Goal: Obtain resource: Download file/media

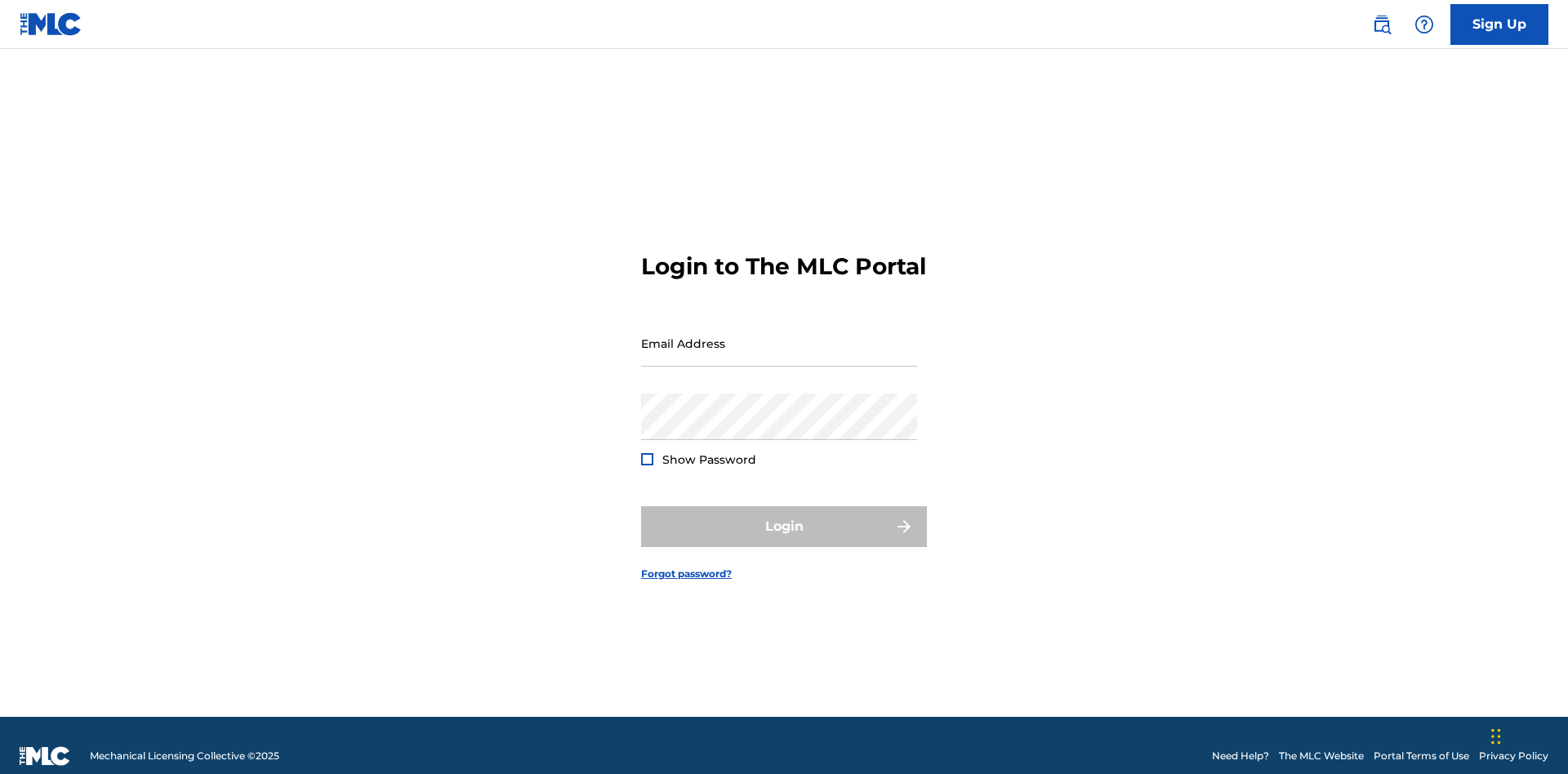
scroll to position [21, 0]
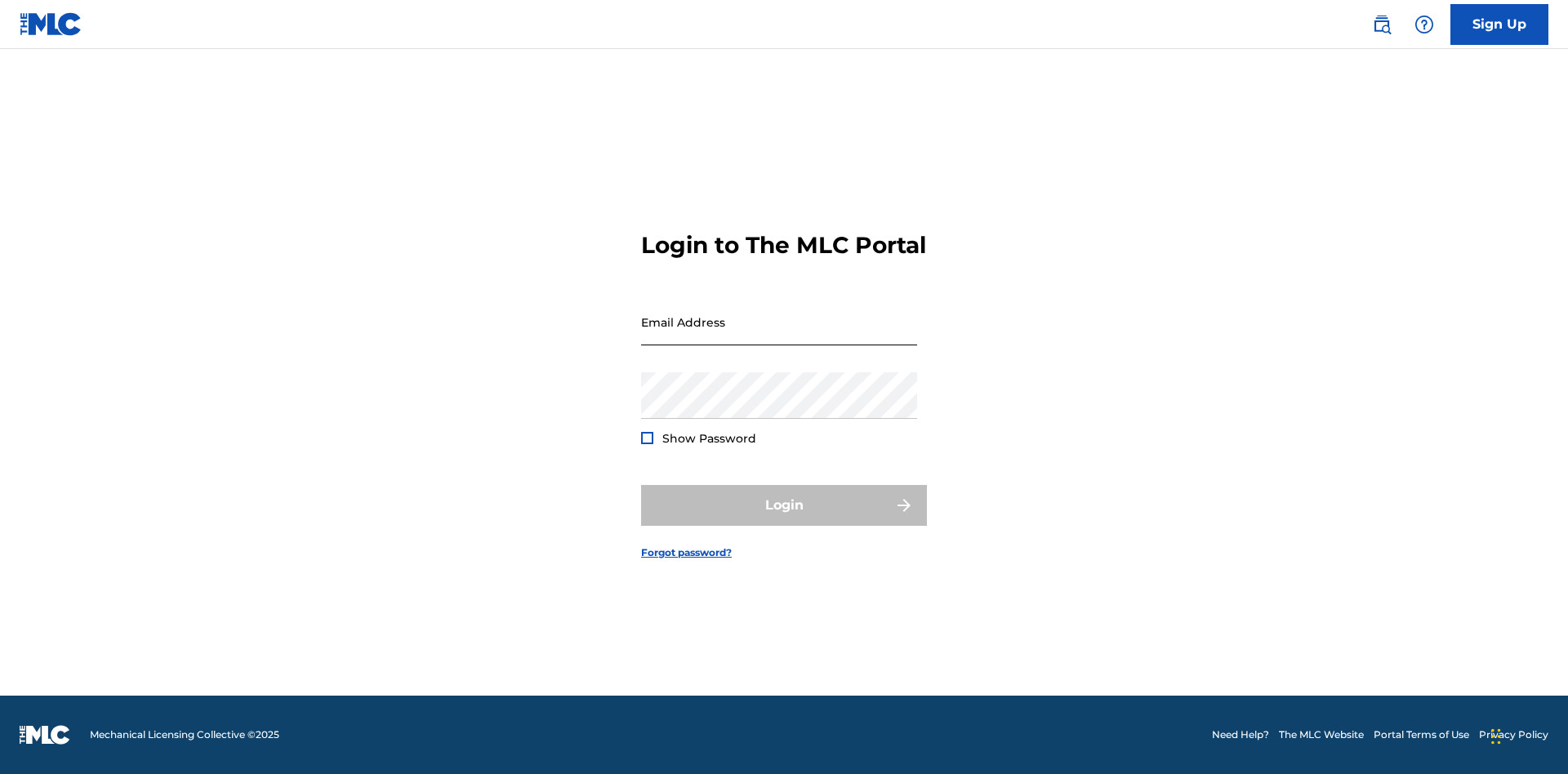
click at [779, 336] on input "Email Address" at bounding box center [779, 322] width 276 height 47
type input "bad50b08-31f7-445a-9741-c22067d3f286@mailslurp.biz"
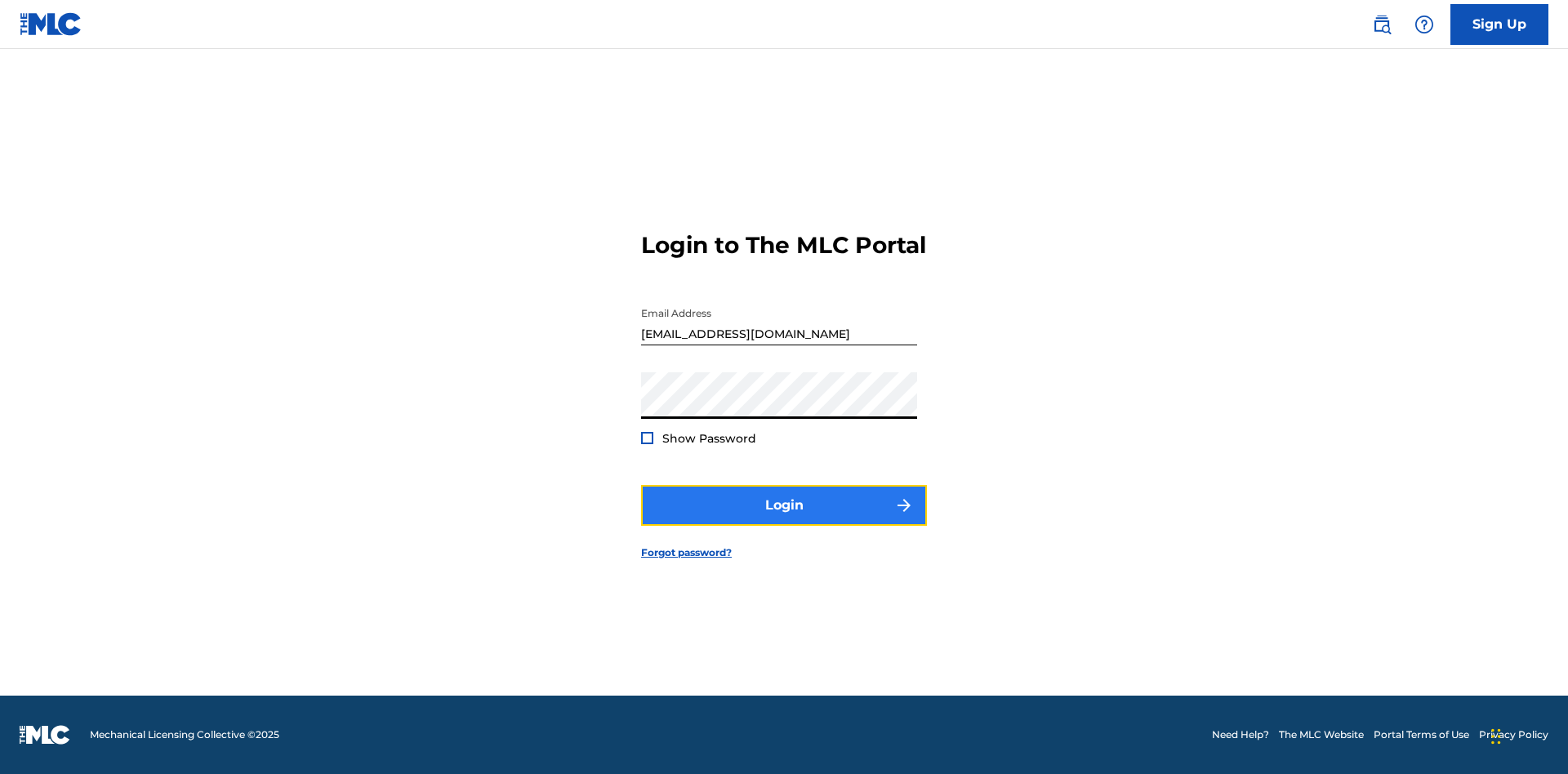
click at [784, 519] on button "Login" at bounding box center [784, 505] width 286 height 41
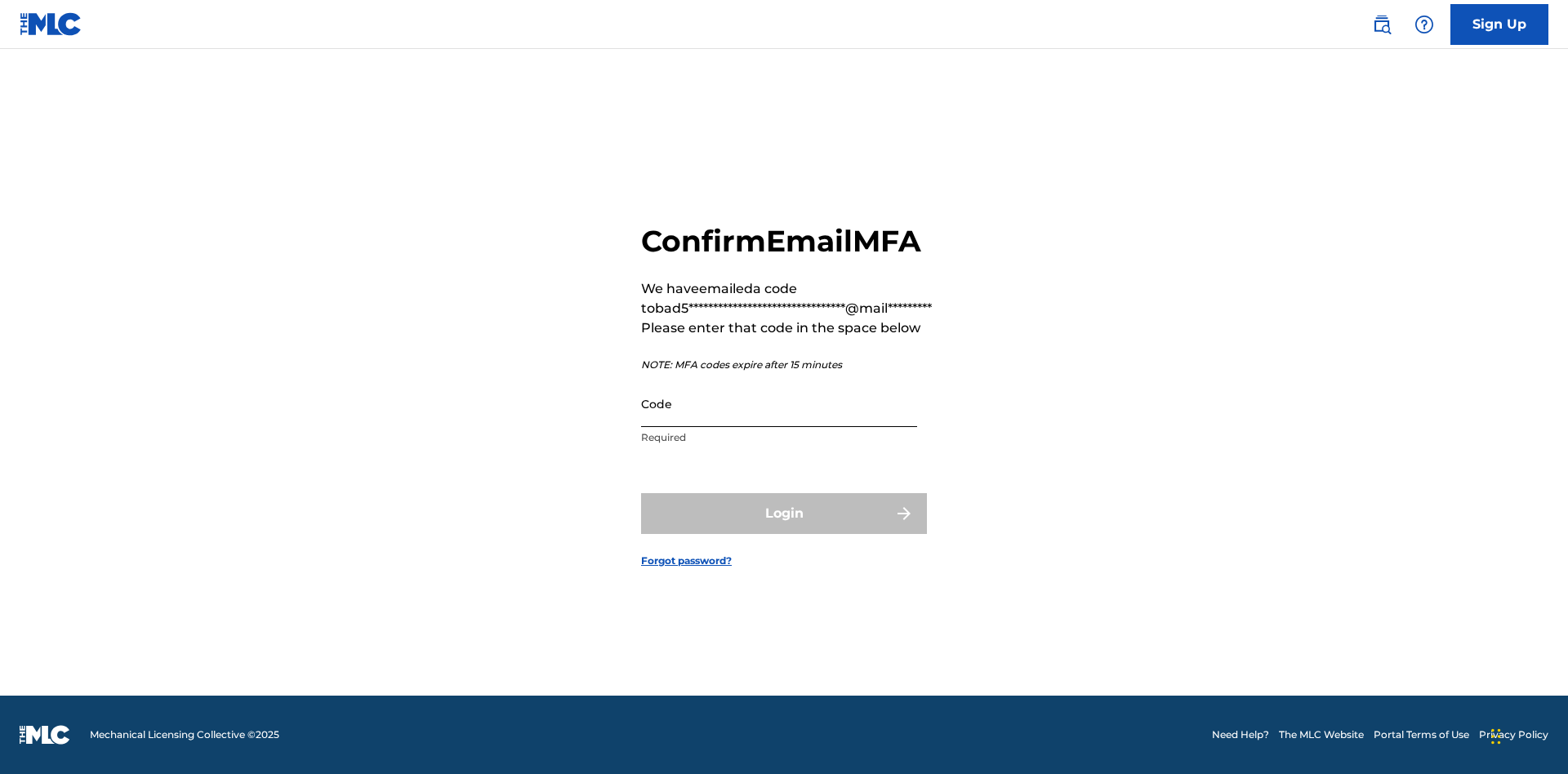
click at [779, 404] on input "Code" at bounding box center [779, 404] width 276 height 47
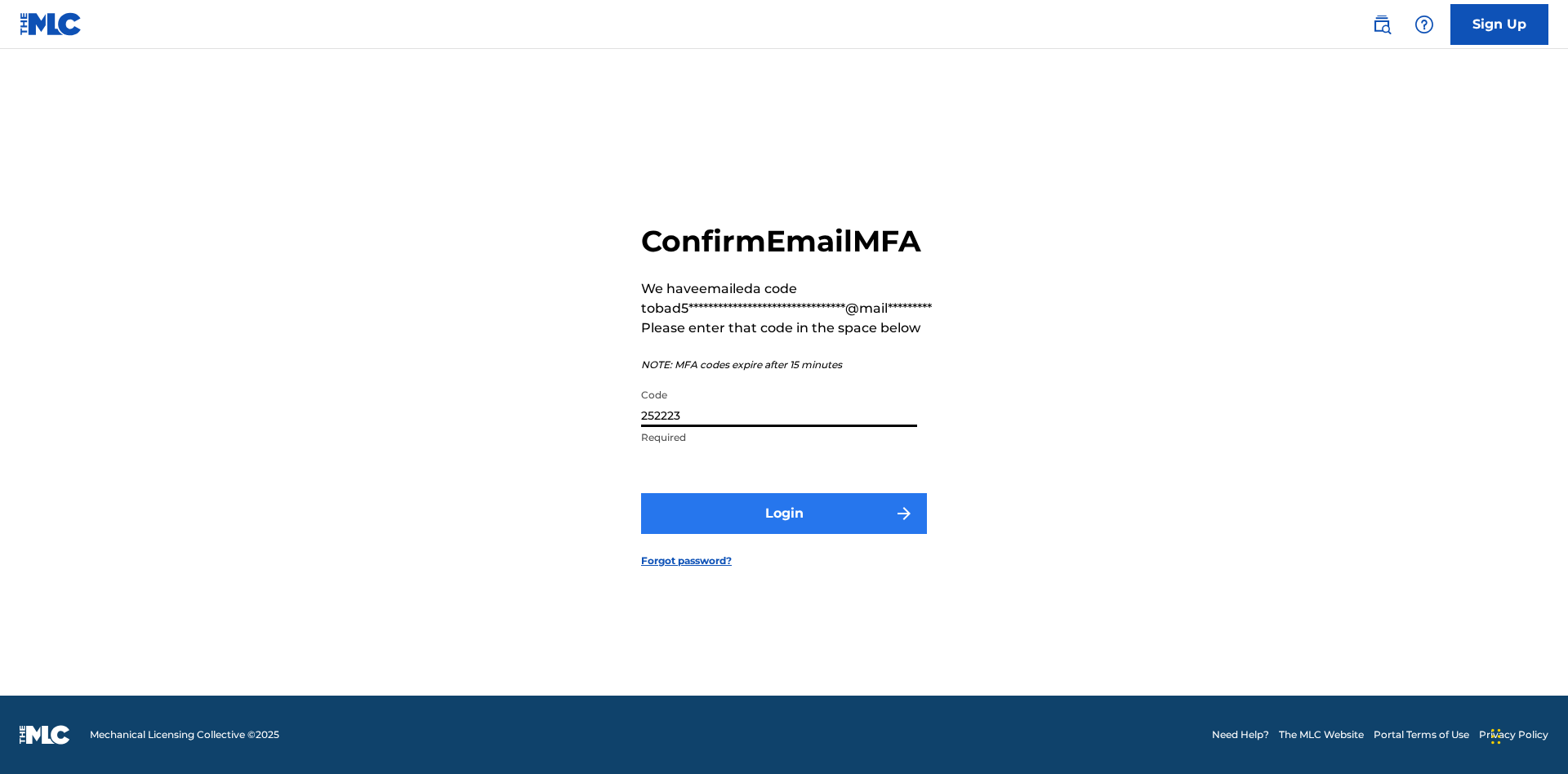
type input "252223"
click at [784, 513] on button "Login" at bounding box center [784, 513] width 286 height 41
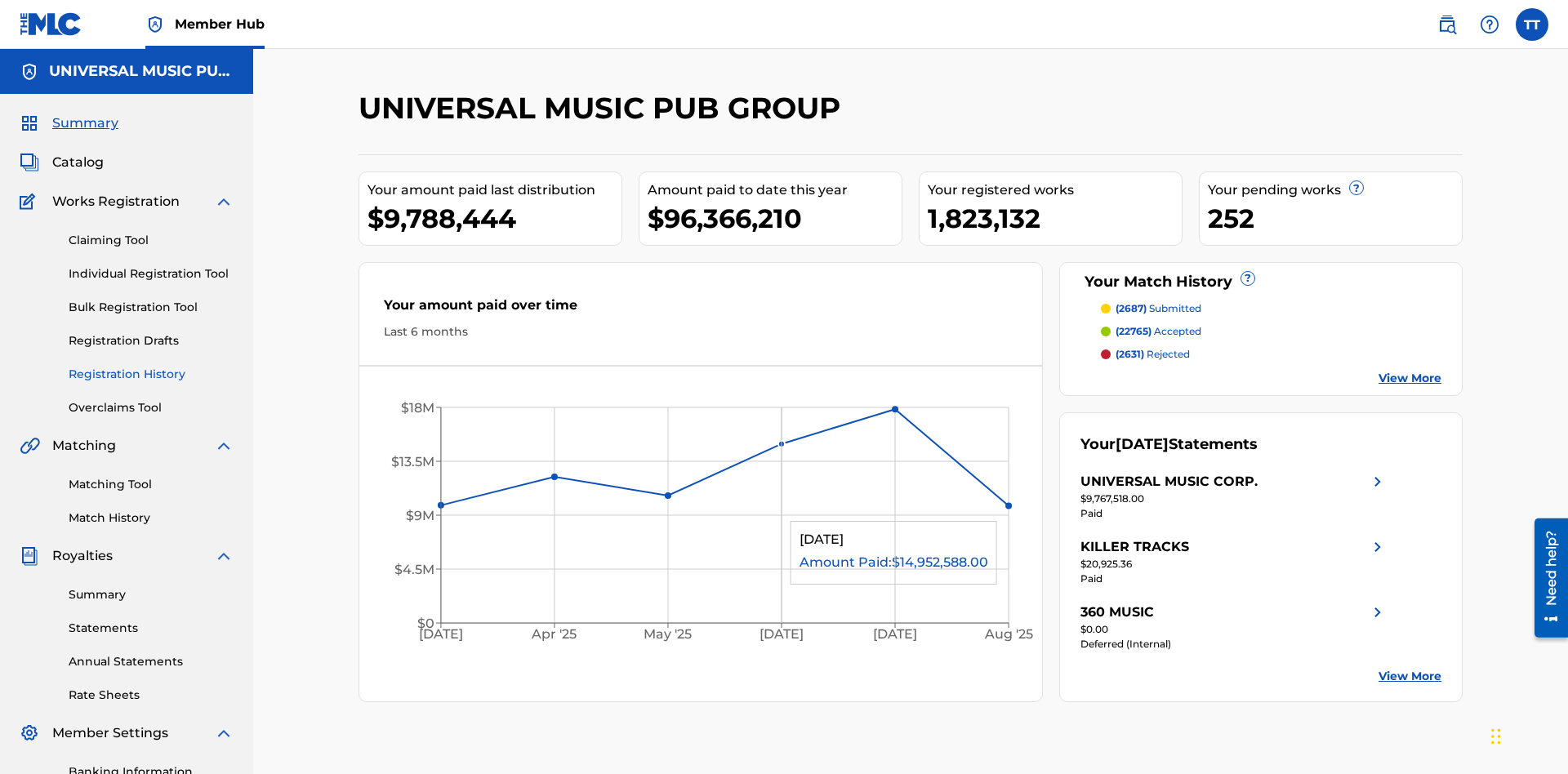
click at [151, 365] on link "Registration History" at bounding box center [152, 374] width 165 height 17
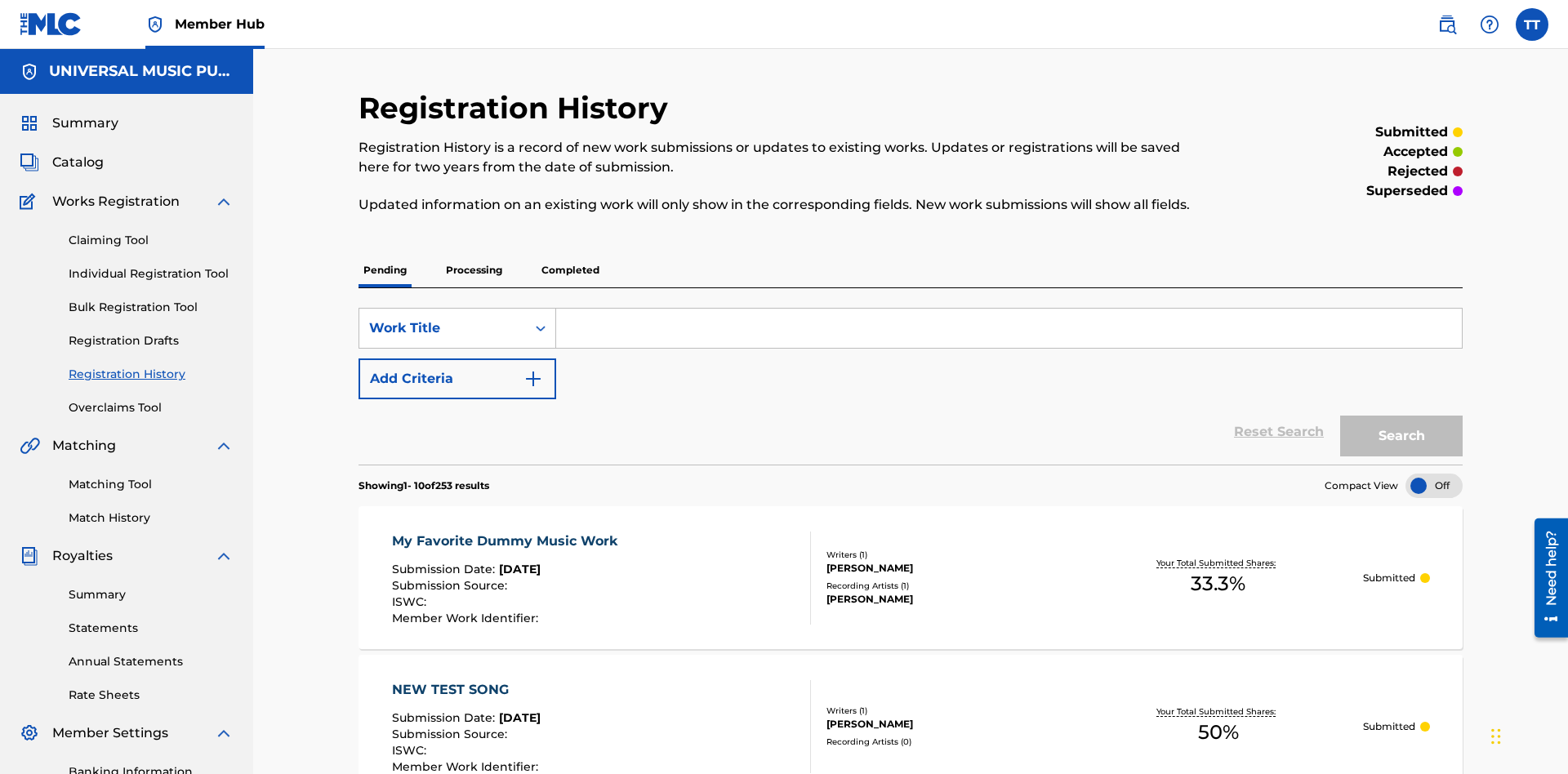
scroll to position [155, 0]
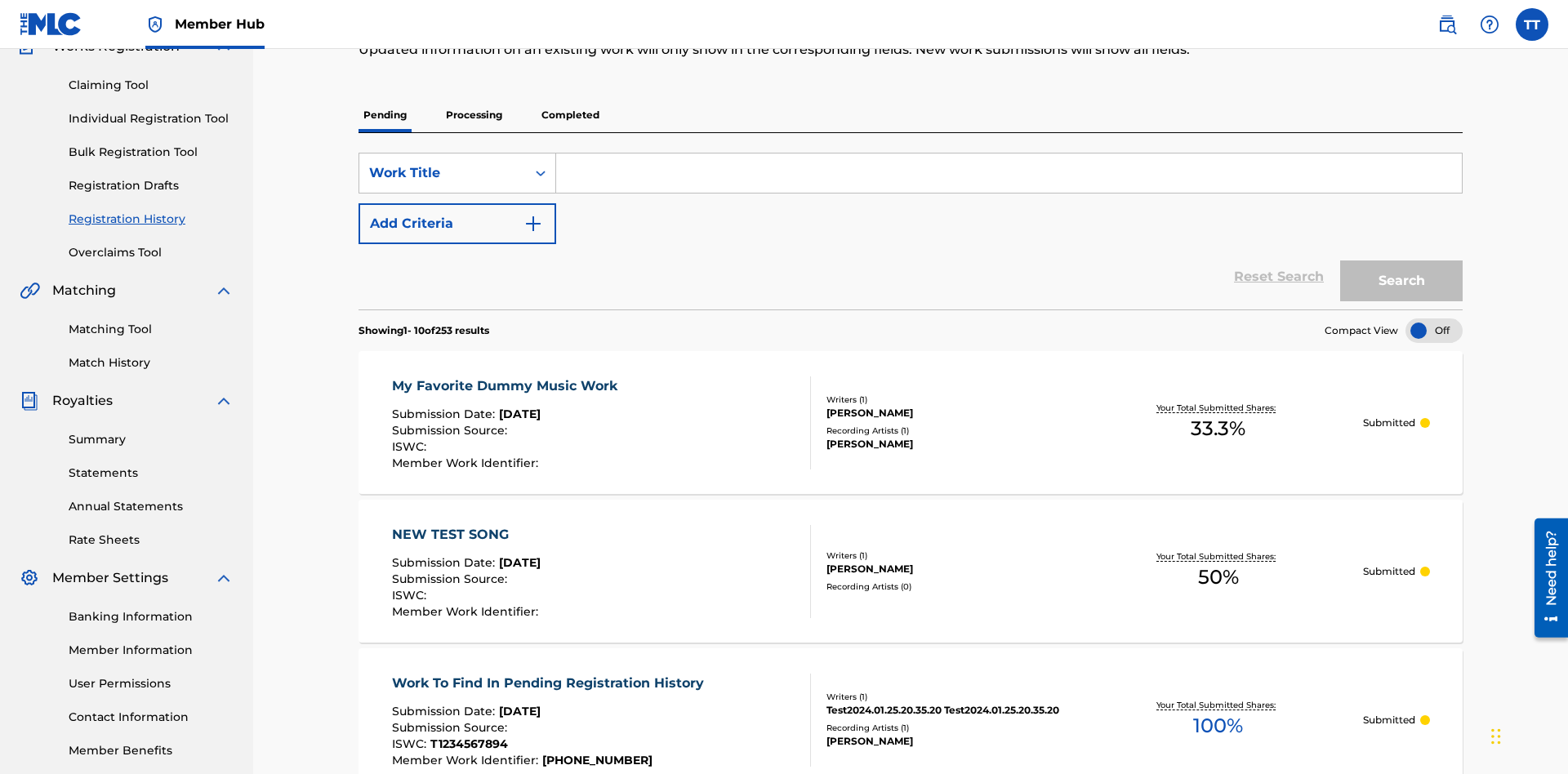
click at [570, 115] on p "Completed" at bounding box center [570, 115] width 68 height 35
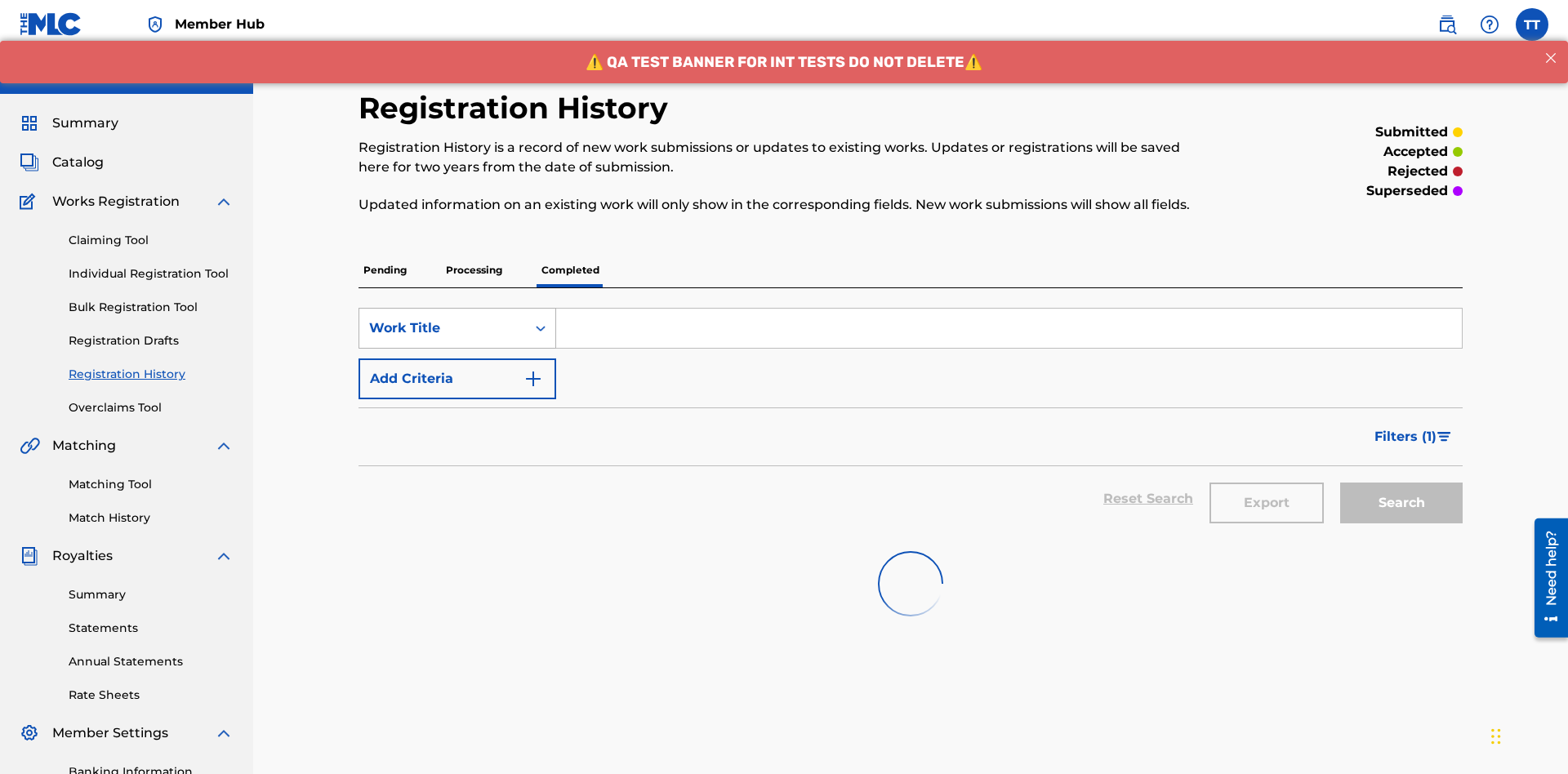
click at [442, 318] on div "Work Title" at bounding box center [442, 328] width 147 height 19
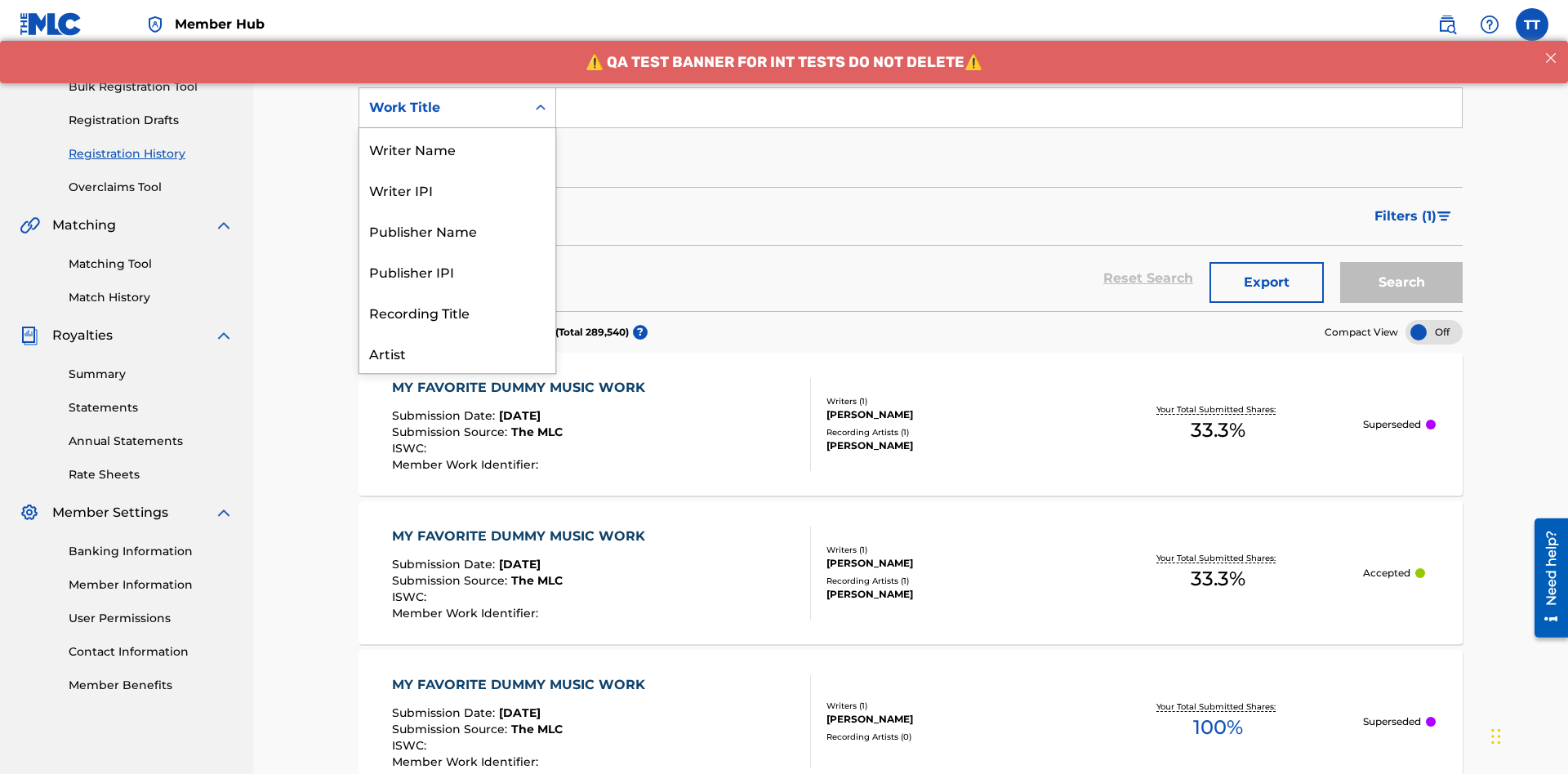
scroll to position [82, 0]
click at [457, 312] on div "ISRC" at bounding box center [457, 312] width 196 height 41
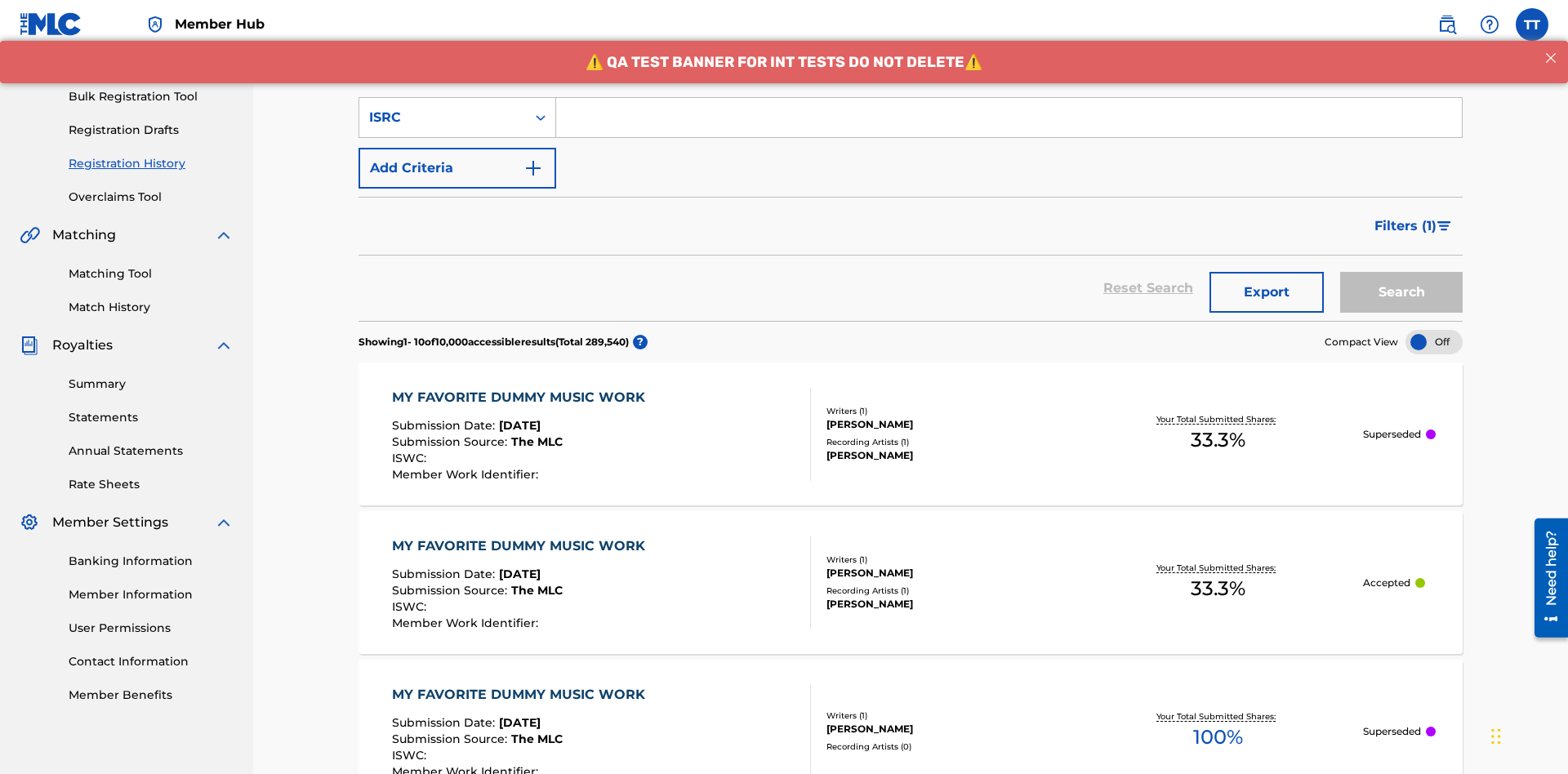
click at [1008, 118] on input "Search Form" at bounding box center [1009, 117] width 905 height 39
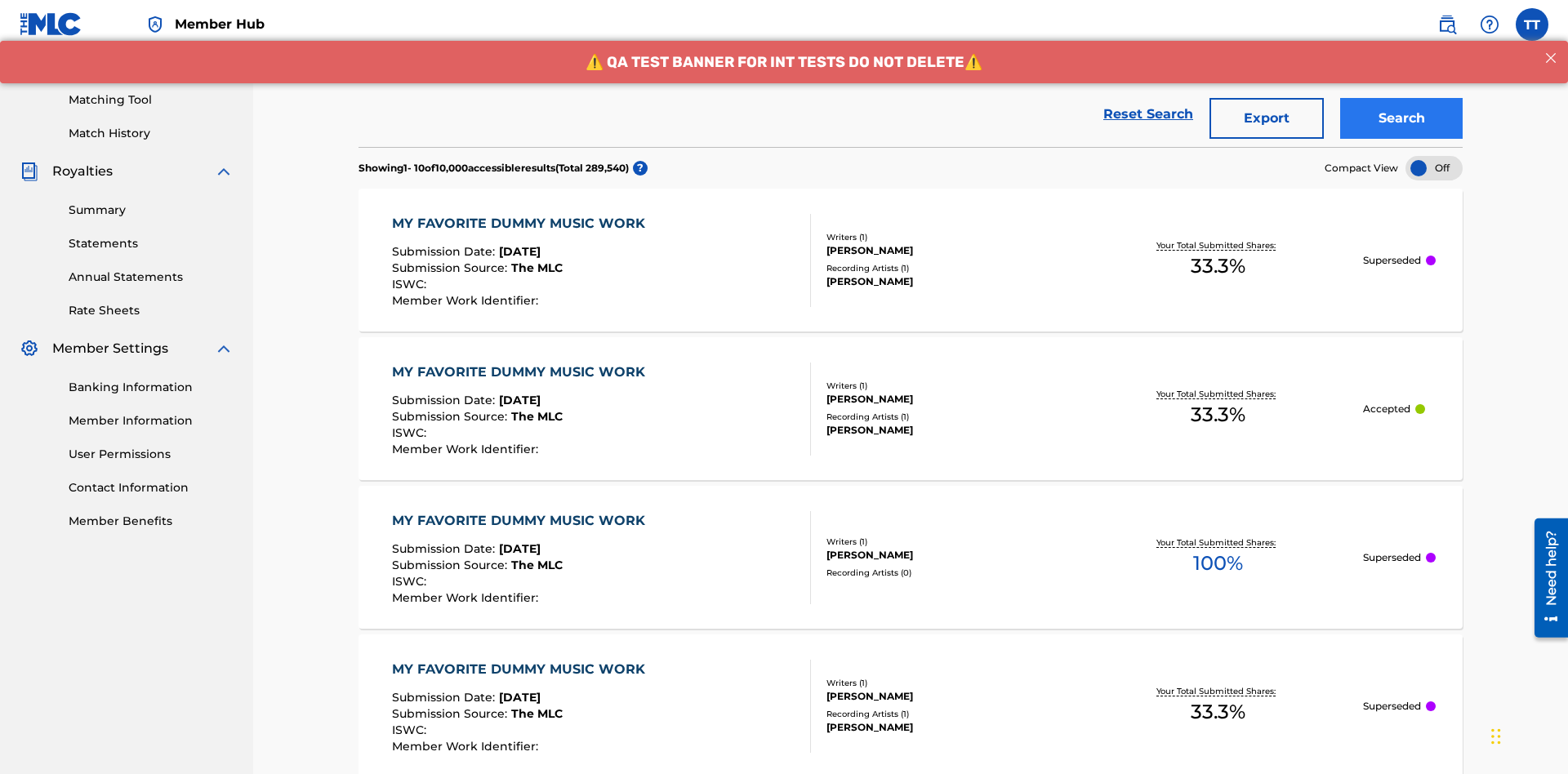
type input "AA3123123123"
click at [1401, 118] on button "Search" at bounding box center [1401, 118] width 123 height 41
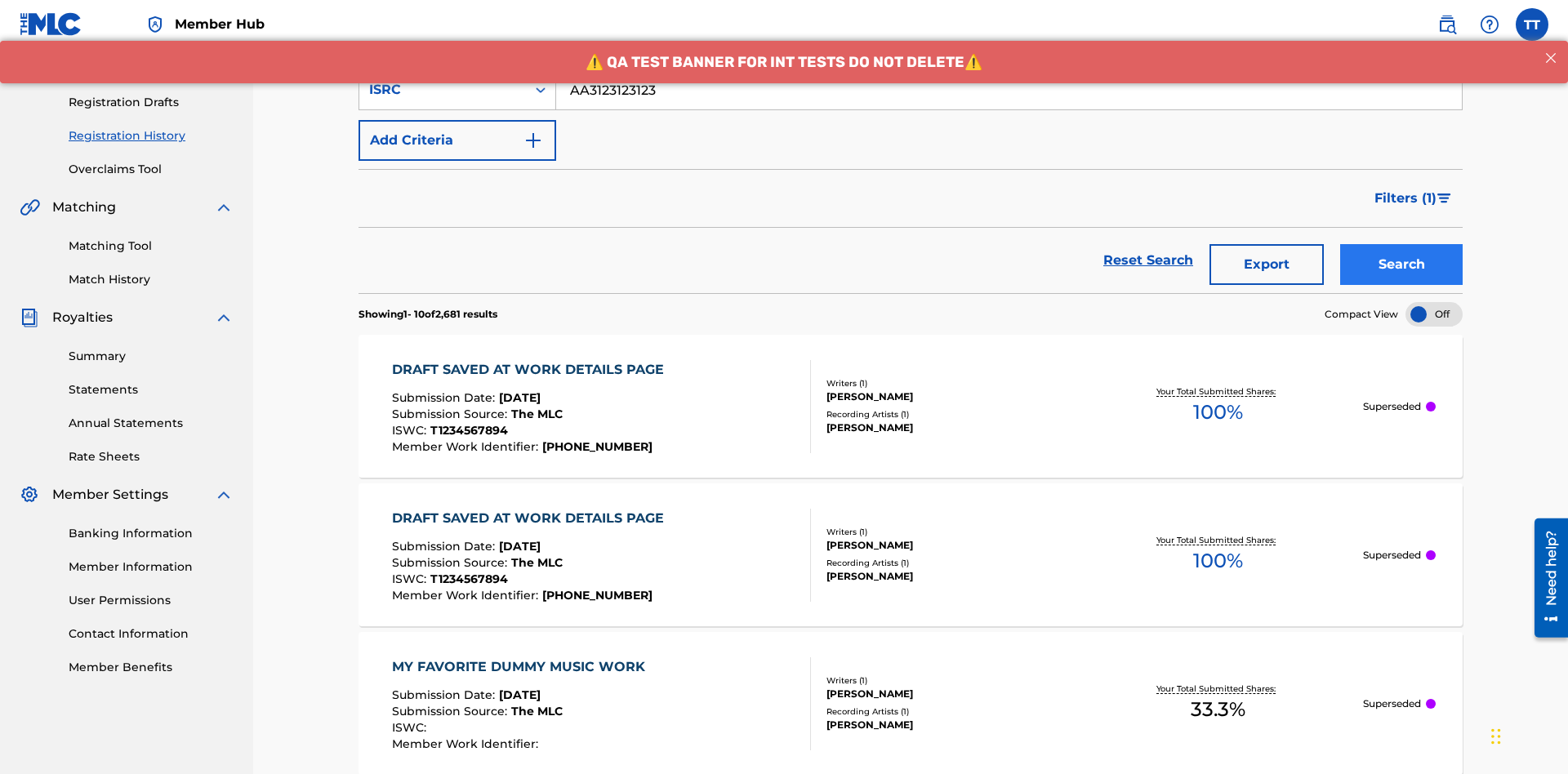
scroll to position [385, 0]
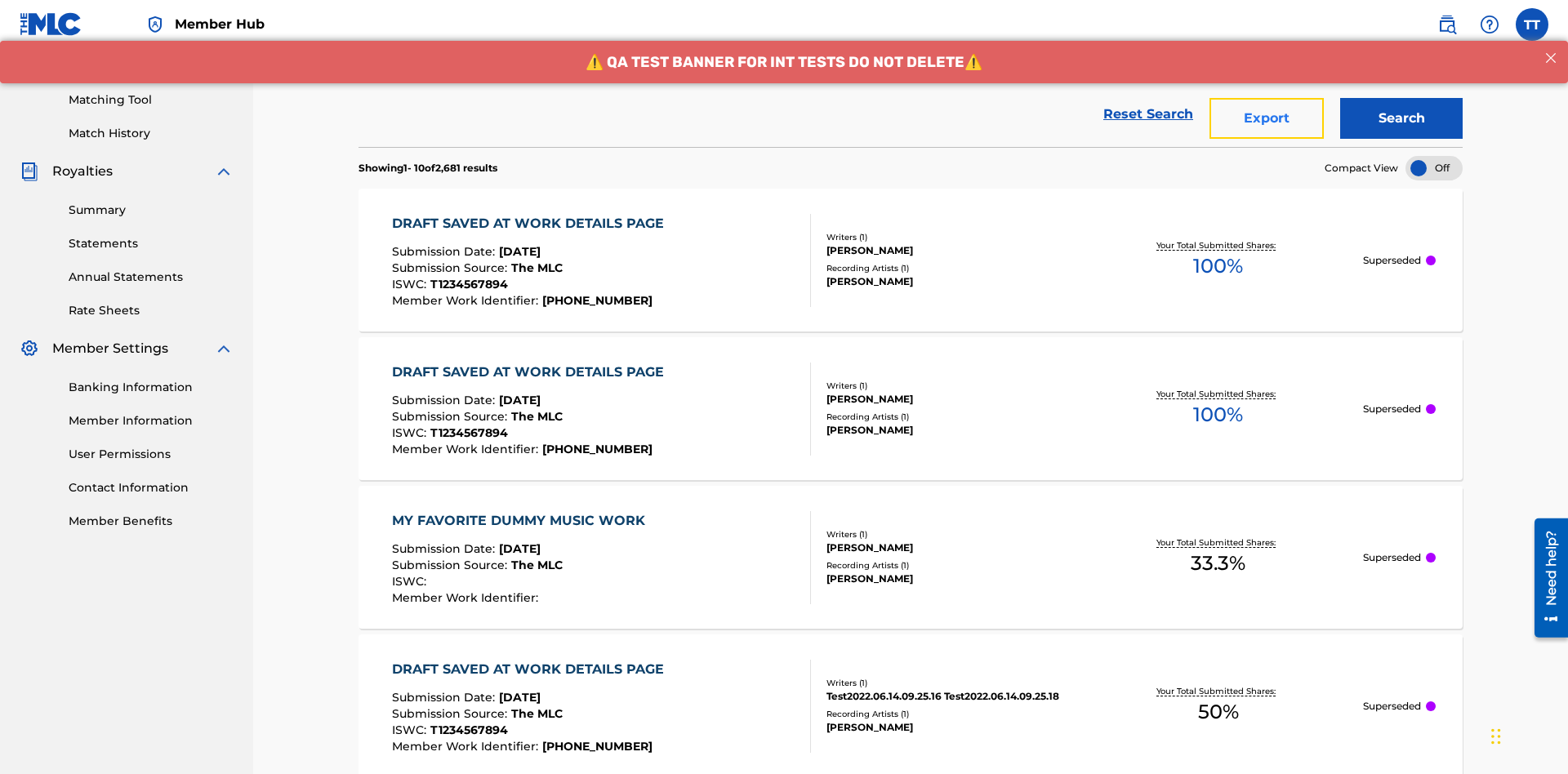
click at [1266, 118] on button "Export" at bounding box center [1266, 118] width 114 height 41
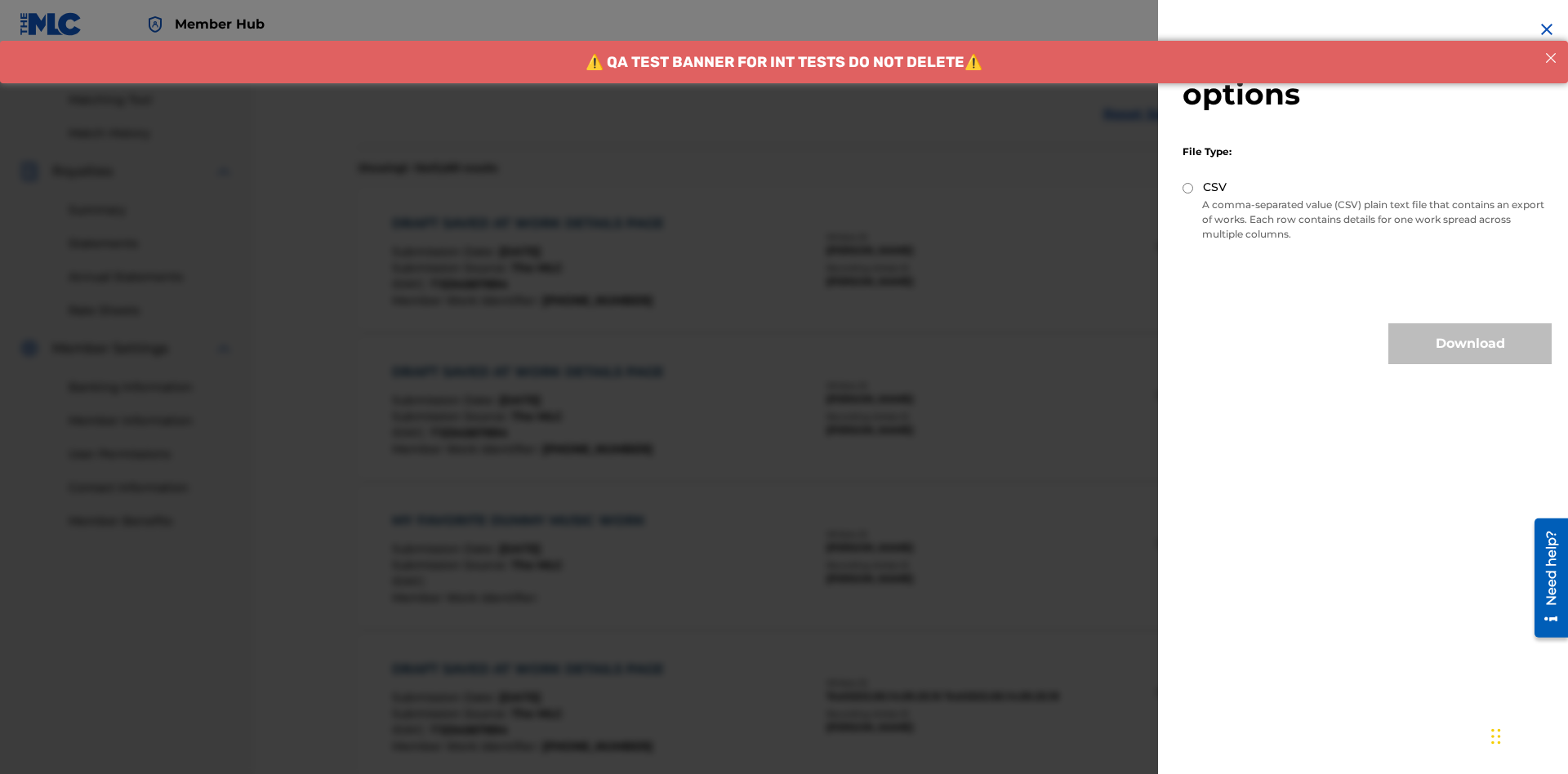
click at [1188, 188] on input "CSV" at bounding box center [1187, 188] width 11 height 11
radio input "true"
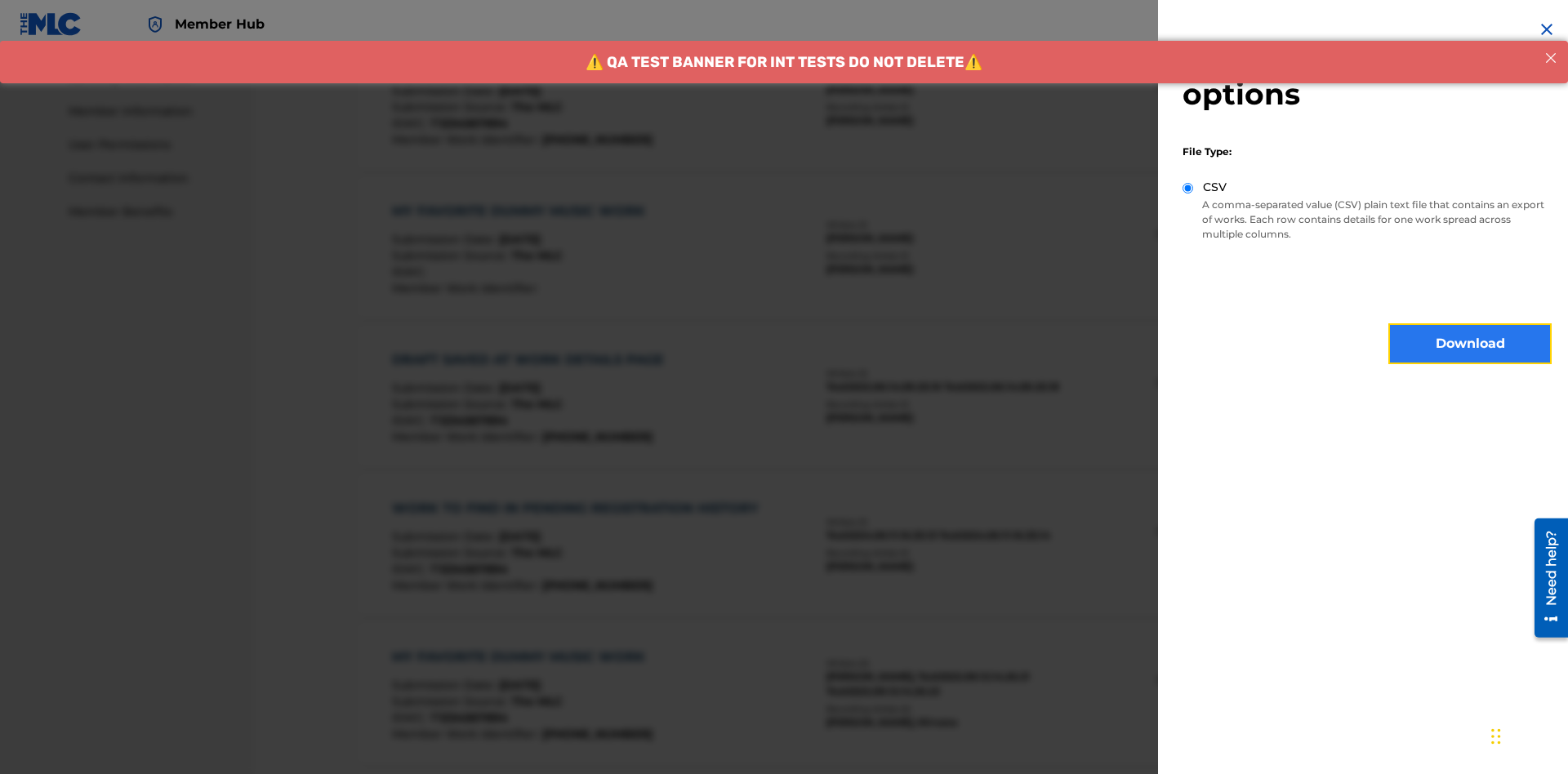
click at [1469, 343] on button "Download" at bounding box center [1469, 343] width 163 height 41
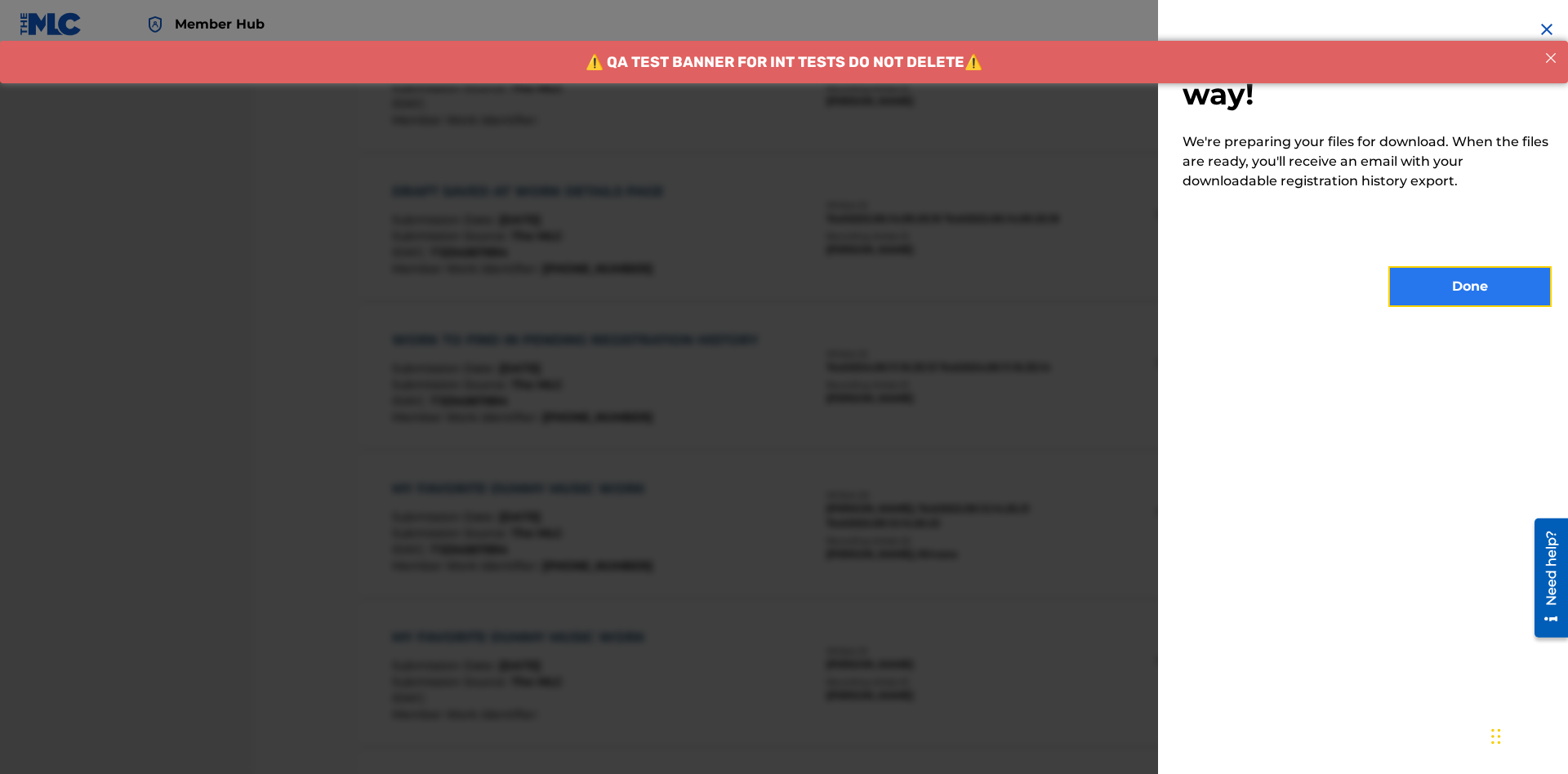
click at [1469, 287] on button "Done" at bounding box center [1469, 287] width 163 height 41
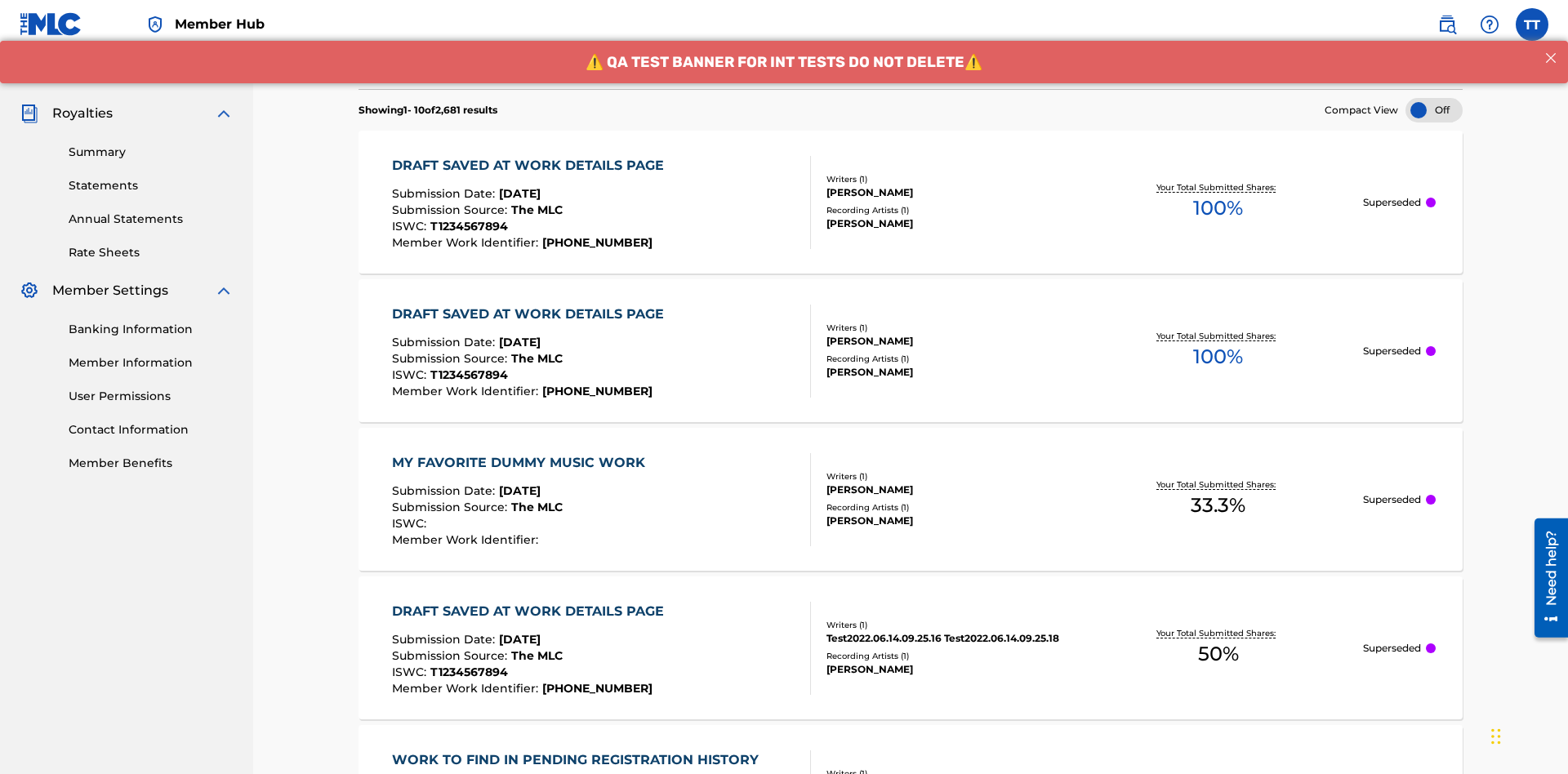
scroll to position [0, 0]
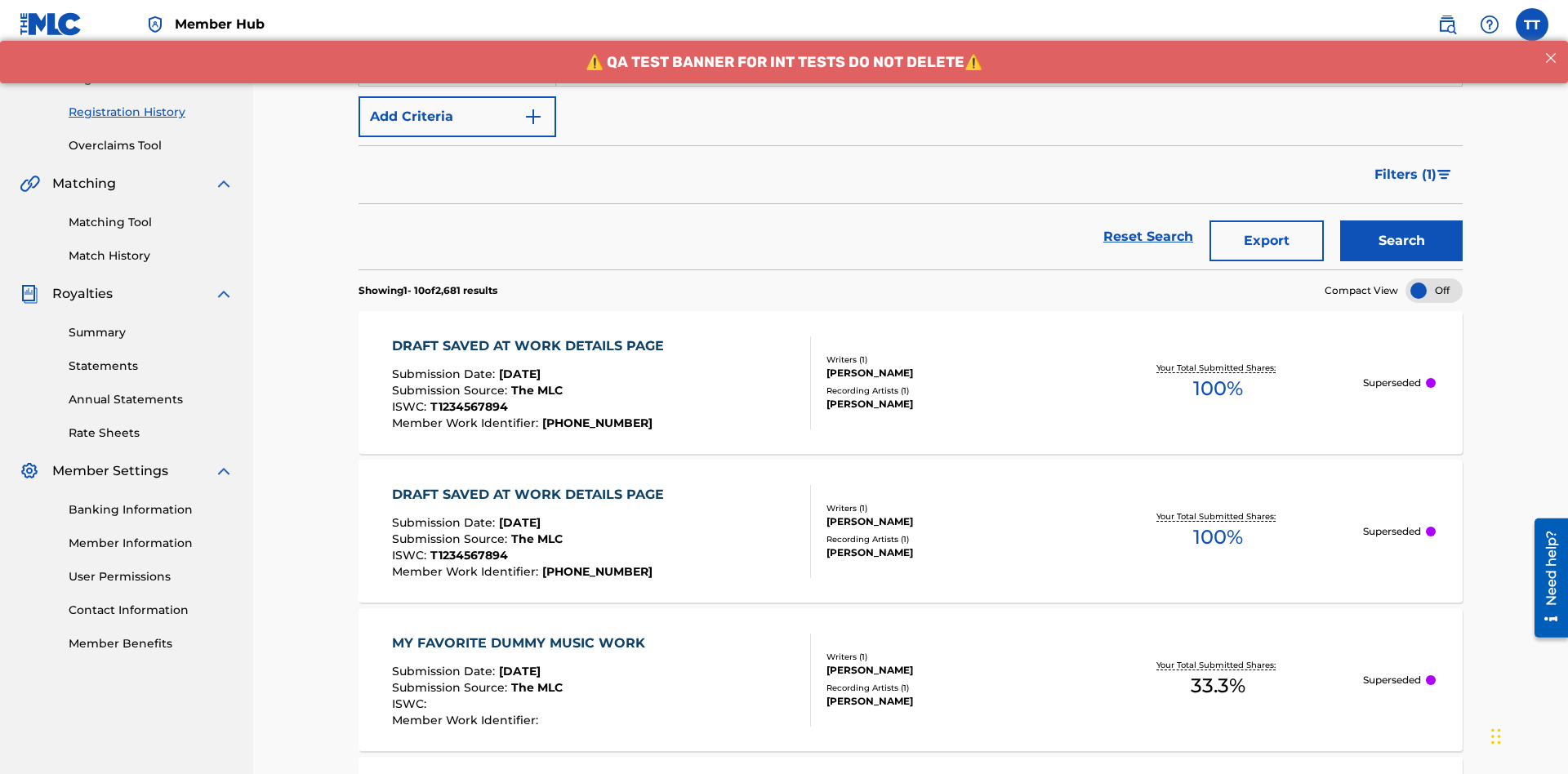
click at [530, 337] on div "DRAFT SAVED AT WORK DETAILS PAGE" at bounding box center [532, 346] width 280 height 19
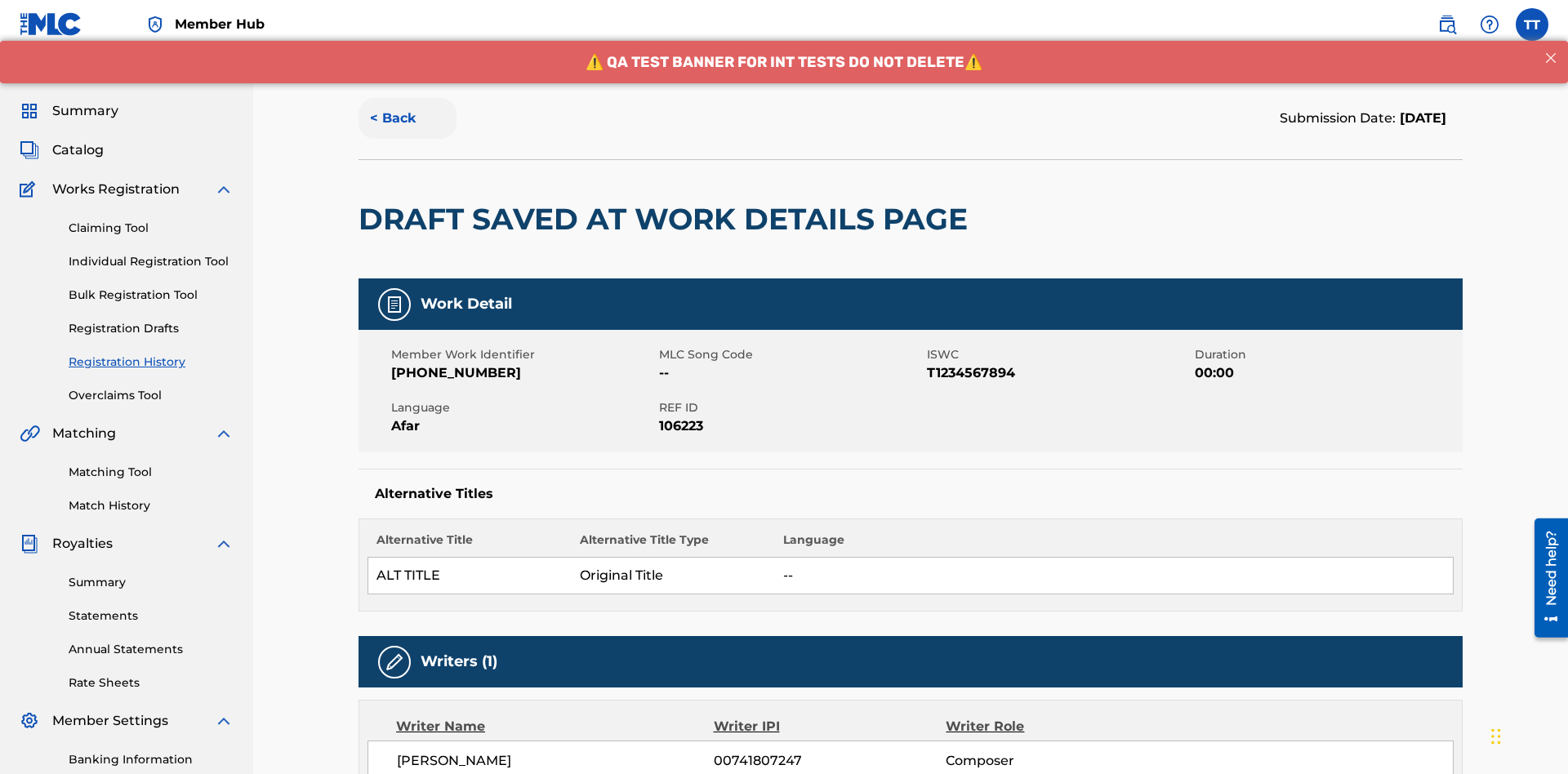
click at [408, 118] on button "< Back" at bounding box center [408, 118] width 98 height 41
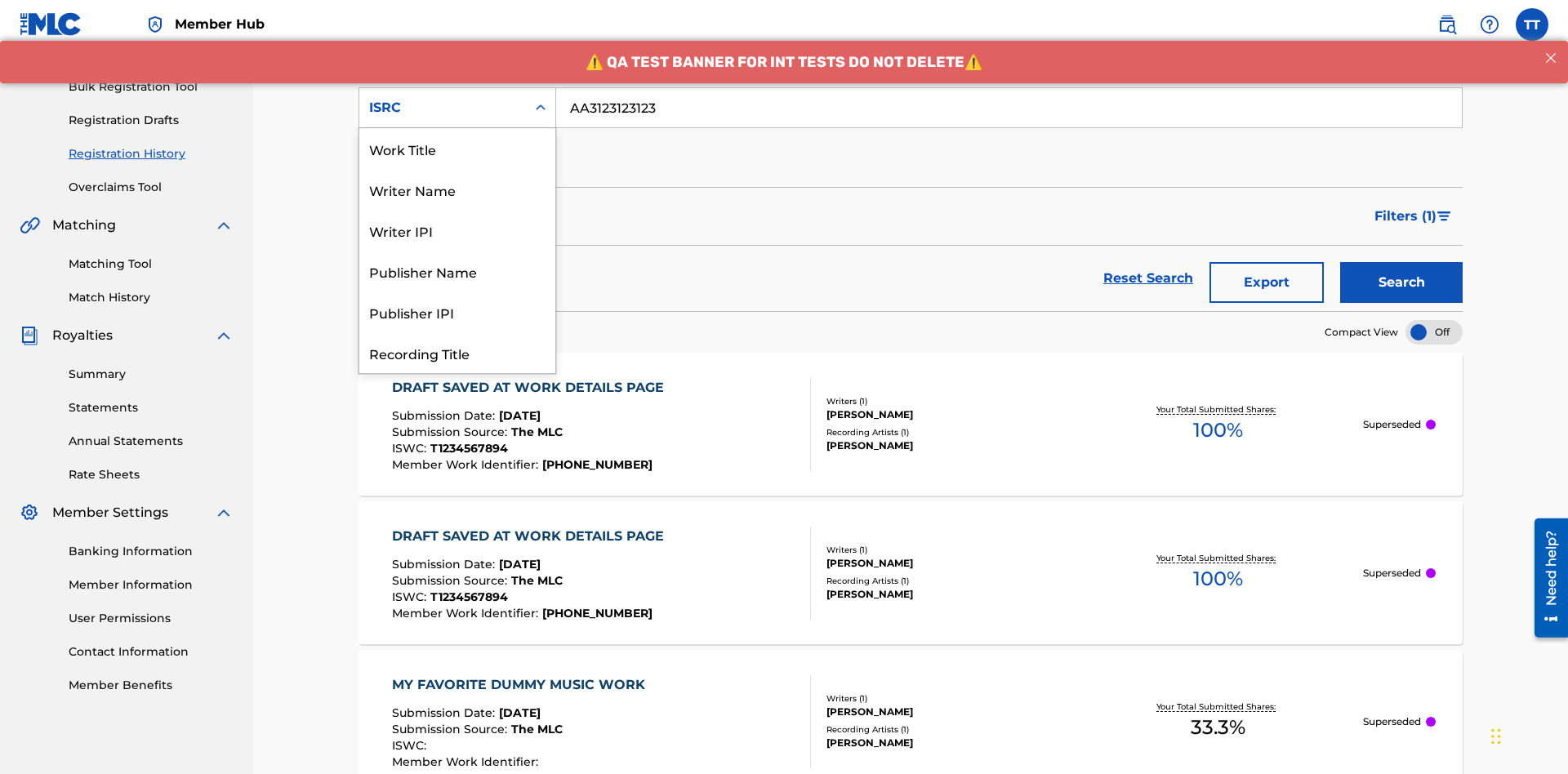
scroll to position [82, 0]
click at [457, 271] on div "Recording Title" at bounding box center [457, 270] width 196 height 41
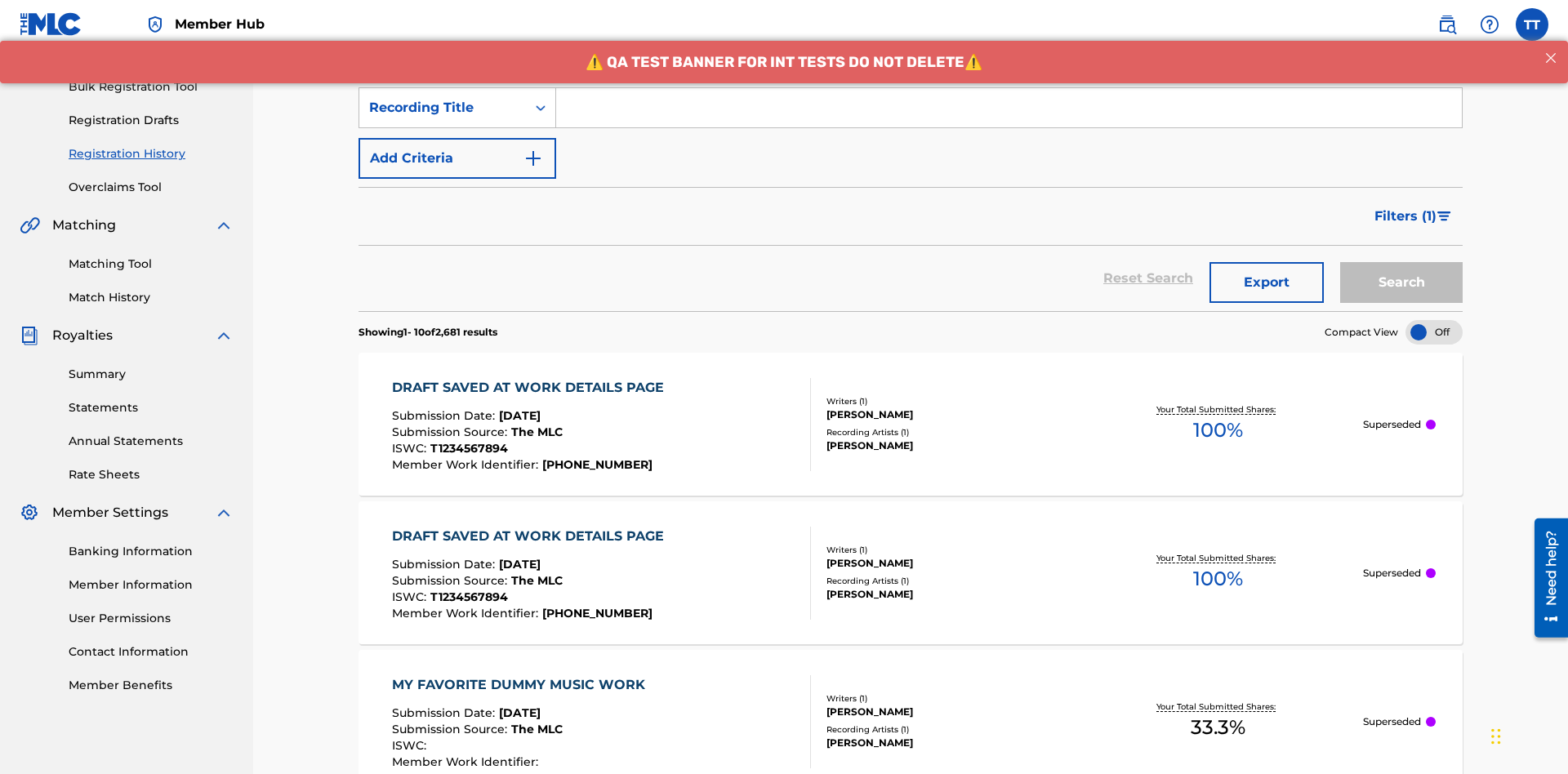
scroll to position [211, 0]
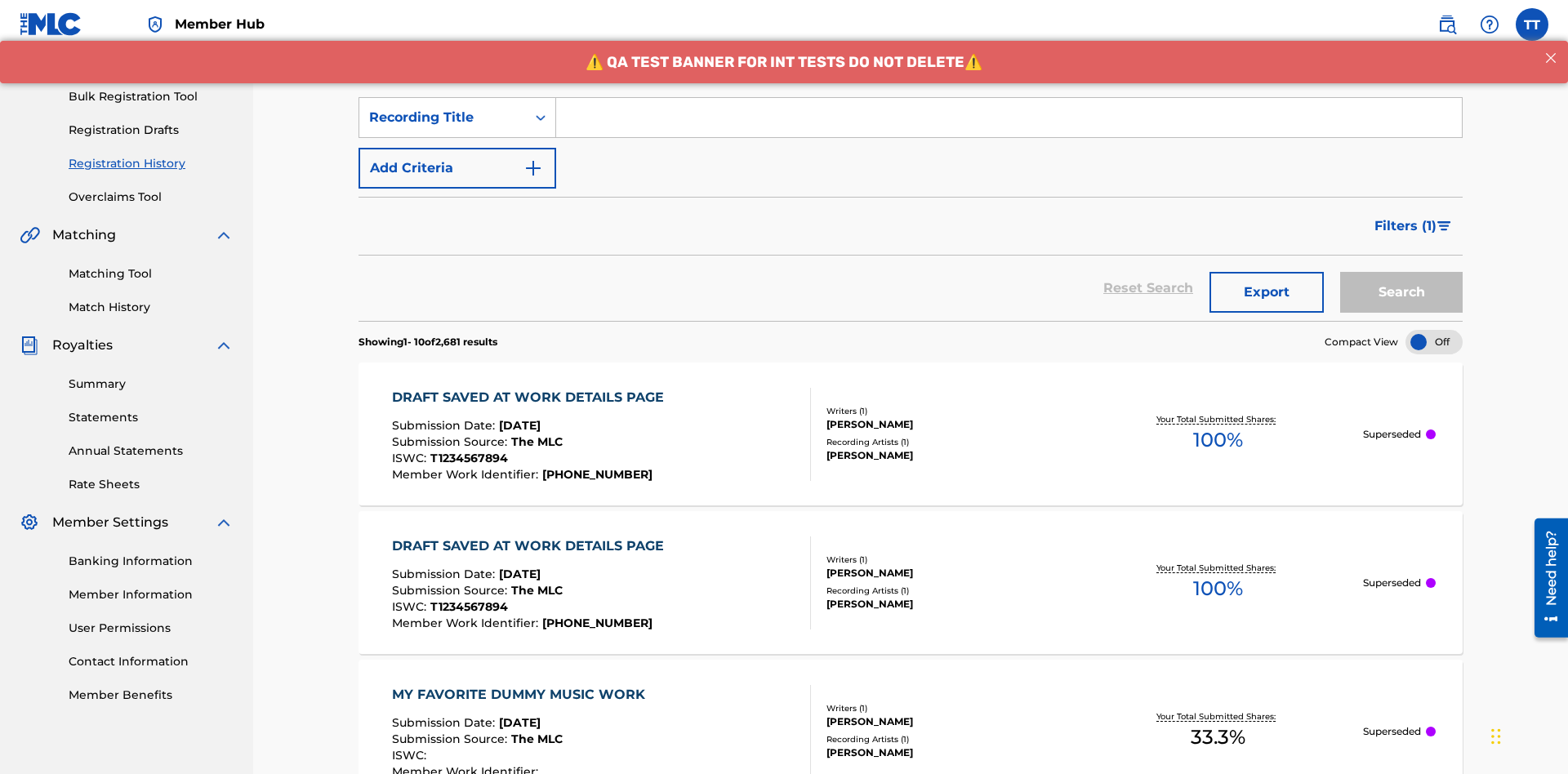
click at [1008, 118] on input "Search Form" at bounding box center [1009, 117] width 905 height 39
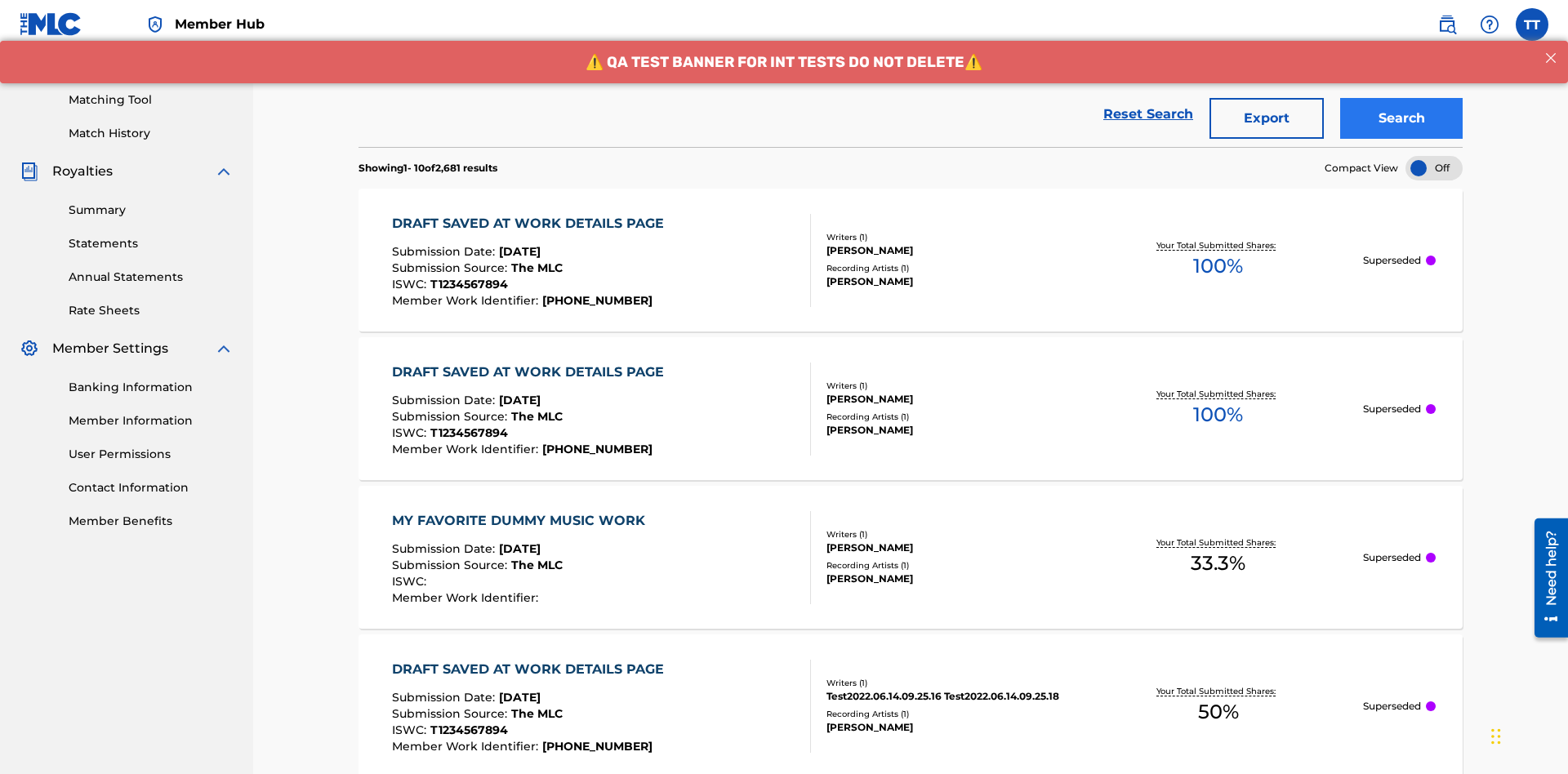
type input "Best Song Ever"
click at [1401, 118] on button "Search" at bounding box center [1401, 118] width 123 height 41
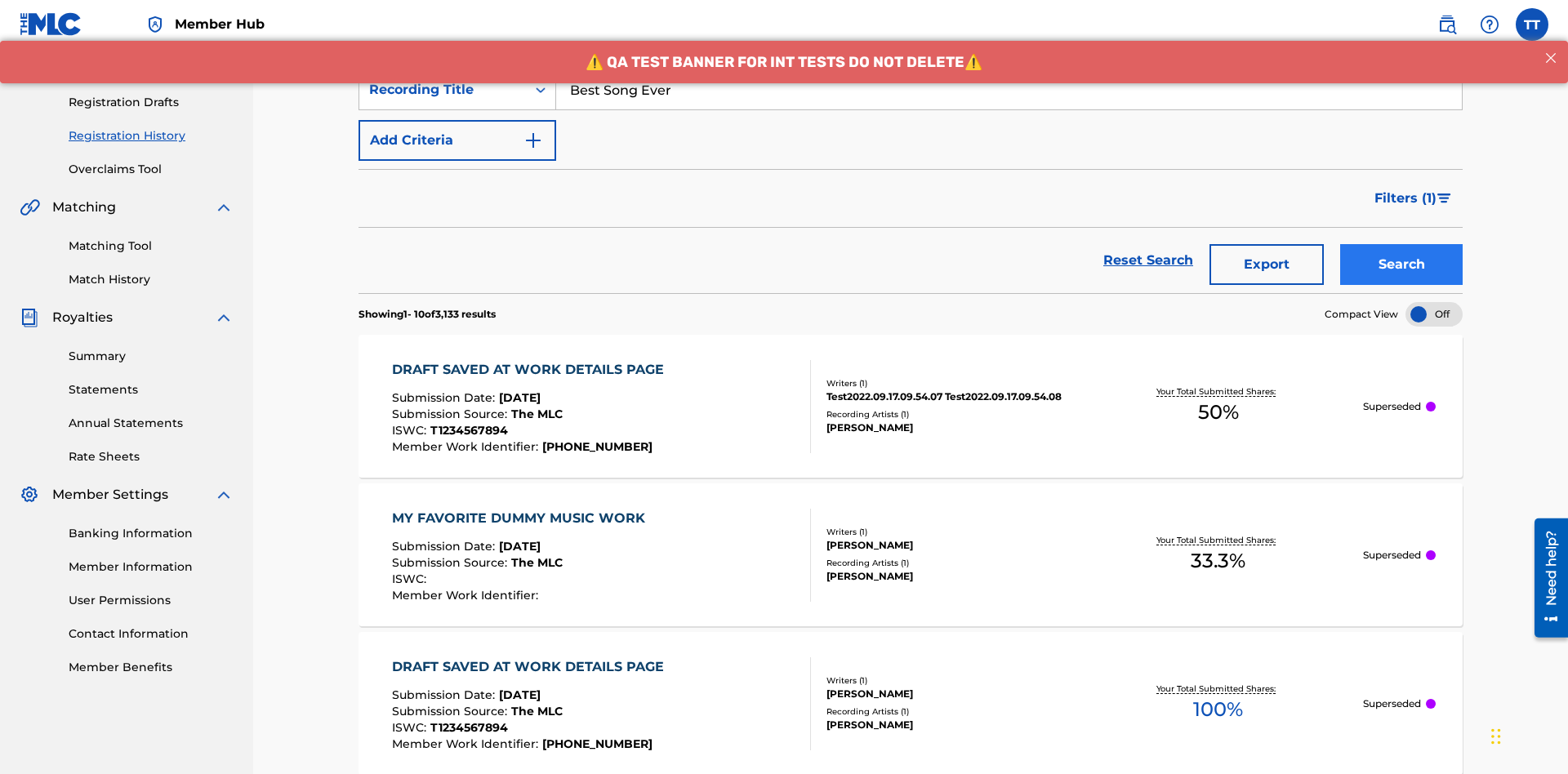
scroll to position [385, 0]
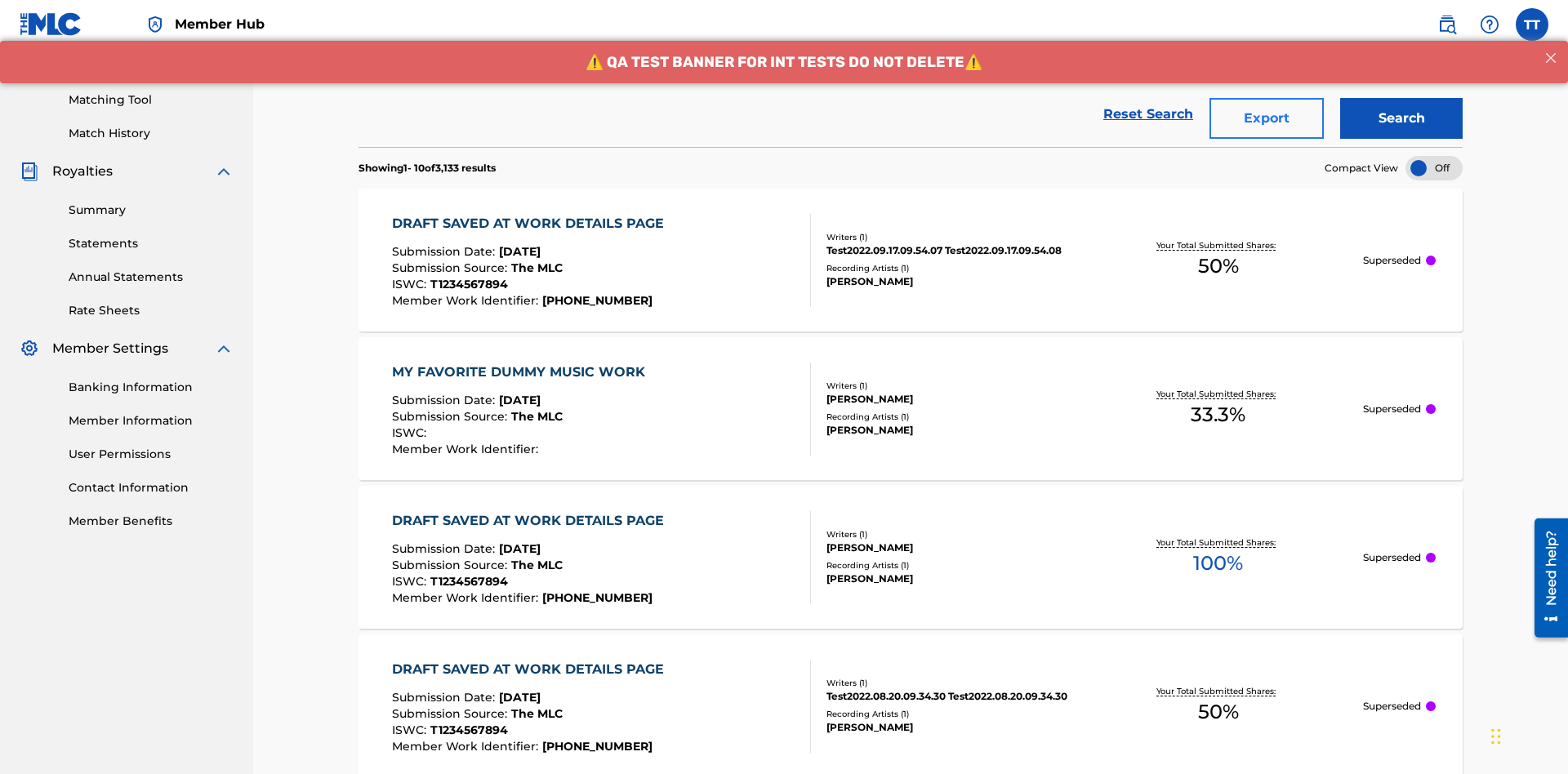
click at [1266, 118] on button "Export" at bounding box center [1266, 118] width 114 height 41
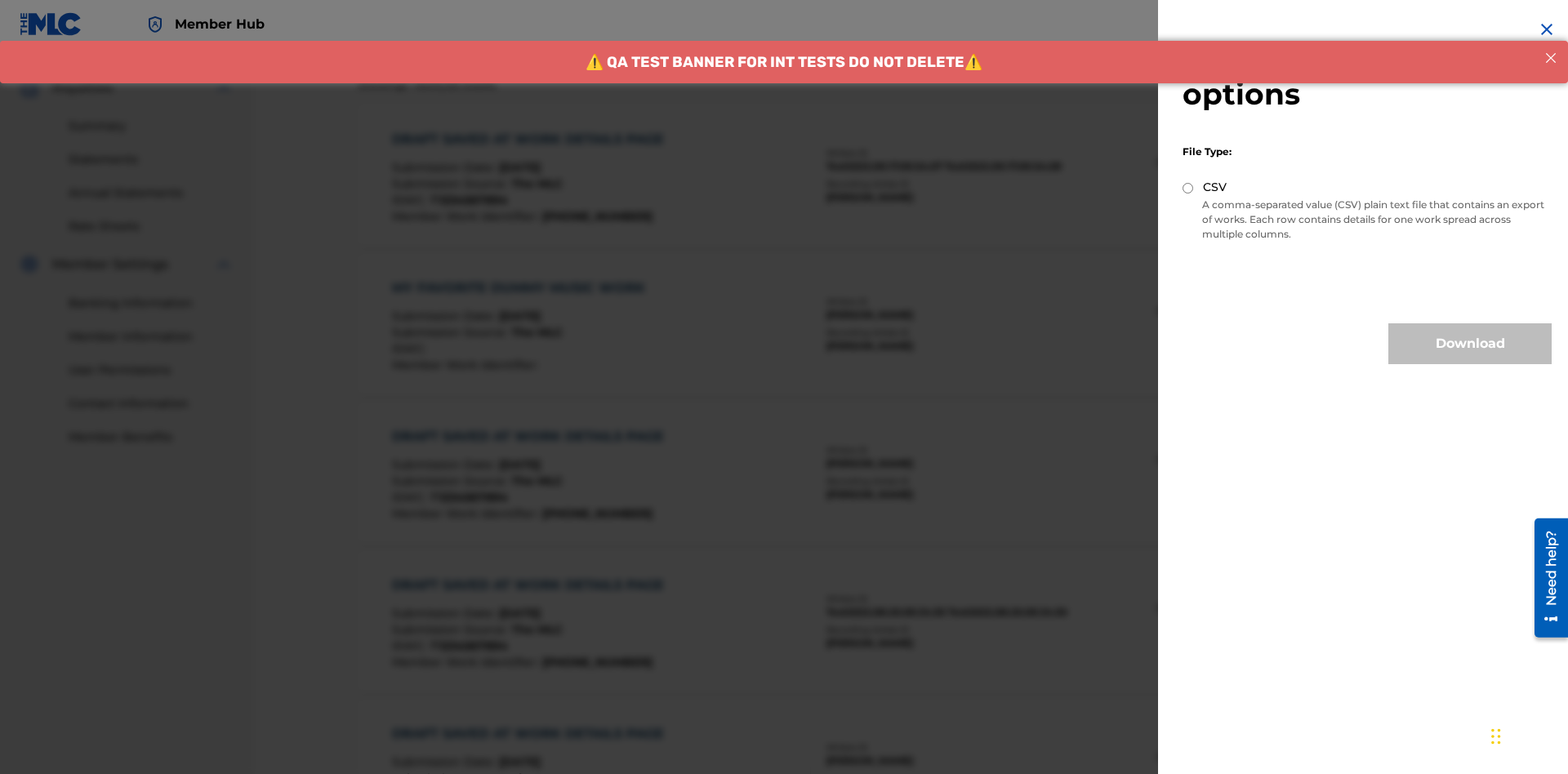
click at [1188, 188] on input "CSV" at bounding box center [1187, 188] width 11 height 11
radio input "true"
click at [1469, 343] on button "Download" at bounding box center [1469, 343] width 163 height 41
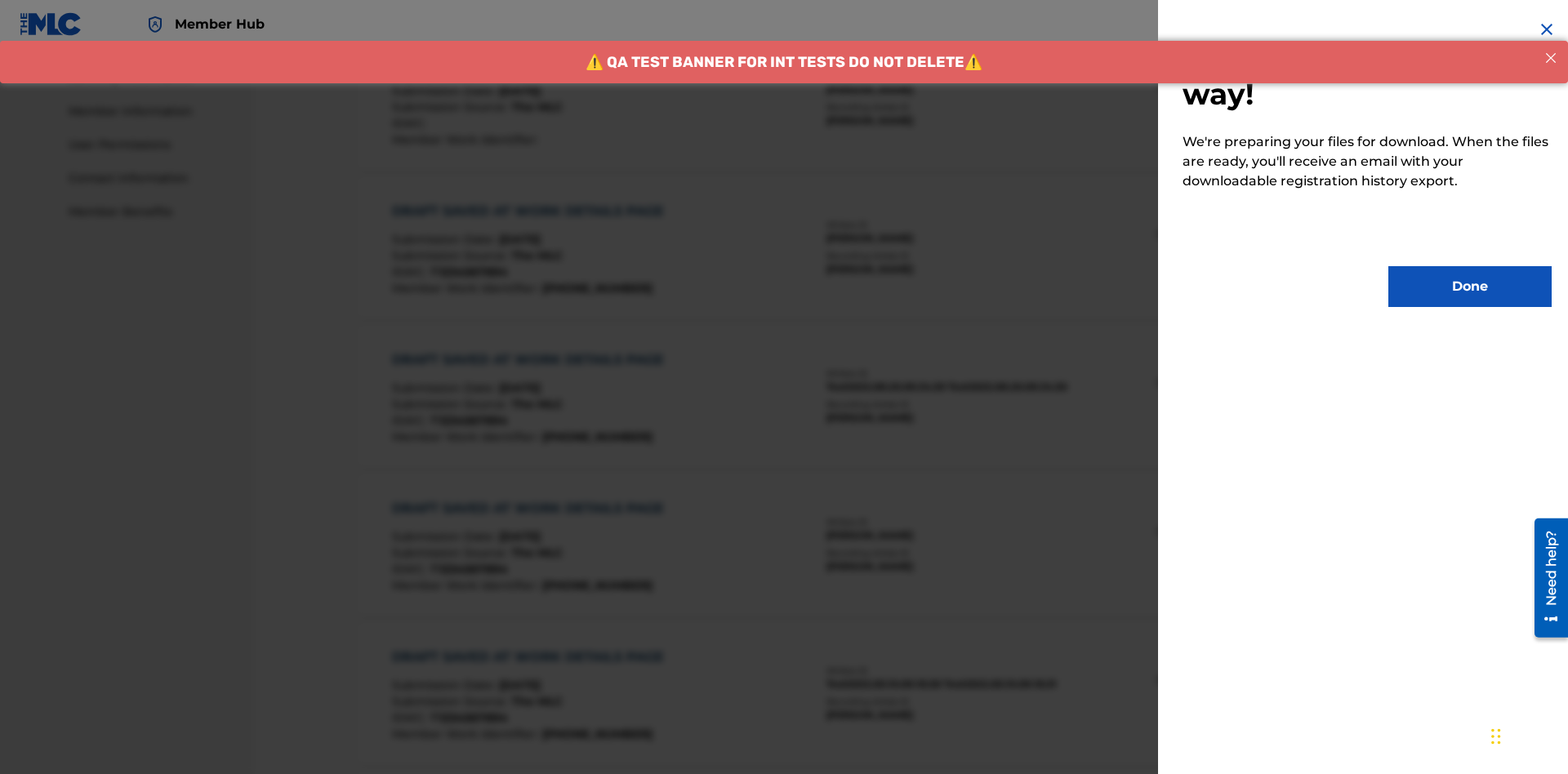
scroll to position [862, 0]
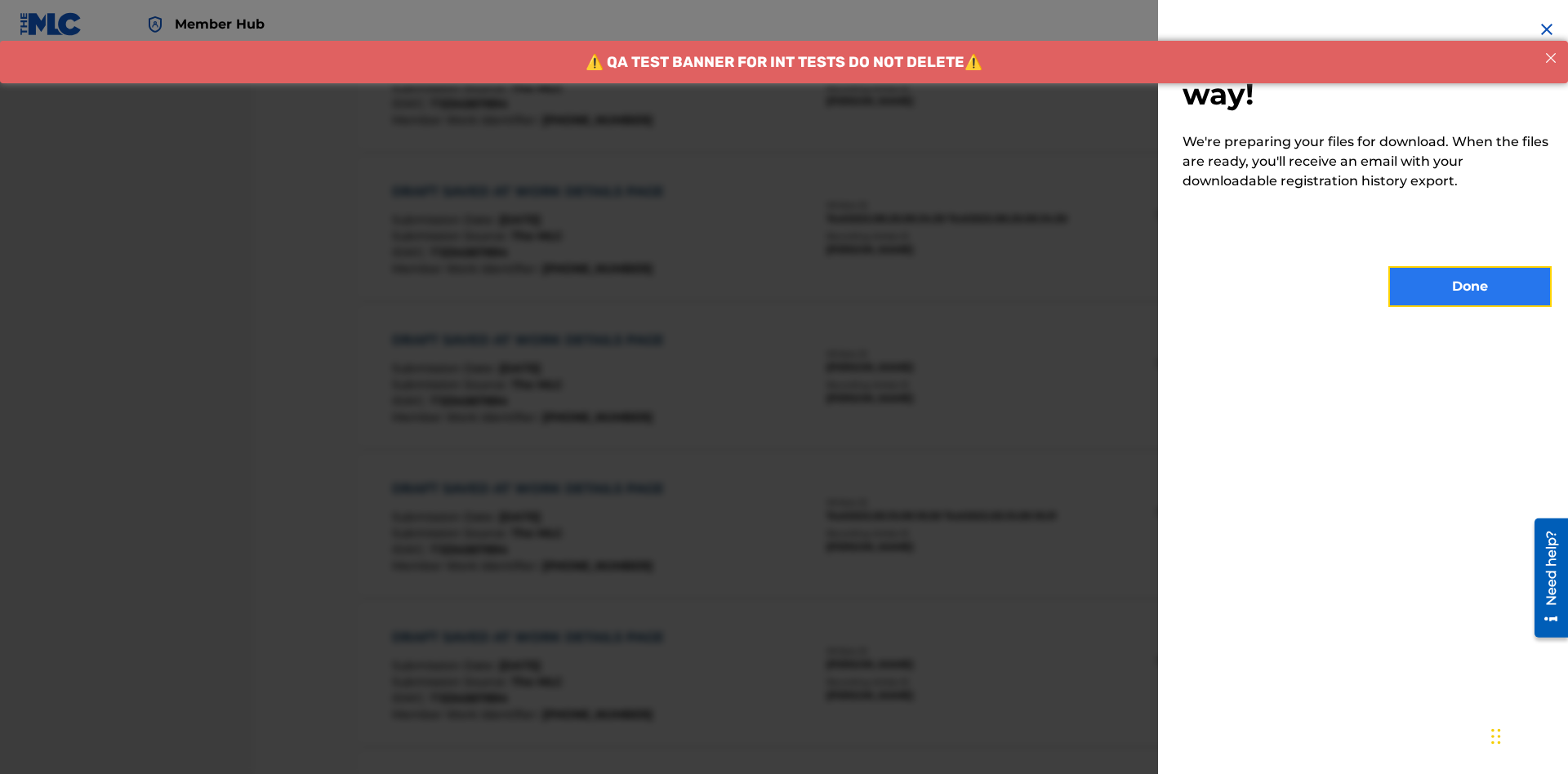
click at [1469, 287] on button "Done" at bounding box center [1469, 287] width 163 height 41
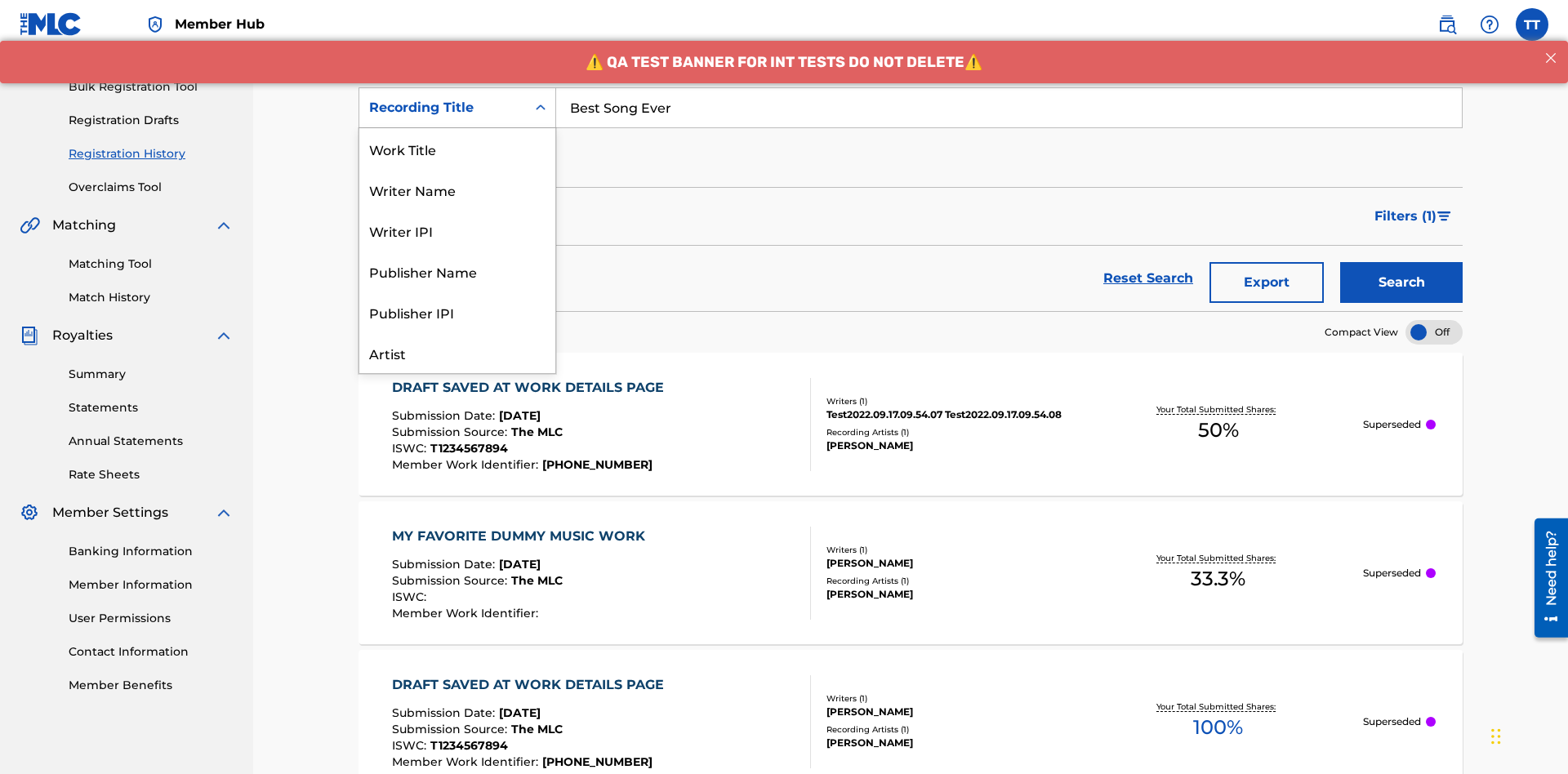
scroll to position [82, 0]
click at [457, 87] on div "Work Title" at bounding box center [457, 67] width 196 height 41
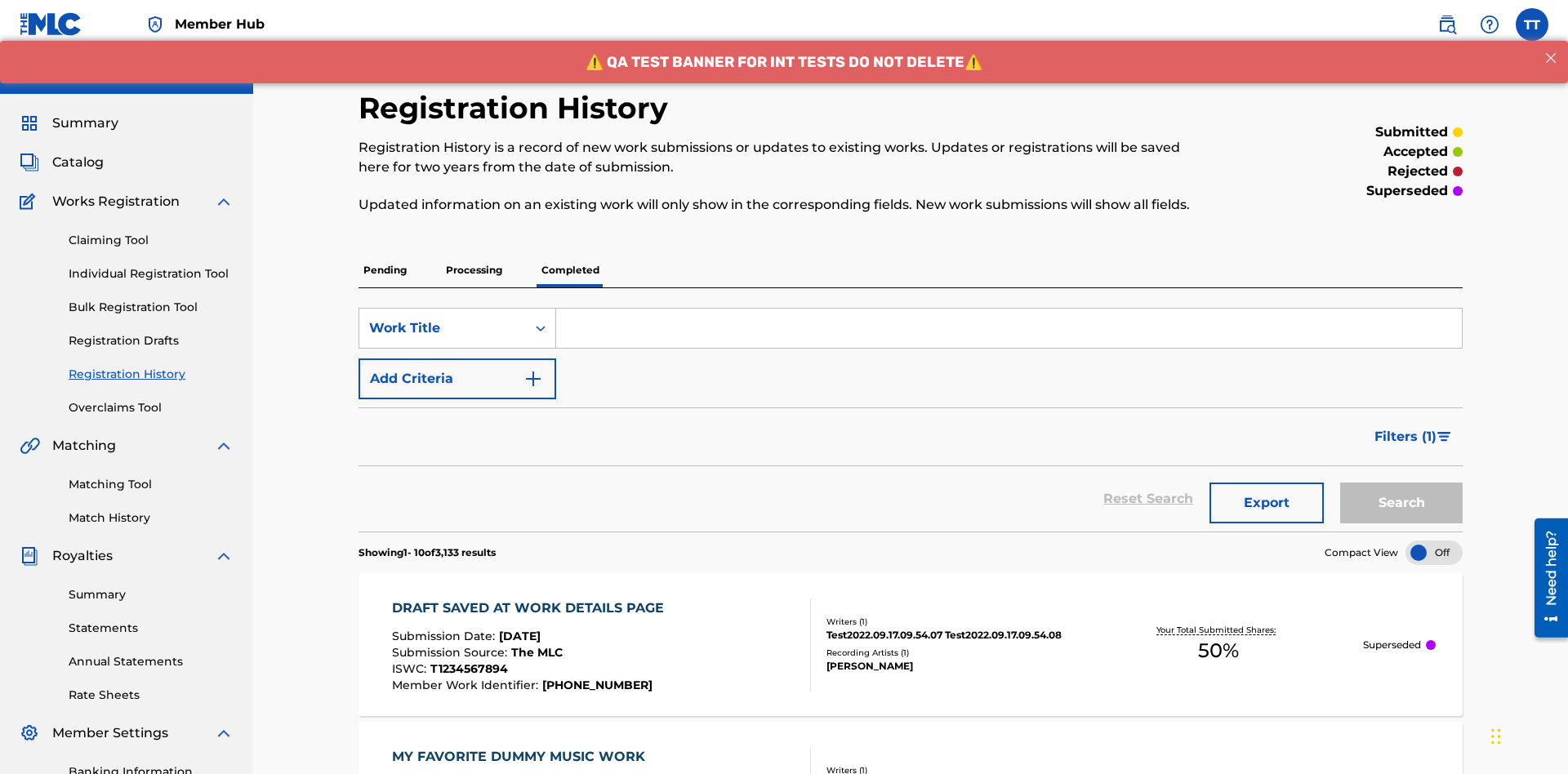
scroll to position [211, 0]
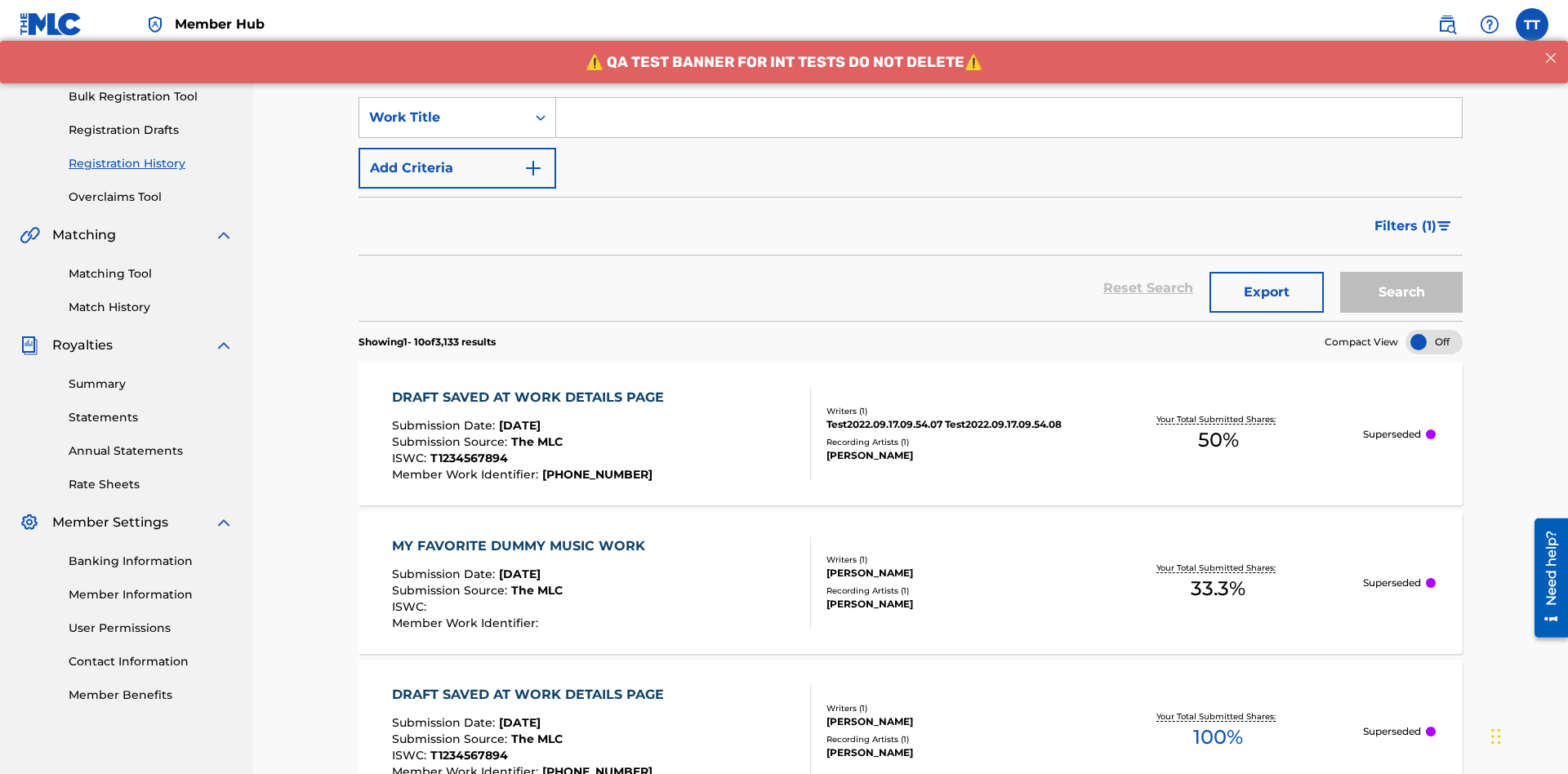
click at [1008, 118] on input "Search Form" at bounding box center [1009, 117] width 905 height 39
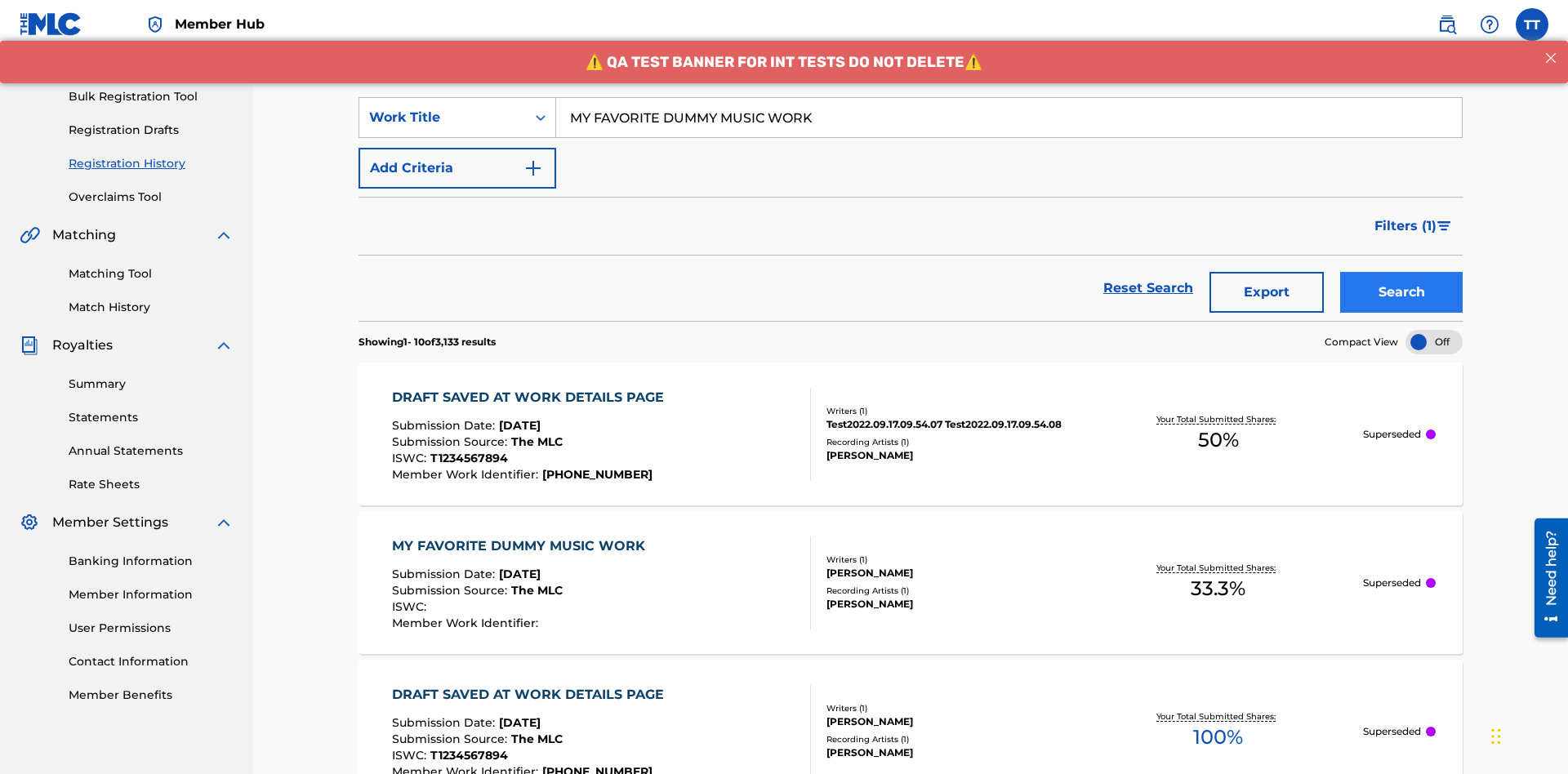
type input "MY FAVORITE DUMMY MUSIC WORK"
click at [1401, 271] on button "Search" at bounding box center [1401, 292] width 123 height 41
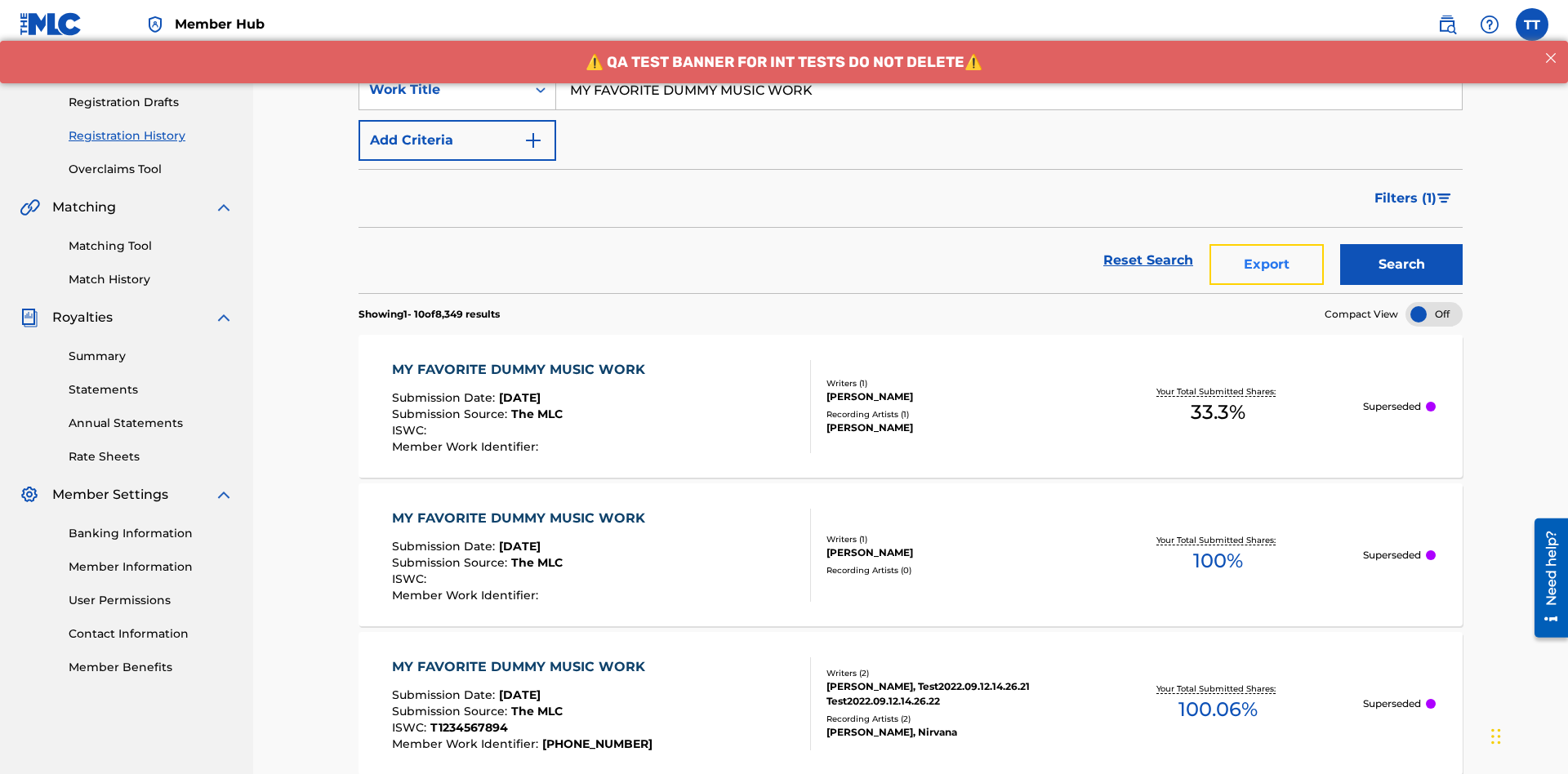
click at [1266, 245] on button "Export" at bounding box center [1266, 265] width 114 height 41
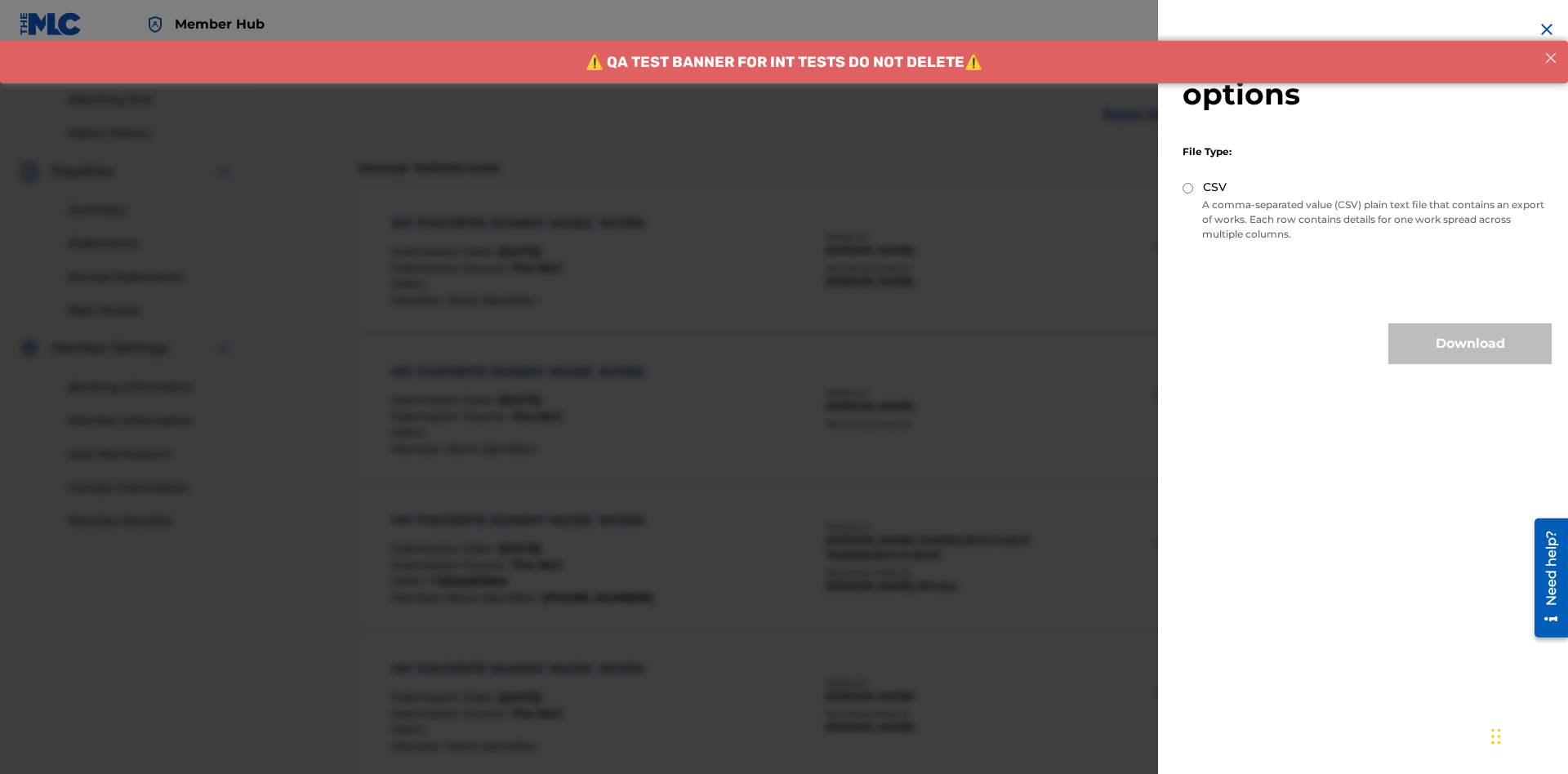
click at [1188, 188] on input "CSV" at bounding box center [1187, 188] width 11 height 11
radio input "true"
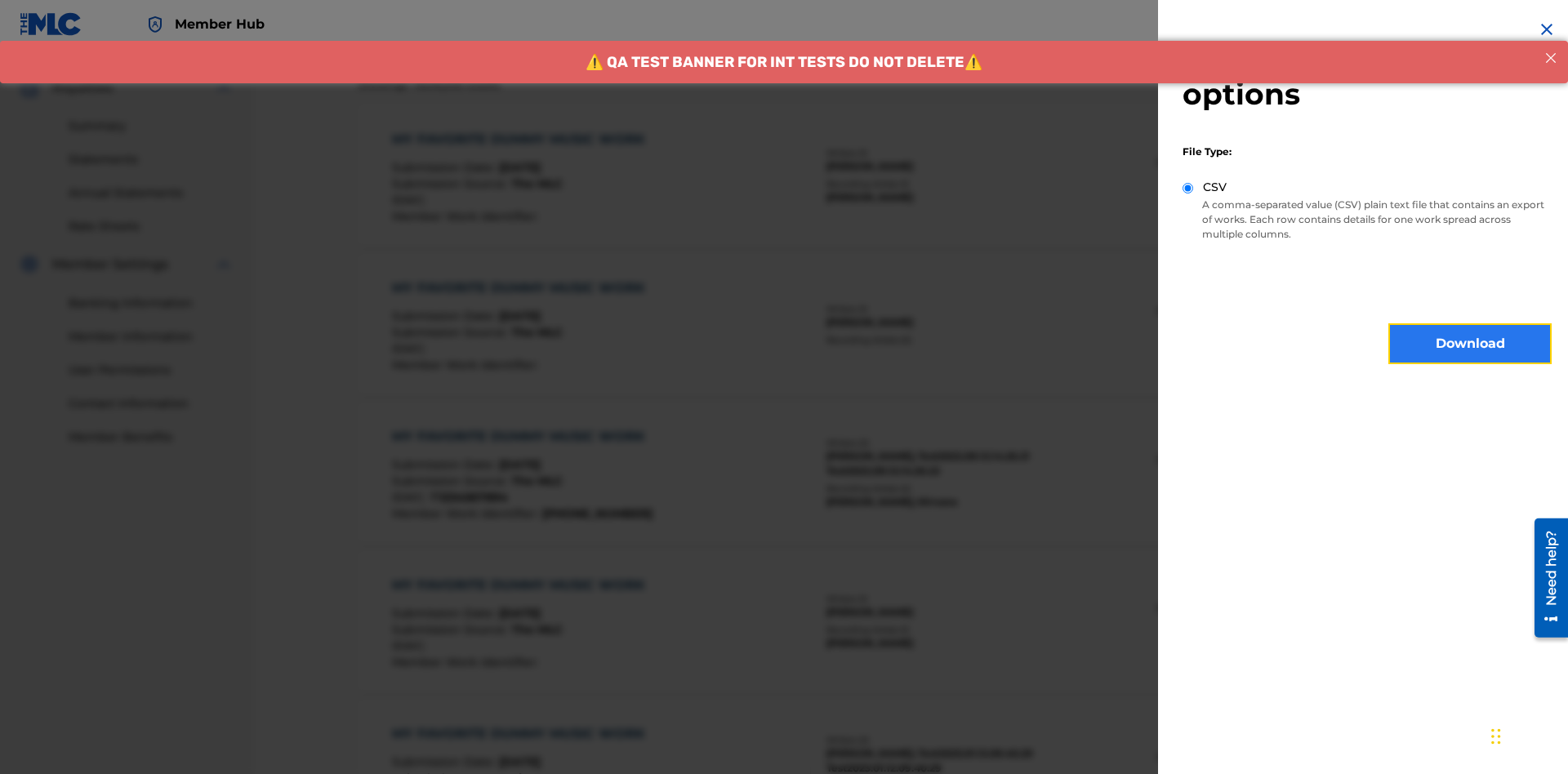
click at [1469, 343] on button "Download" at bounding box center [1469, 343] width 163 height 41
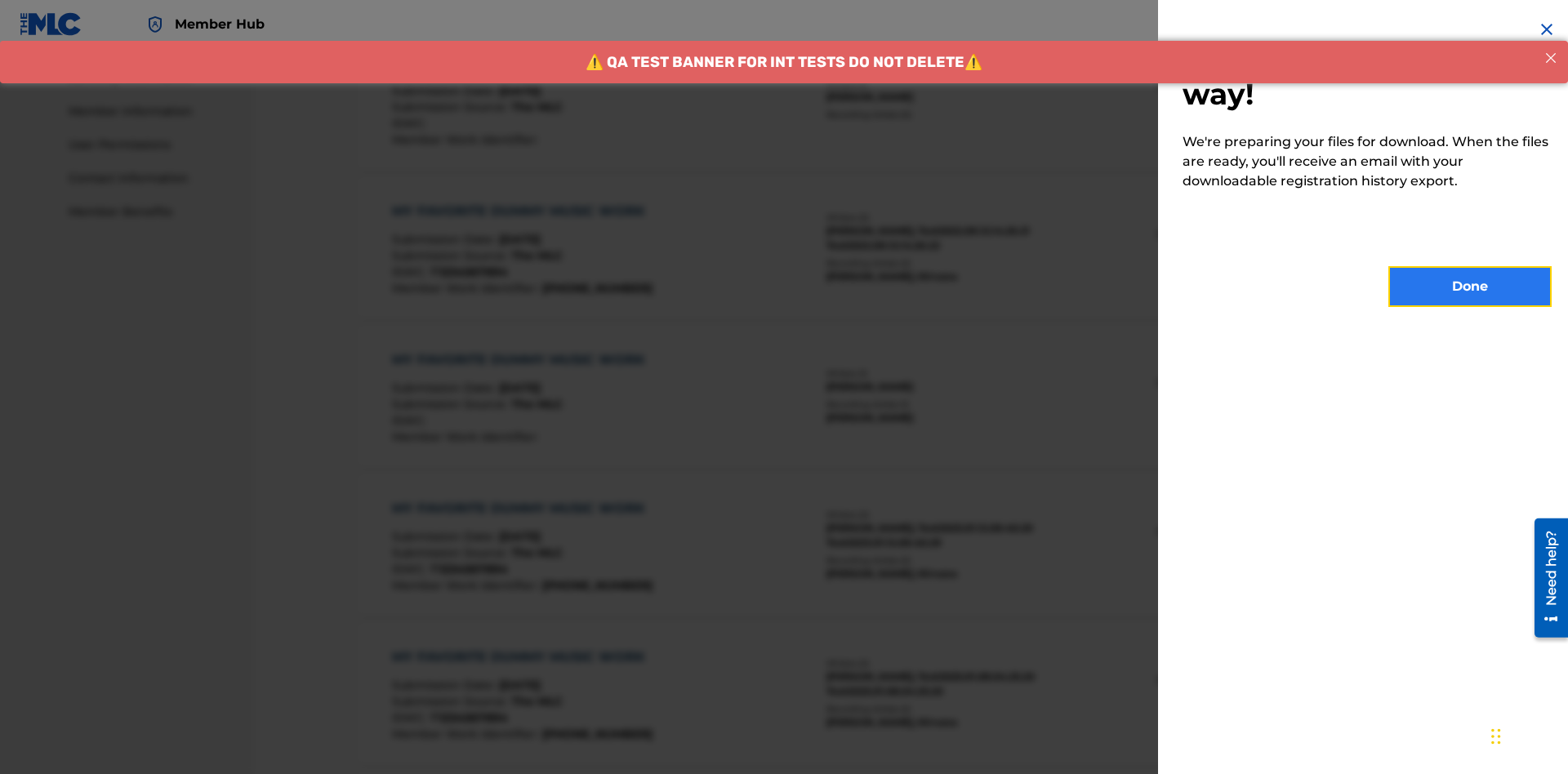
click at [1469, 287] on button "Done" at bounding box center [1469, 287] width 163 height 41
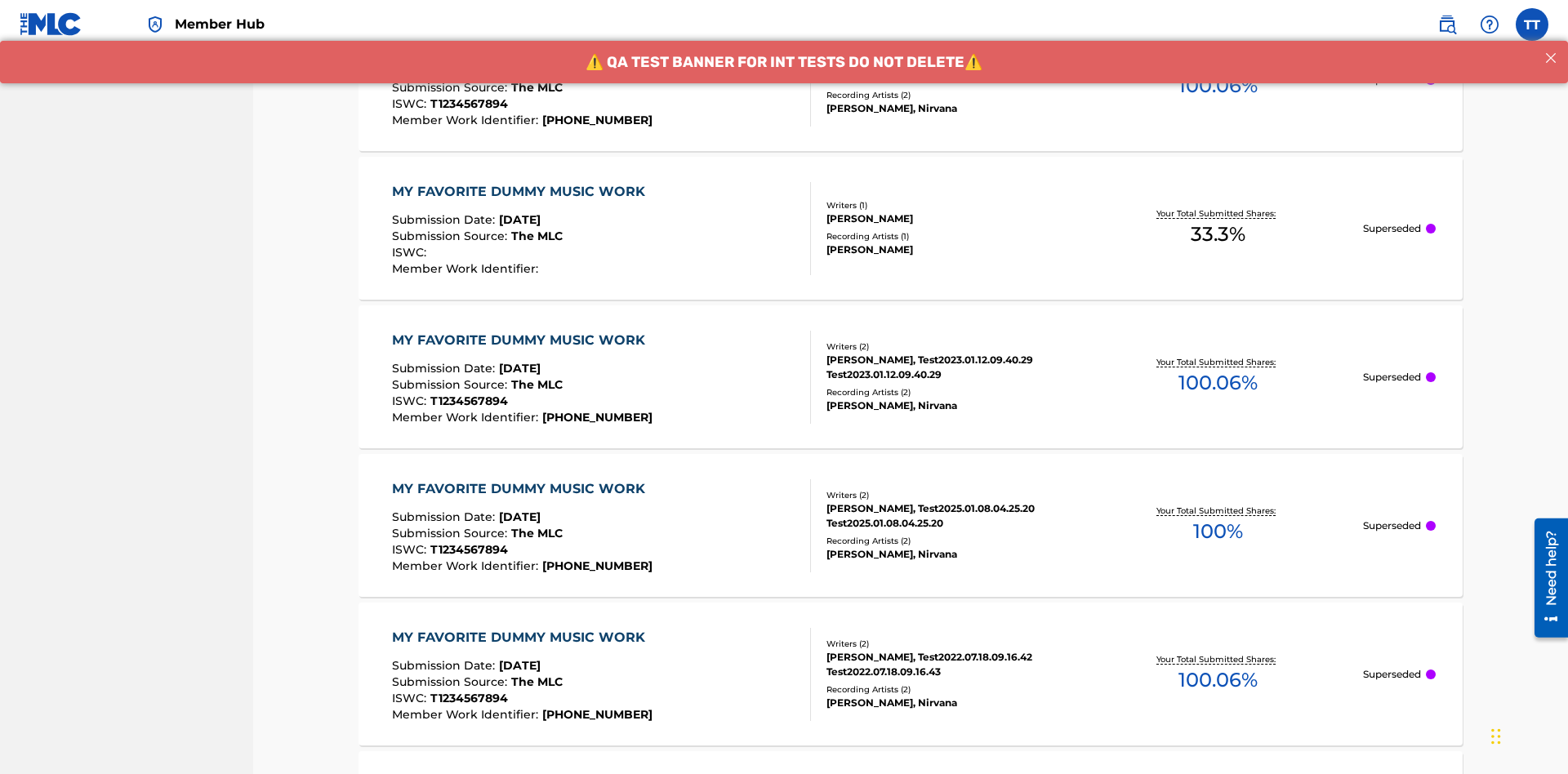
scroll to position [500, 0]
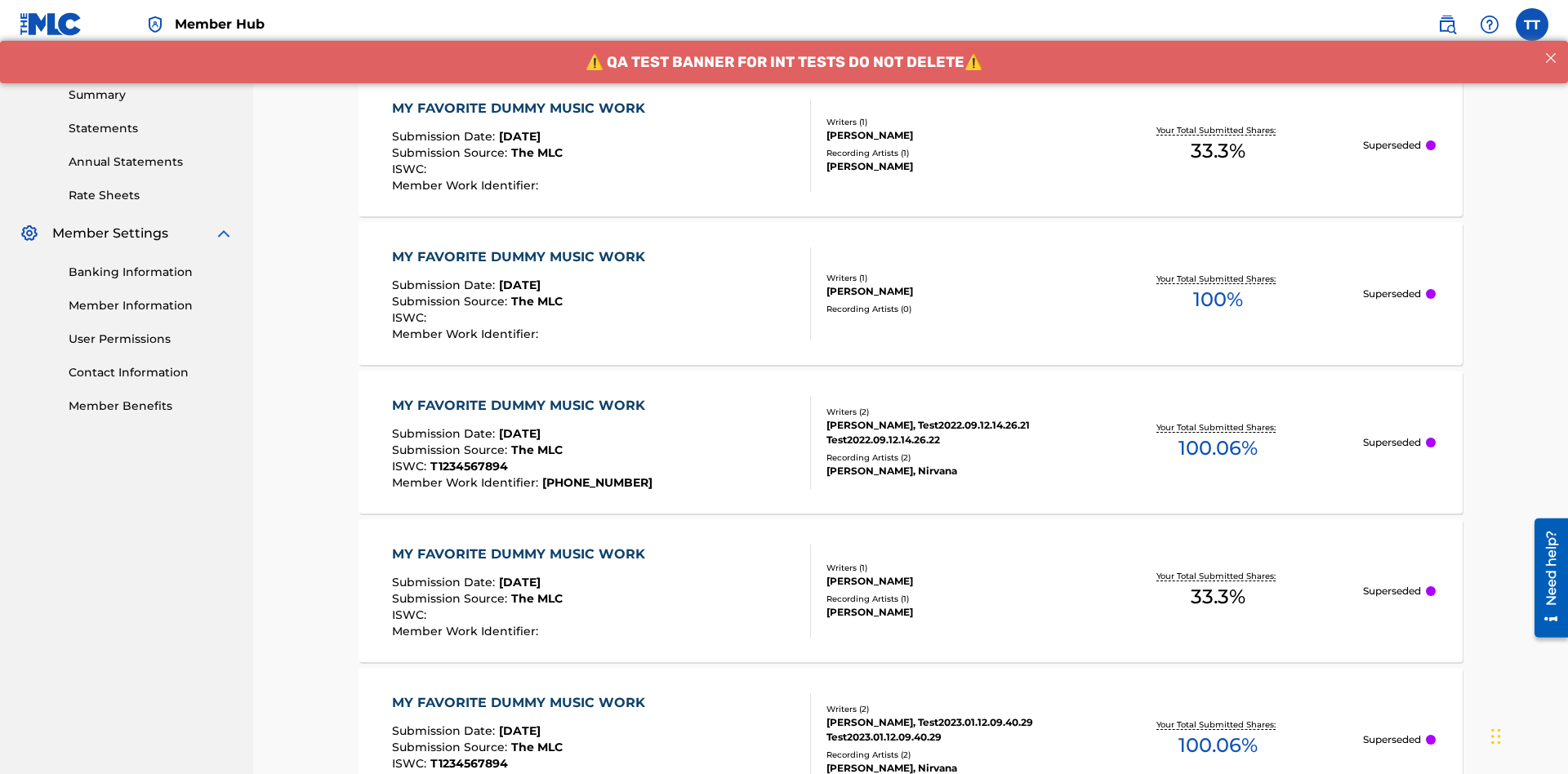
click at [520, 107] on div "MY FAVORITE DUMMY MUSIC WORK" at bounding box center [523, 108] width 261 height 19
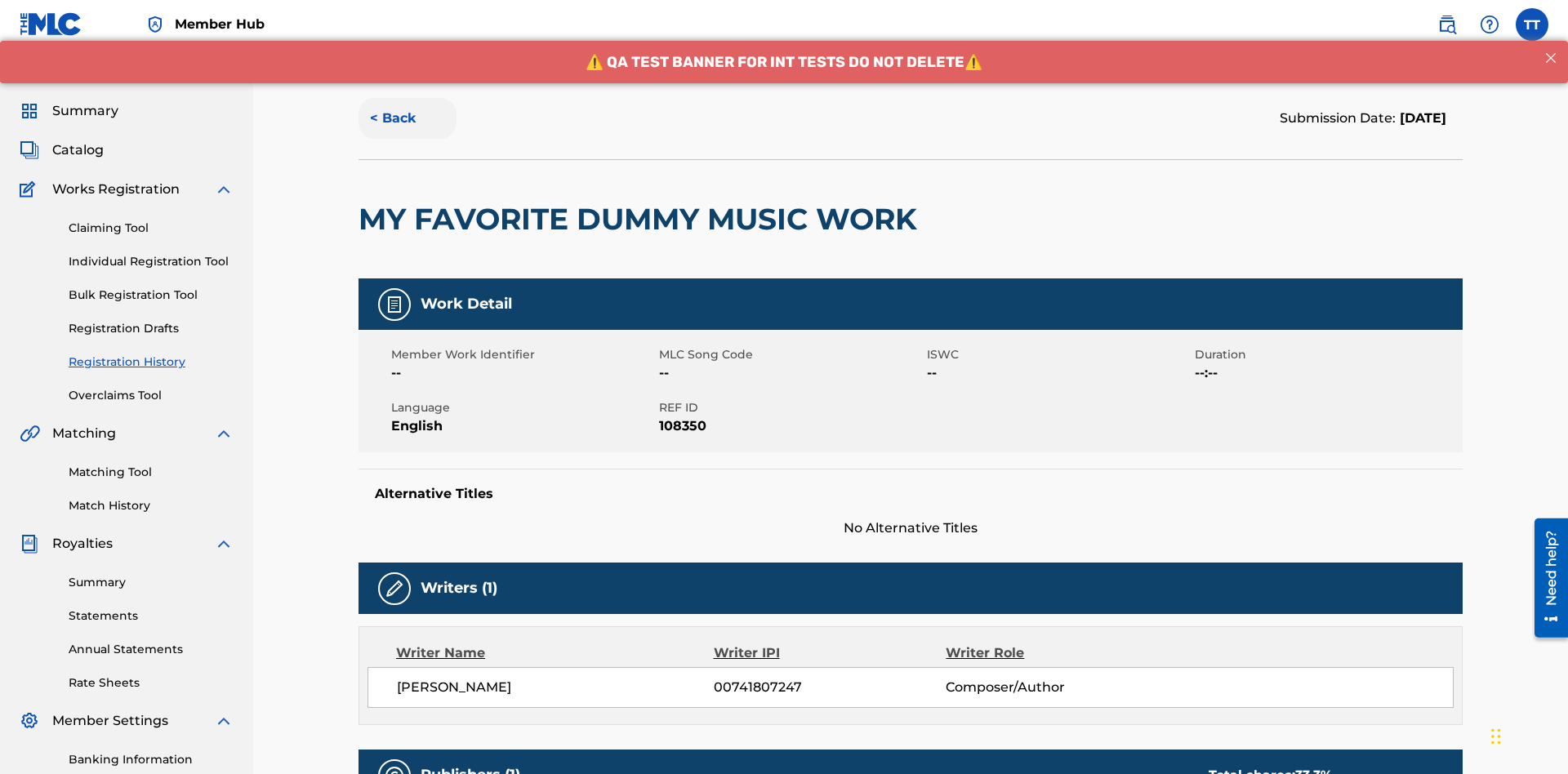
click at [408, 118] on button "< Back" at bounding box center [408, 118] width 98 height 41
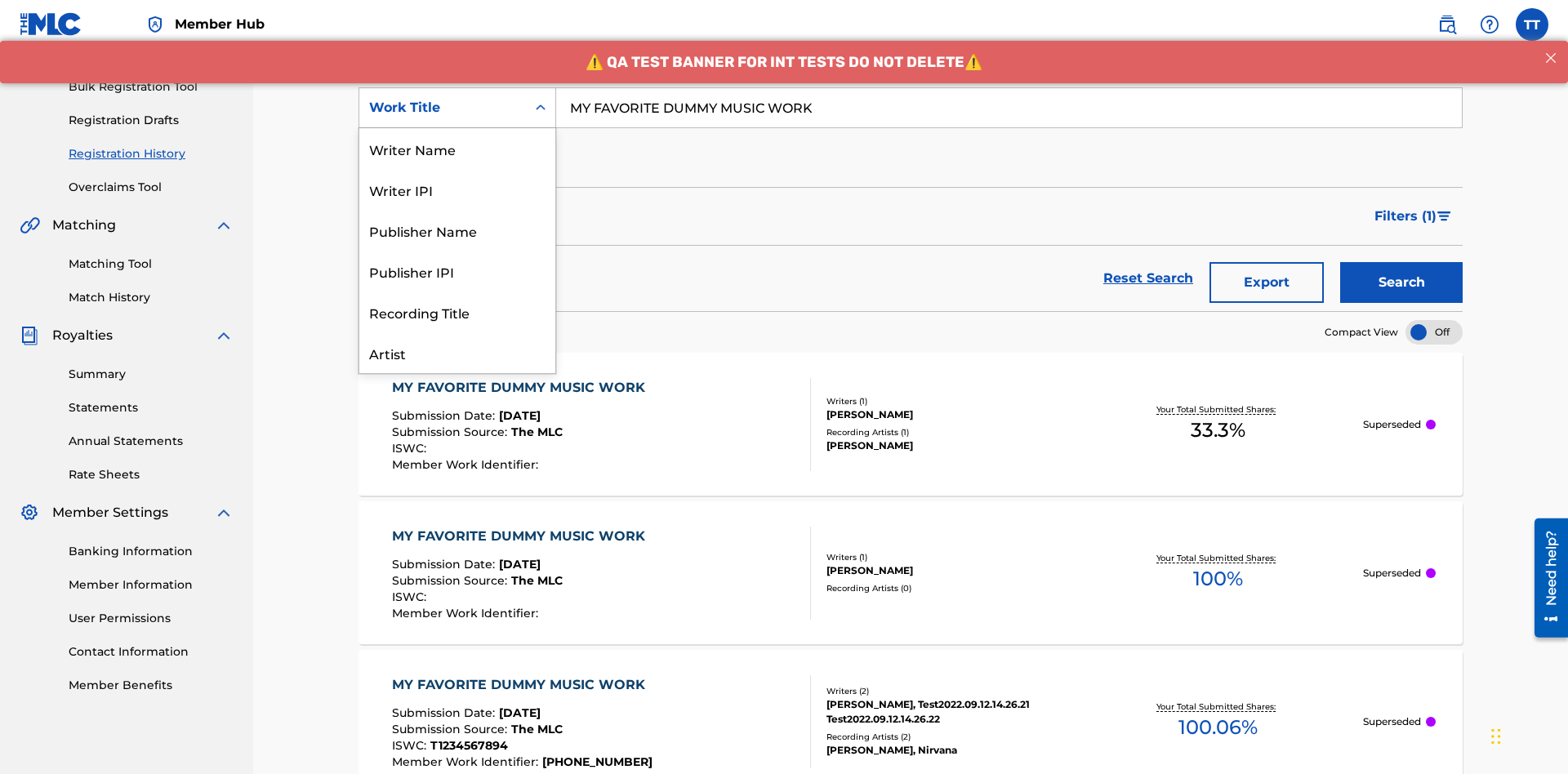
scroll to position [82, 0]
click at [457, 87] on div "Writer Name" at bounding box center [457, 67] width 196 height 41
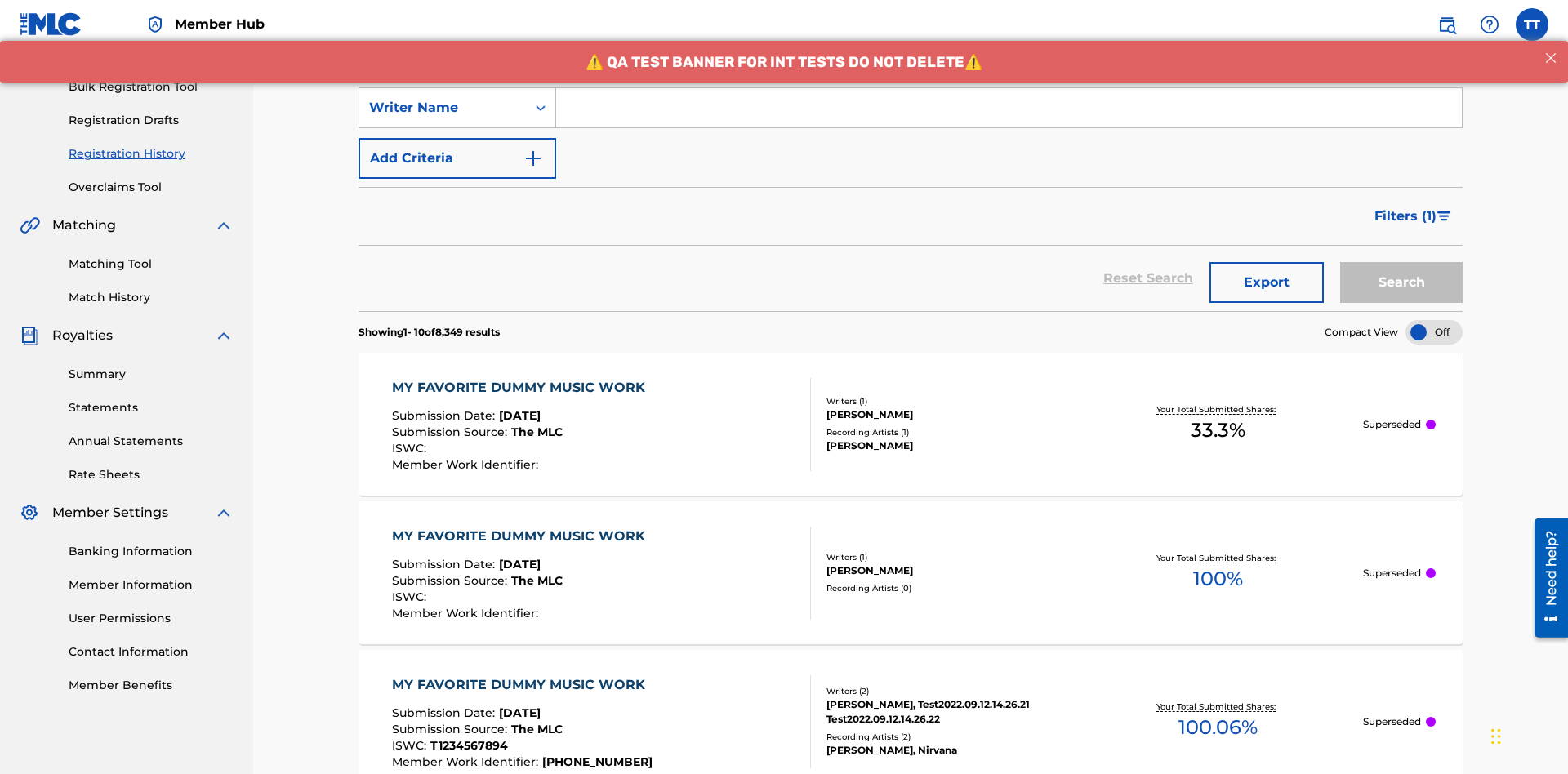
scroll to position [0, 0]
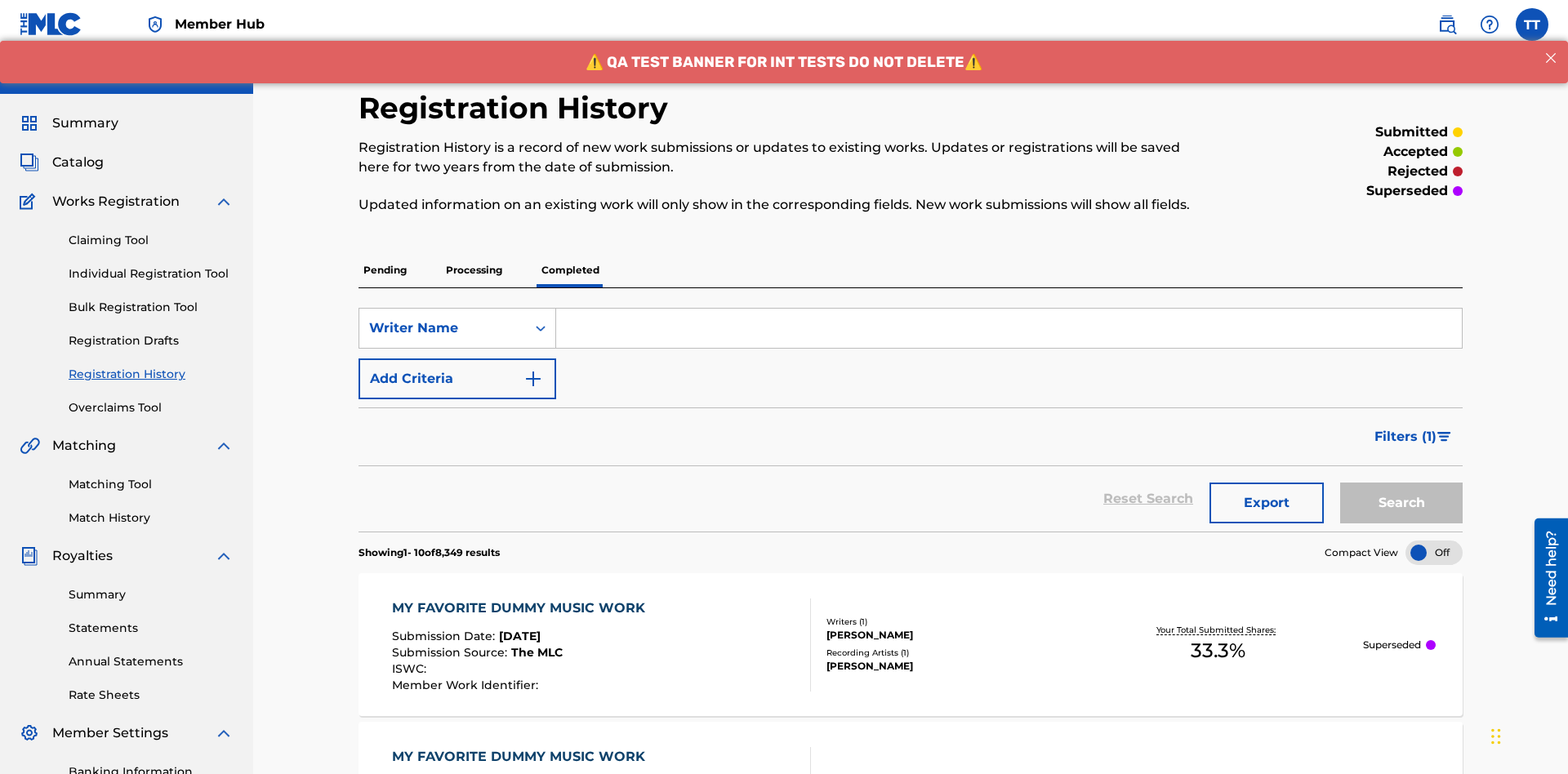
click at [1008, 309] on input "Search Form" at bounding box center [1009, 328] width 905 height 39
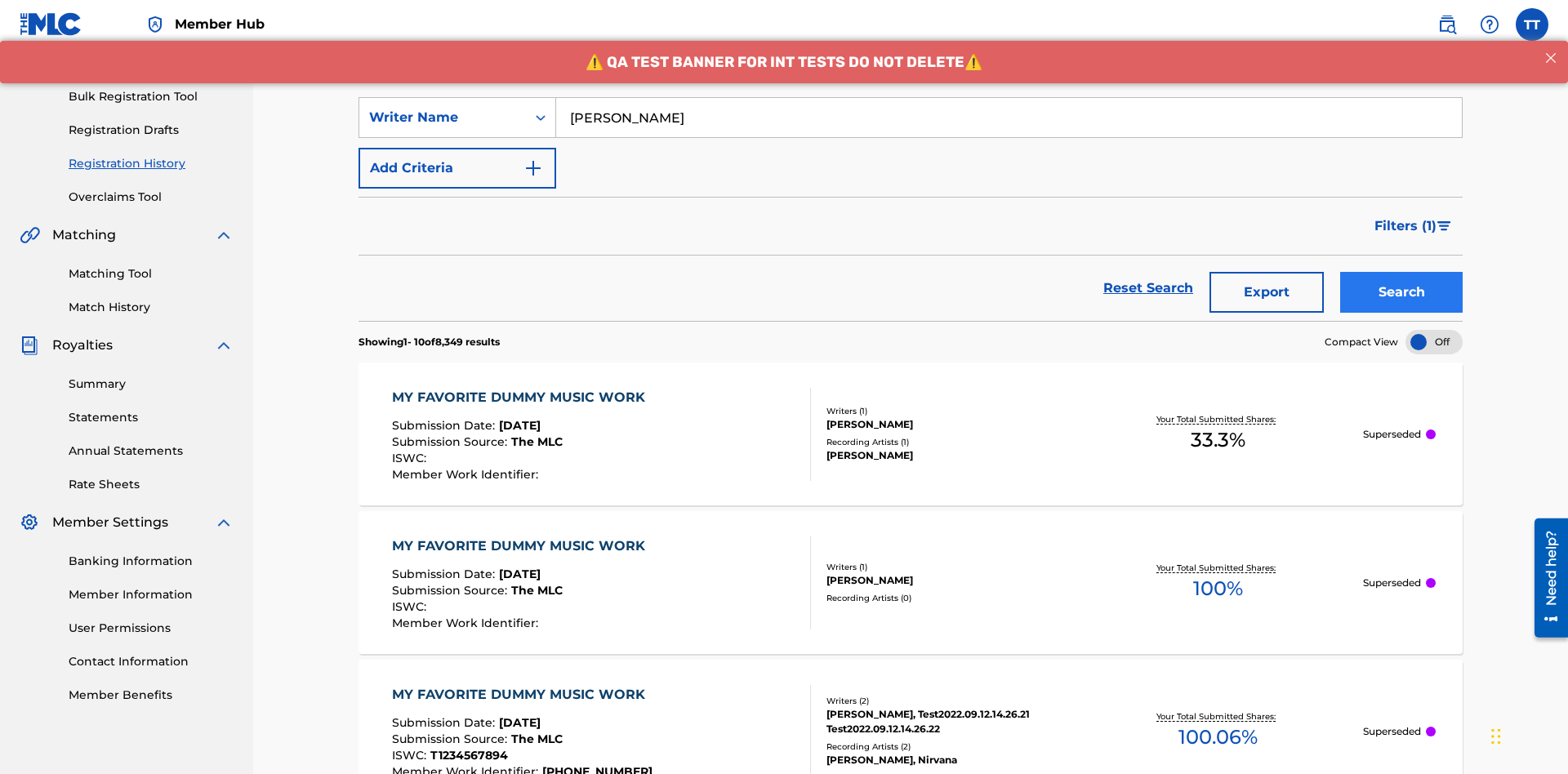
type input "BERKOWITZ"
click at [1401, 271] on button "Search" at bounding box center [1401, 292] width 123 height 41
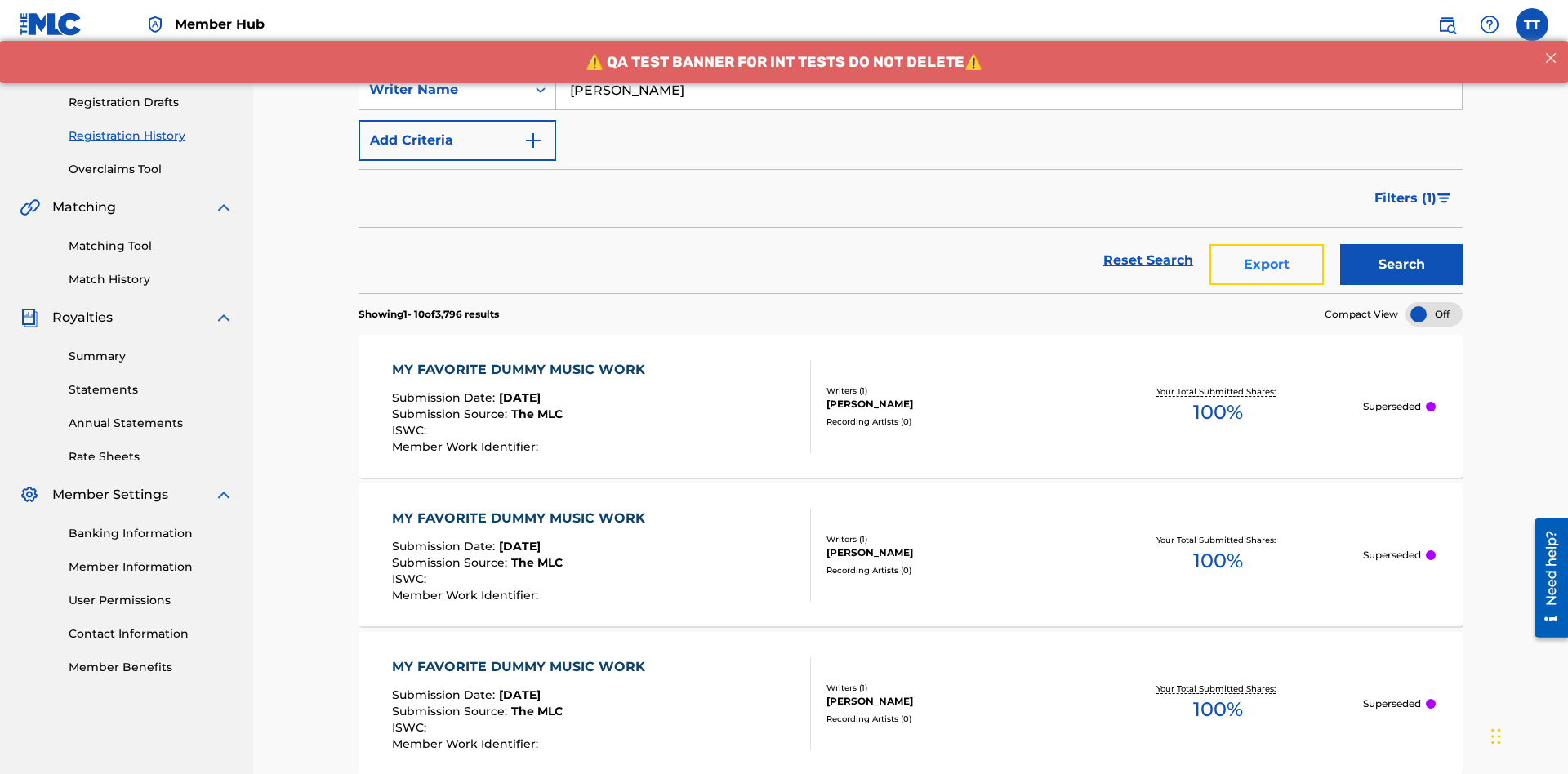
click at [1266, 245] on button "Export" at bounding box center [1266, 265] width 114 height 41
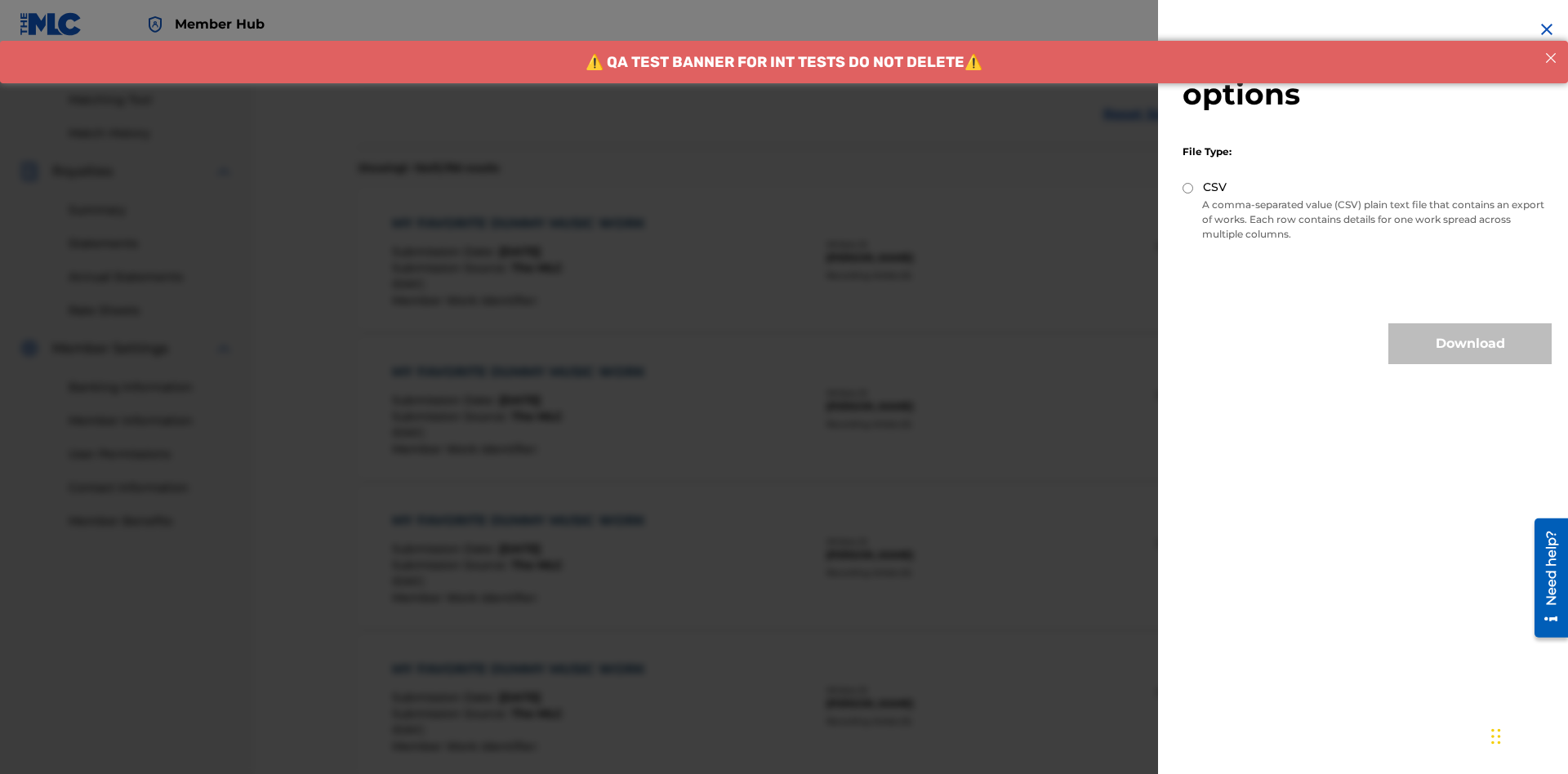
click at [1188, 188] on input "CSV" at bounding box center [1187, 188] width 11 height 11
radio input "true"
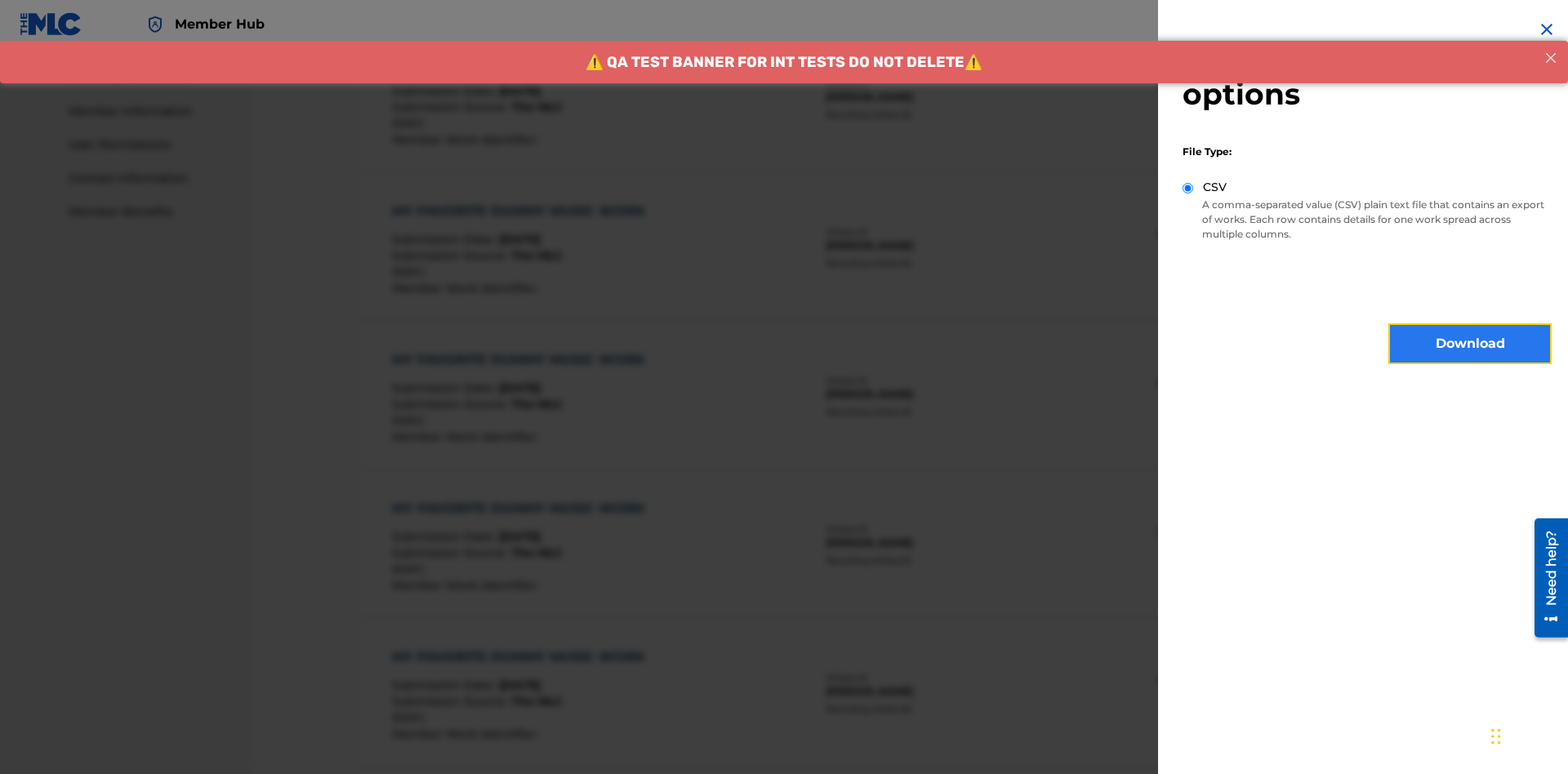
click at [1469, 343] on button "Download" at bounding box center [1469, 343] width 163 height 41
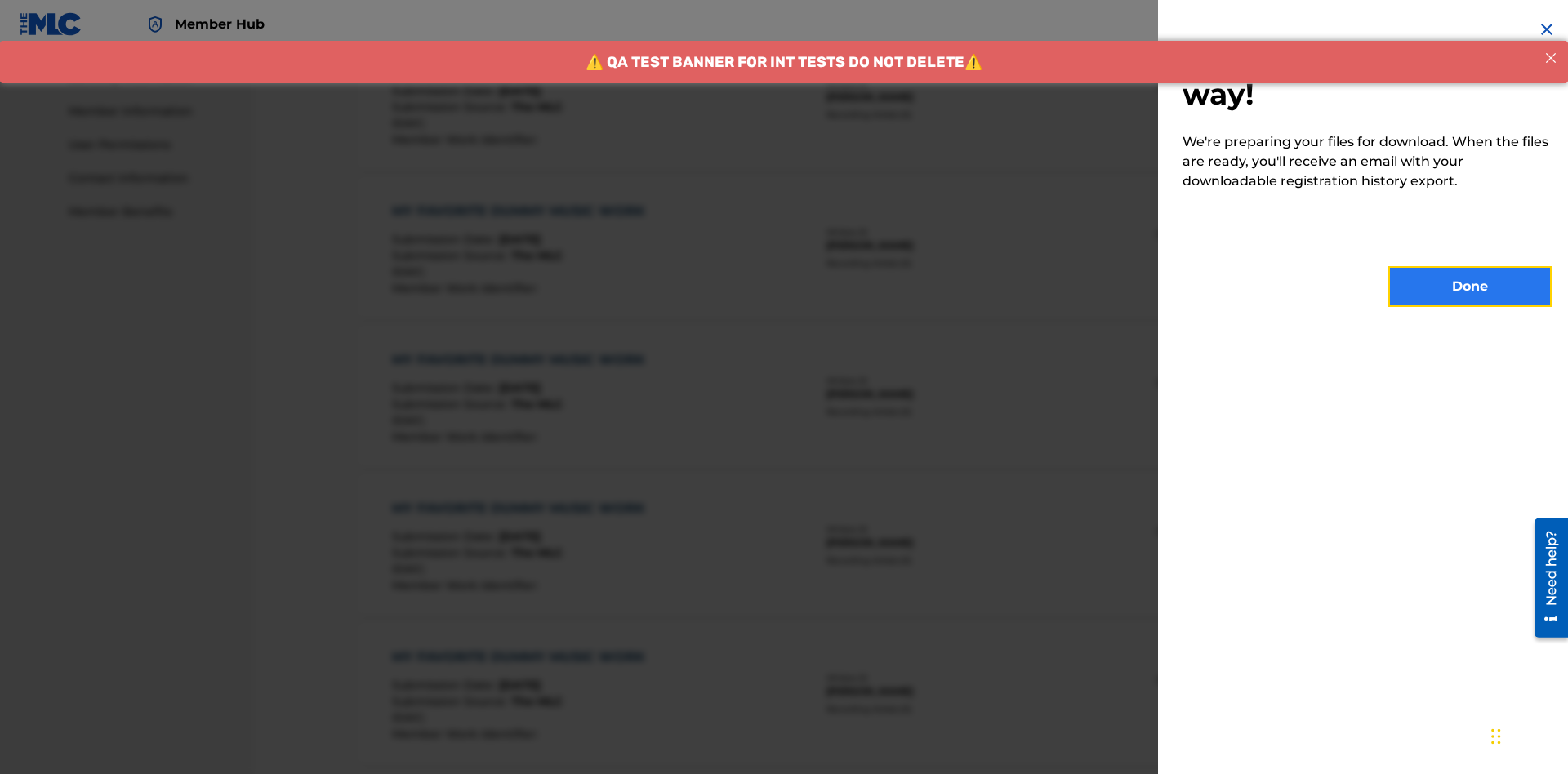
click at [1469, 287] on button "Done" at bounding box center [1469, 287] width 163 height 41
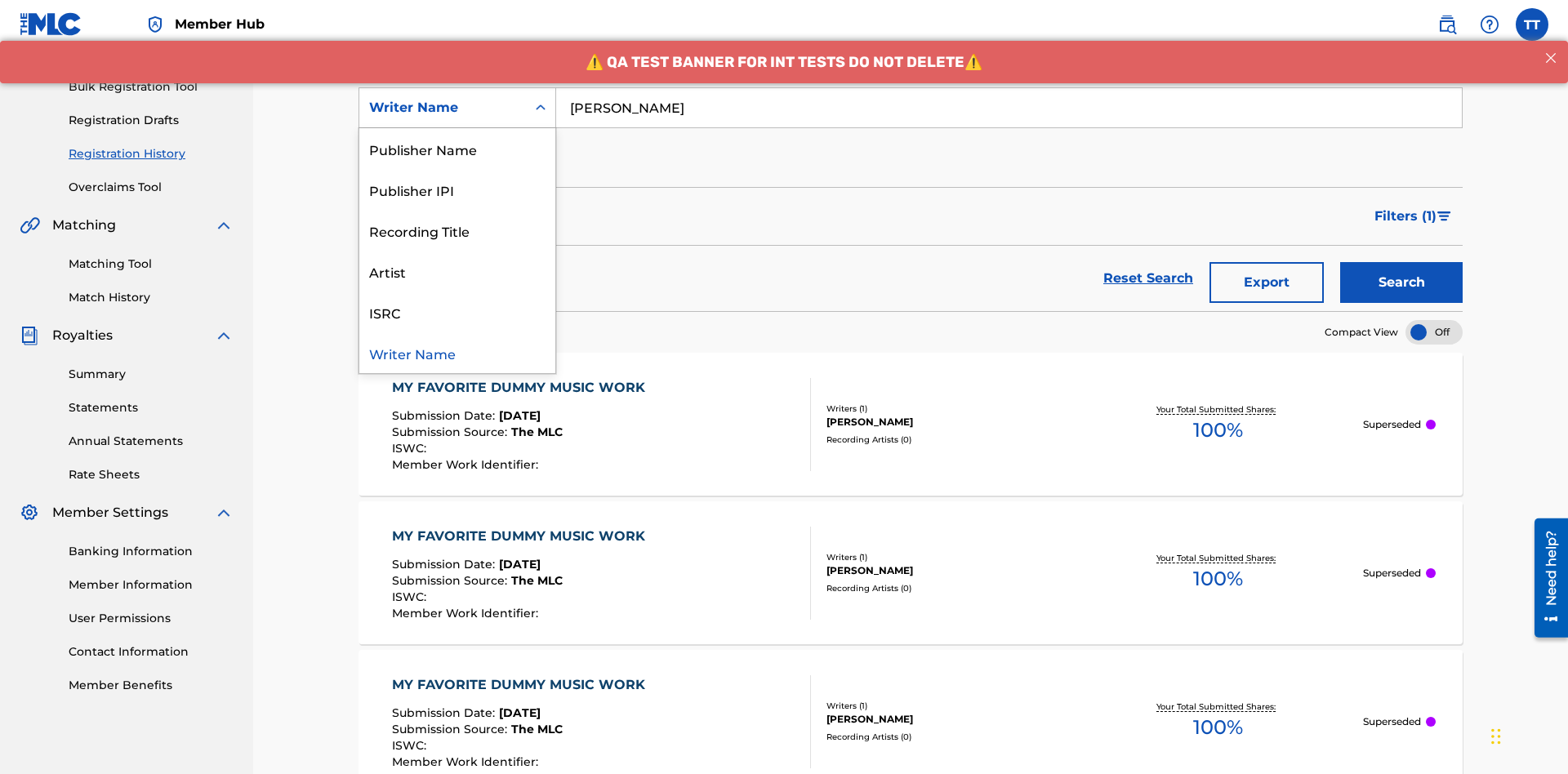
click at [457, 129] on div "Writer IPI" at bounding box center [457, 107] width 196 height 41
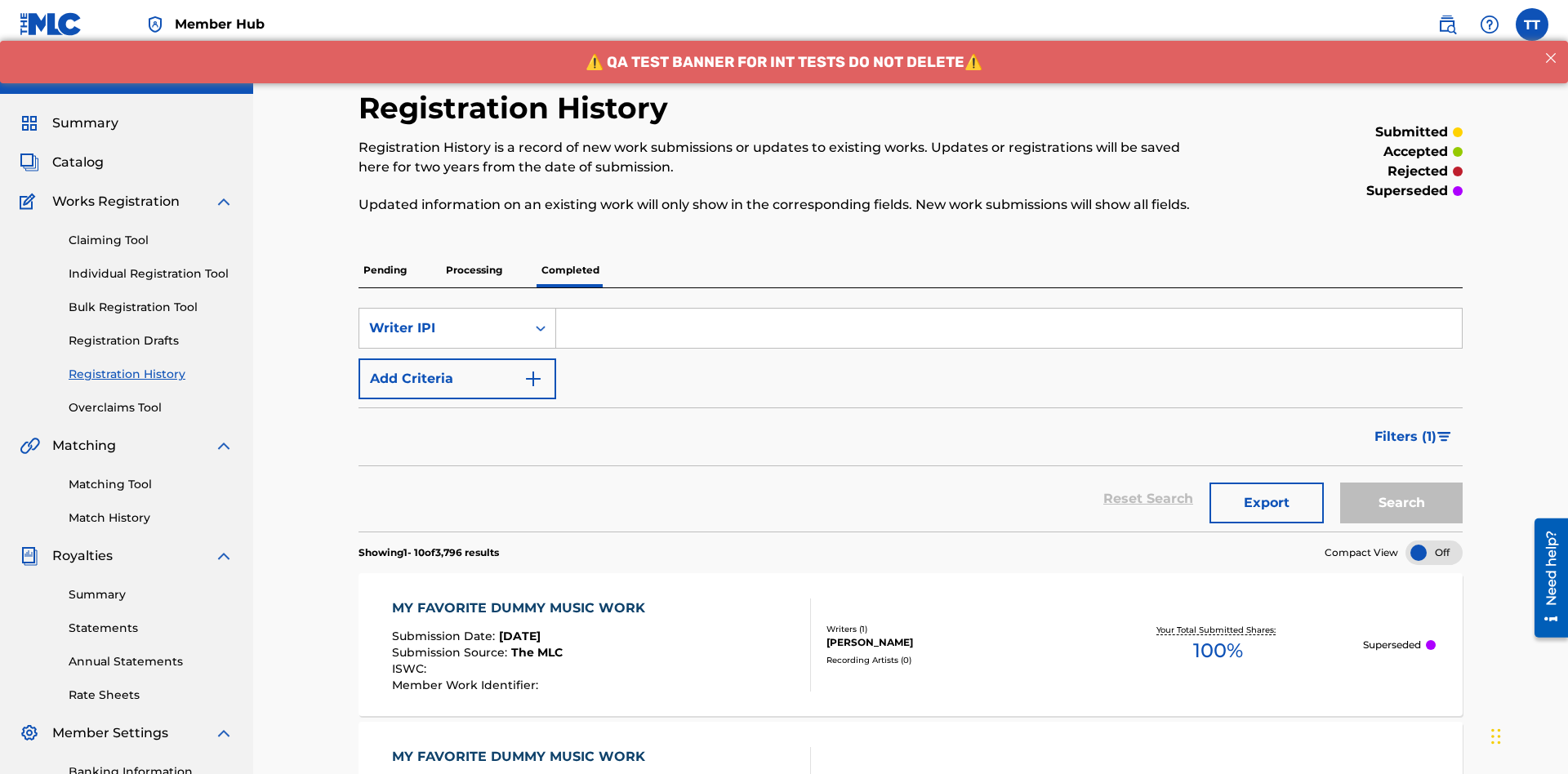
click at [1008, 309] on input "Search Form" at bounding box center [1009, 328] width 905 height 39
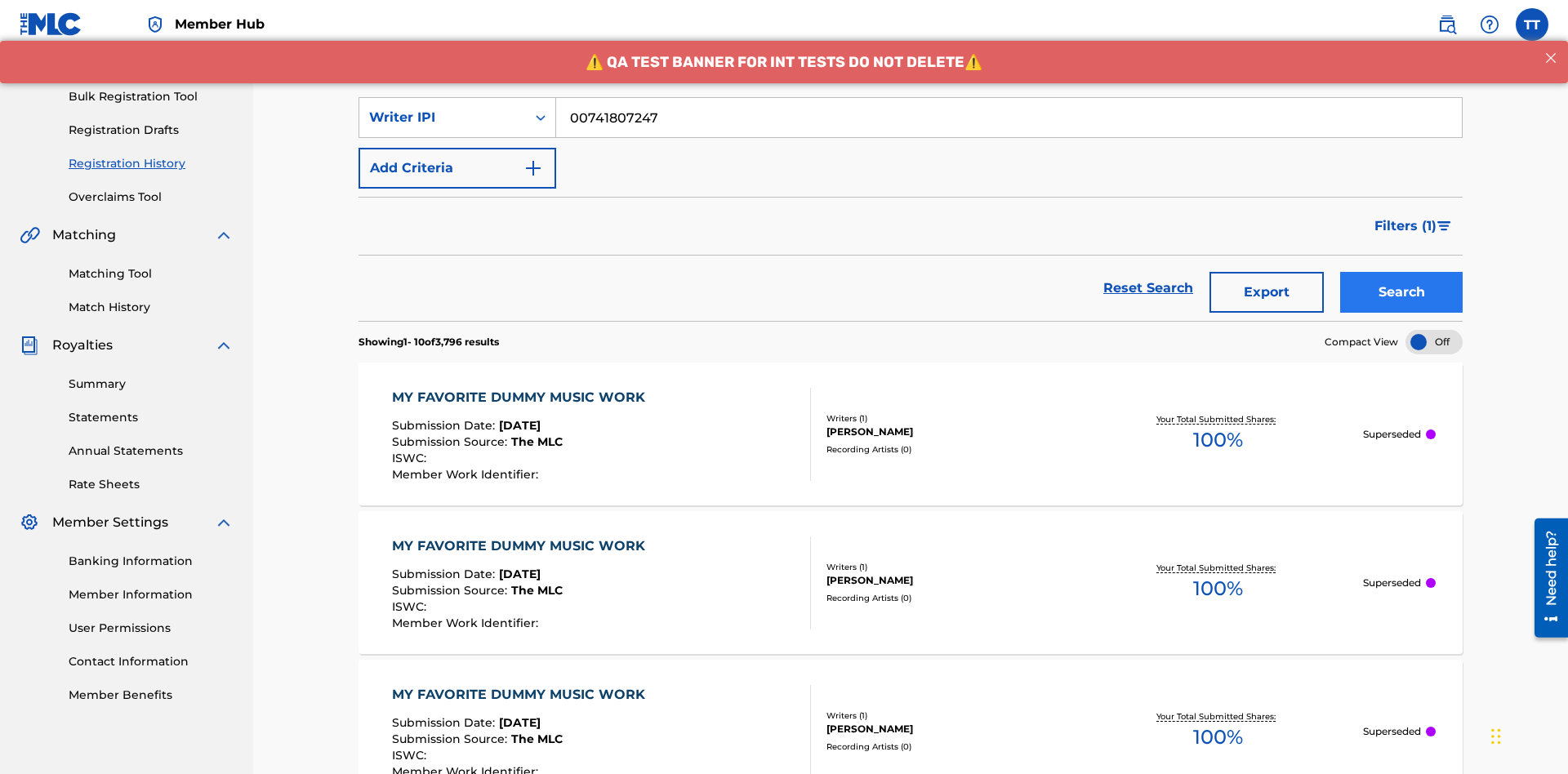
type input "00741807247"
click at [1401, 271] on button "Search" at bounding box center [1401, 292] width 123 height 41
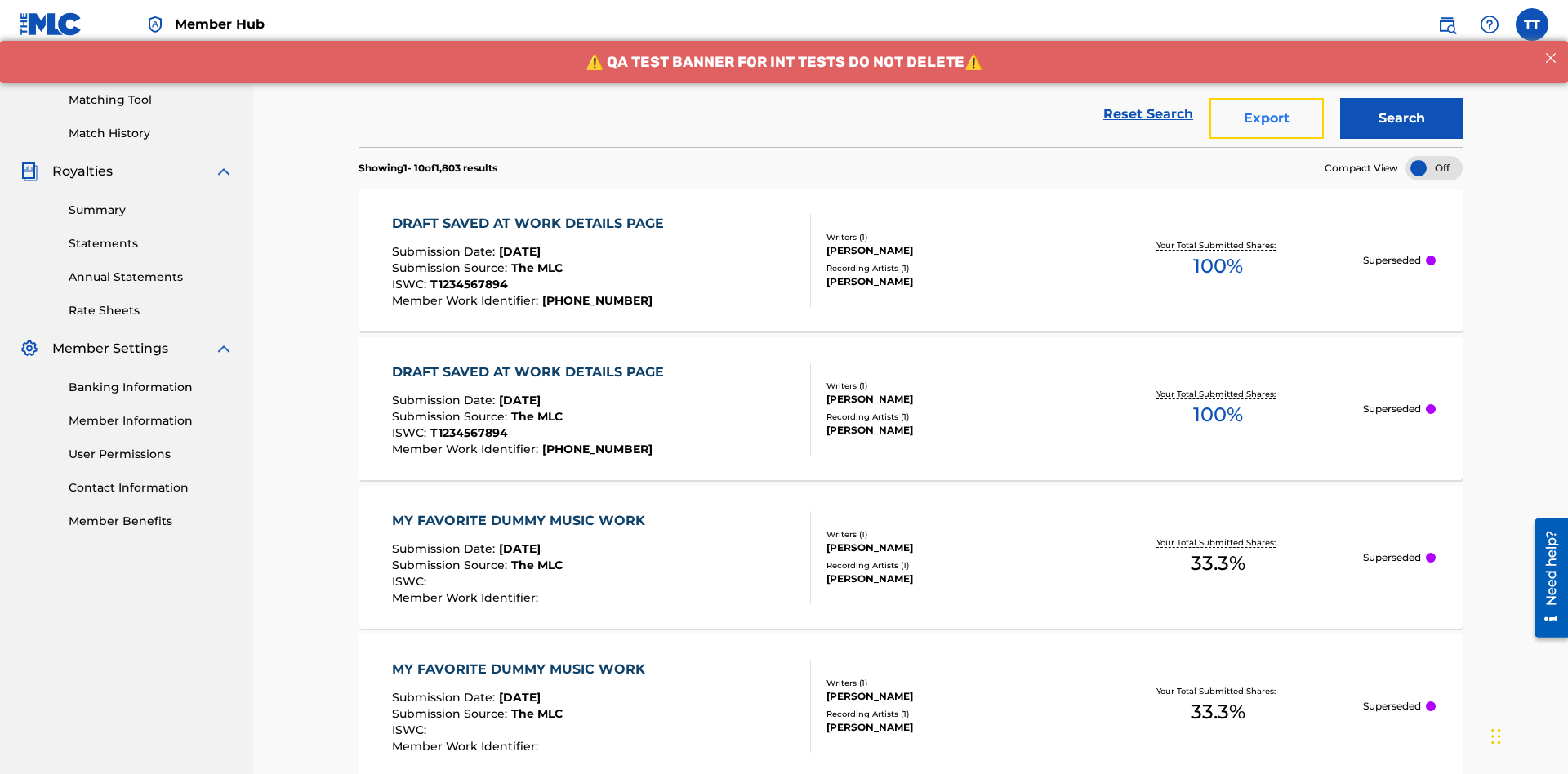
click at [1266, 118] on button "Export" at bounding box center [1266, 118] width 114 height 41
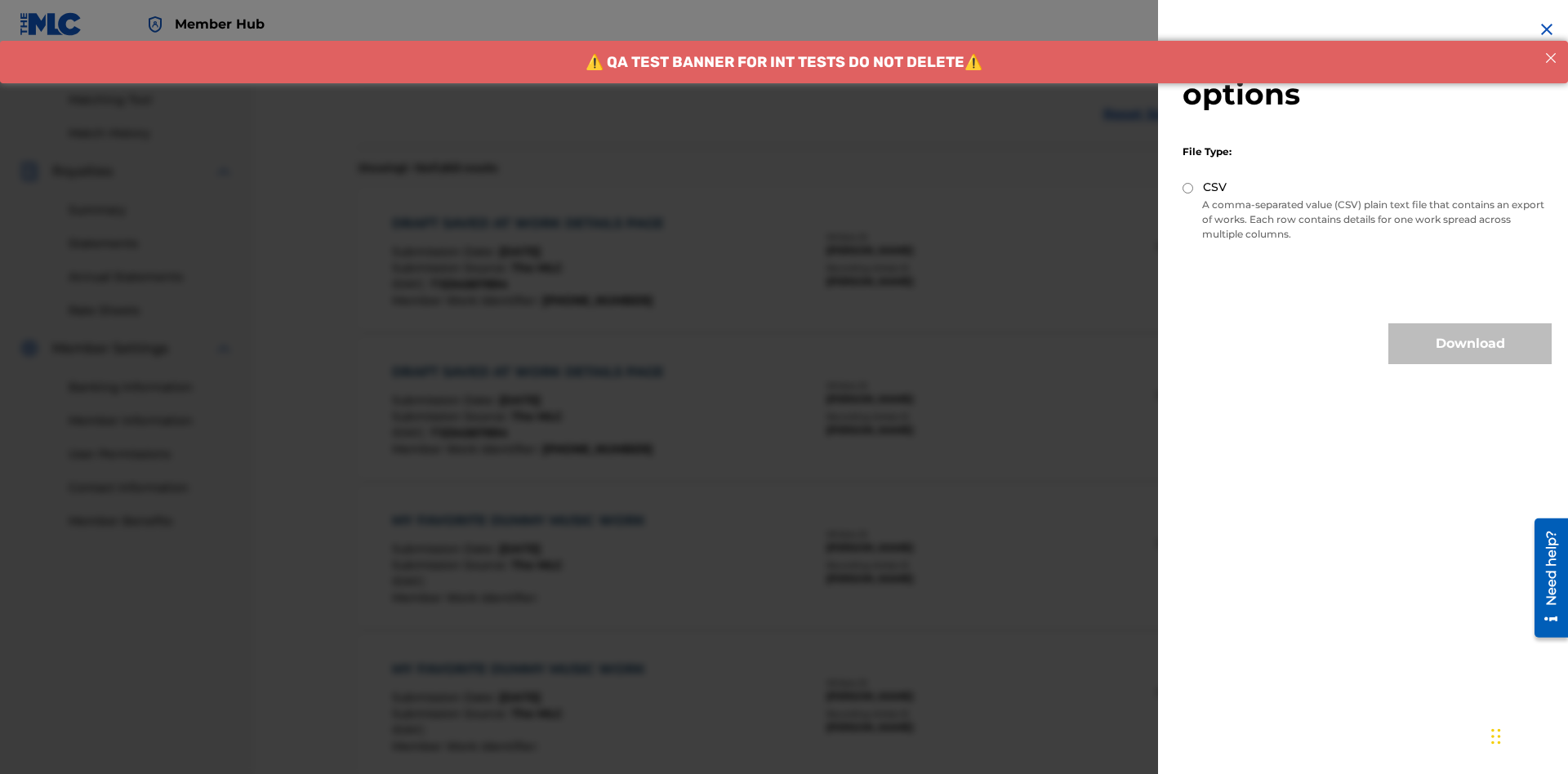
click at [1188, 188] on input "CSV" at bounding box center [1187, 188] width 11 height 11
radio input "true"
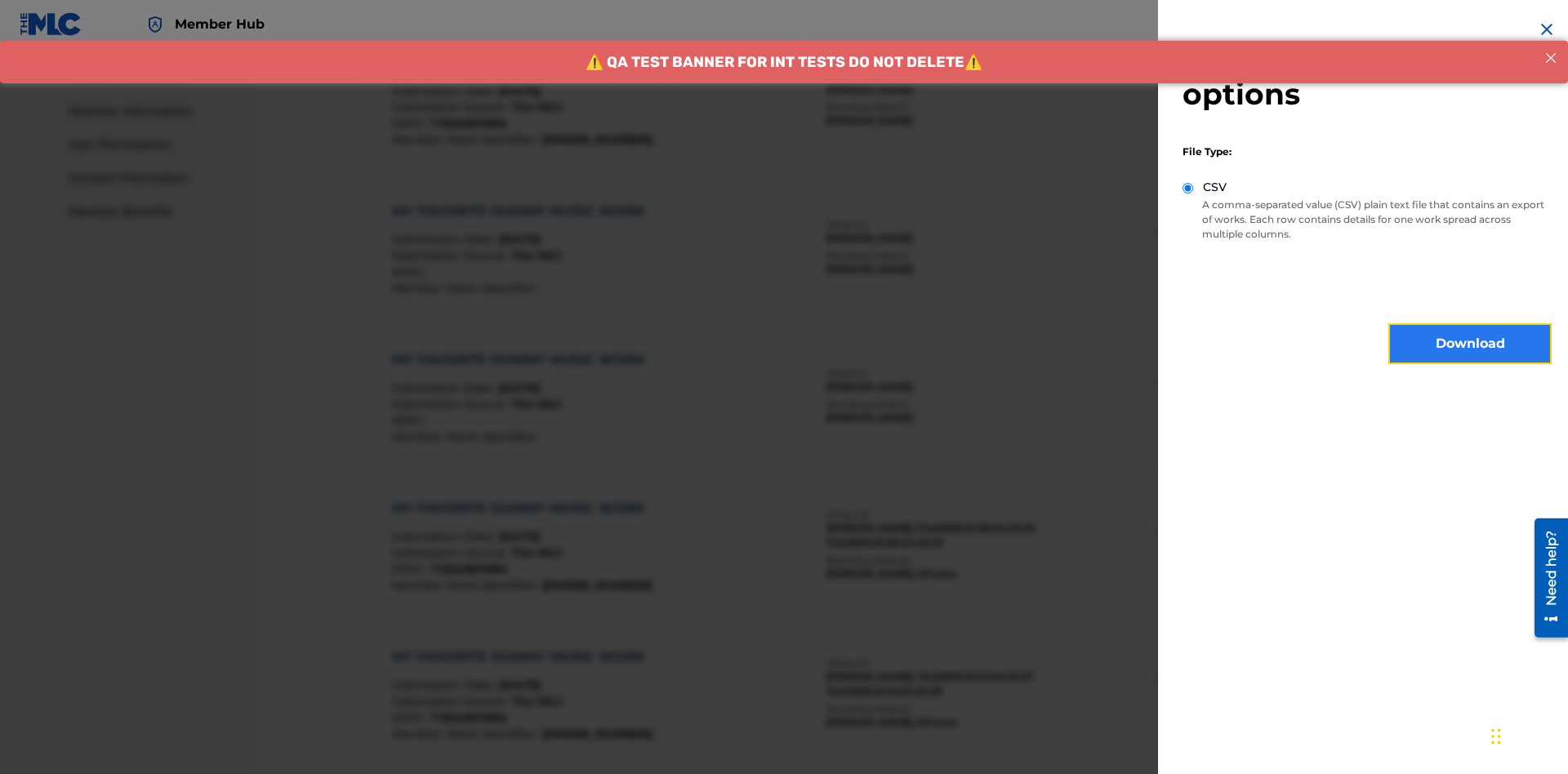
click at [1469, 343] on button "Download" at bounding box center [1469, 343] width 163 height 41
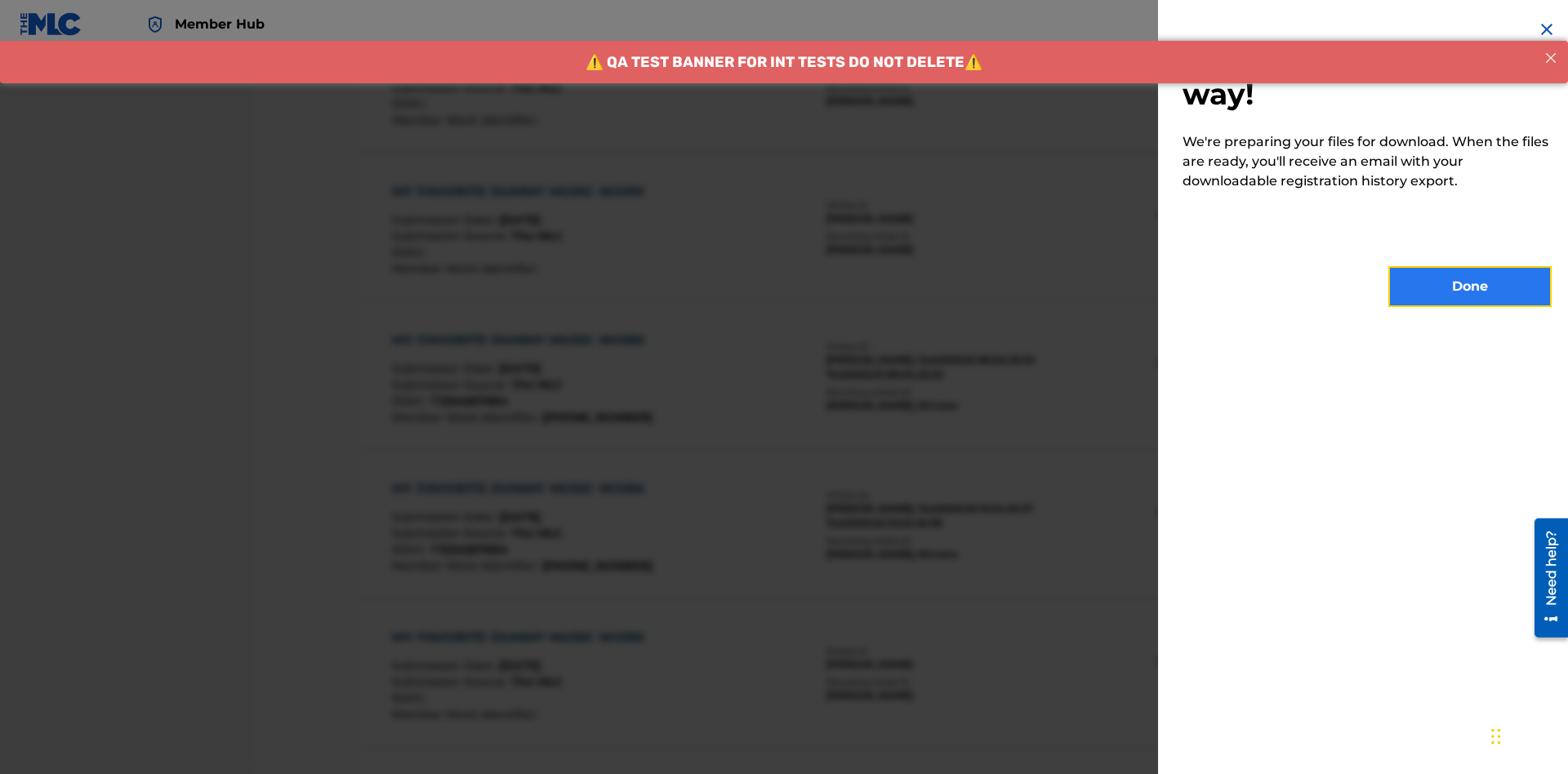
click at [1469, 287] on button "Done" at bounding box center [1469, 287] width 163 height 41
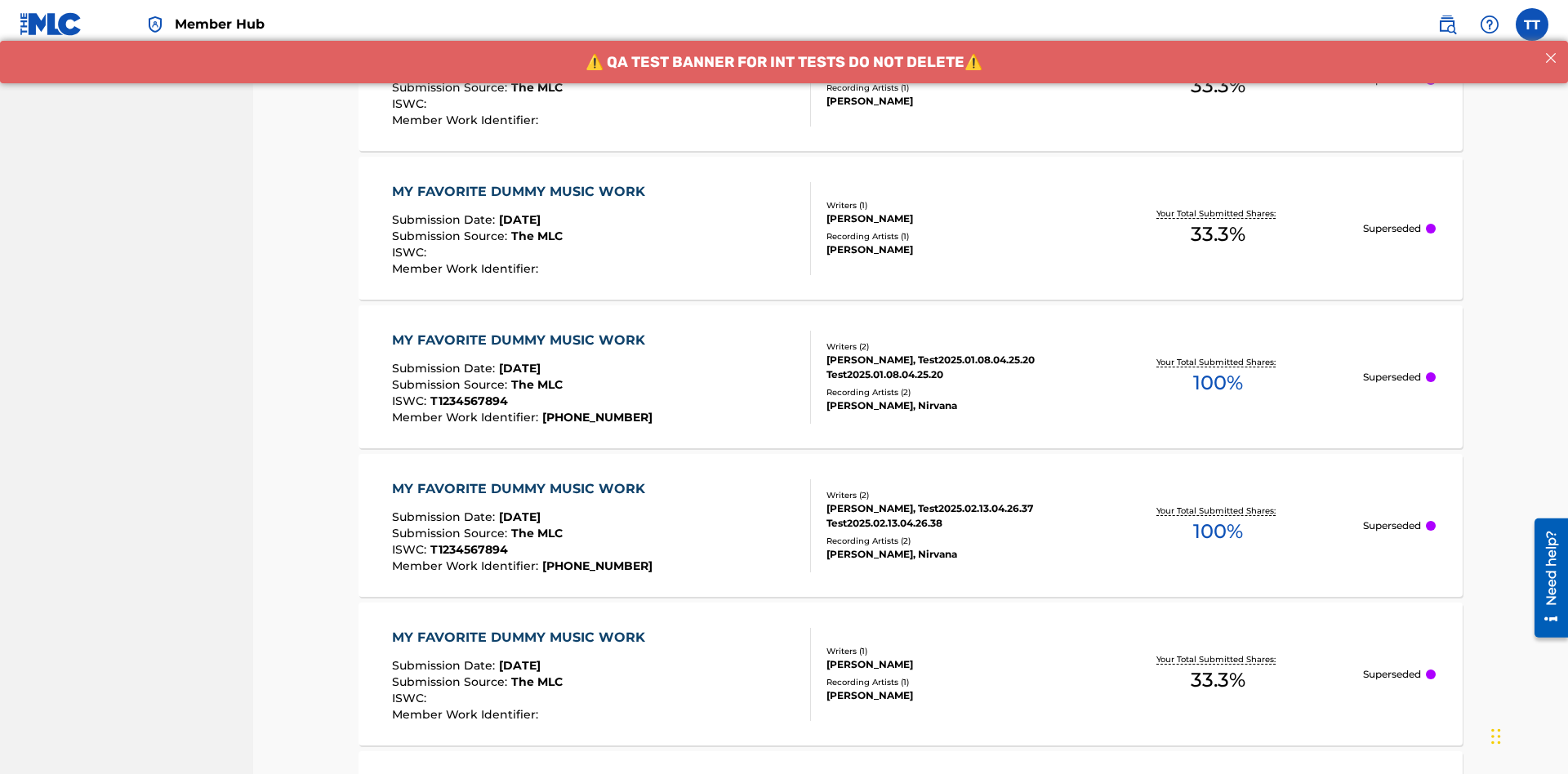
scroll to position [500, 0]
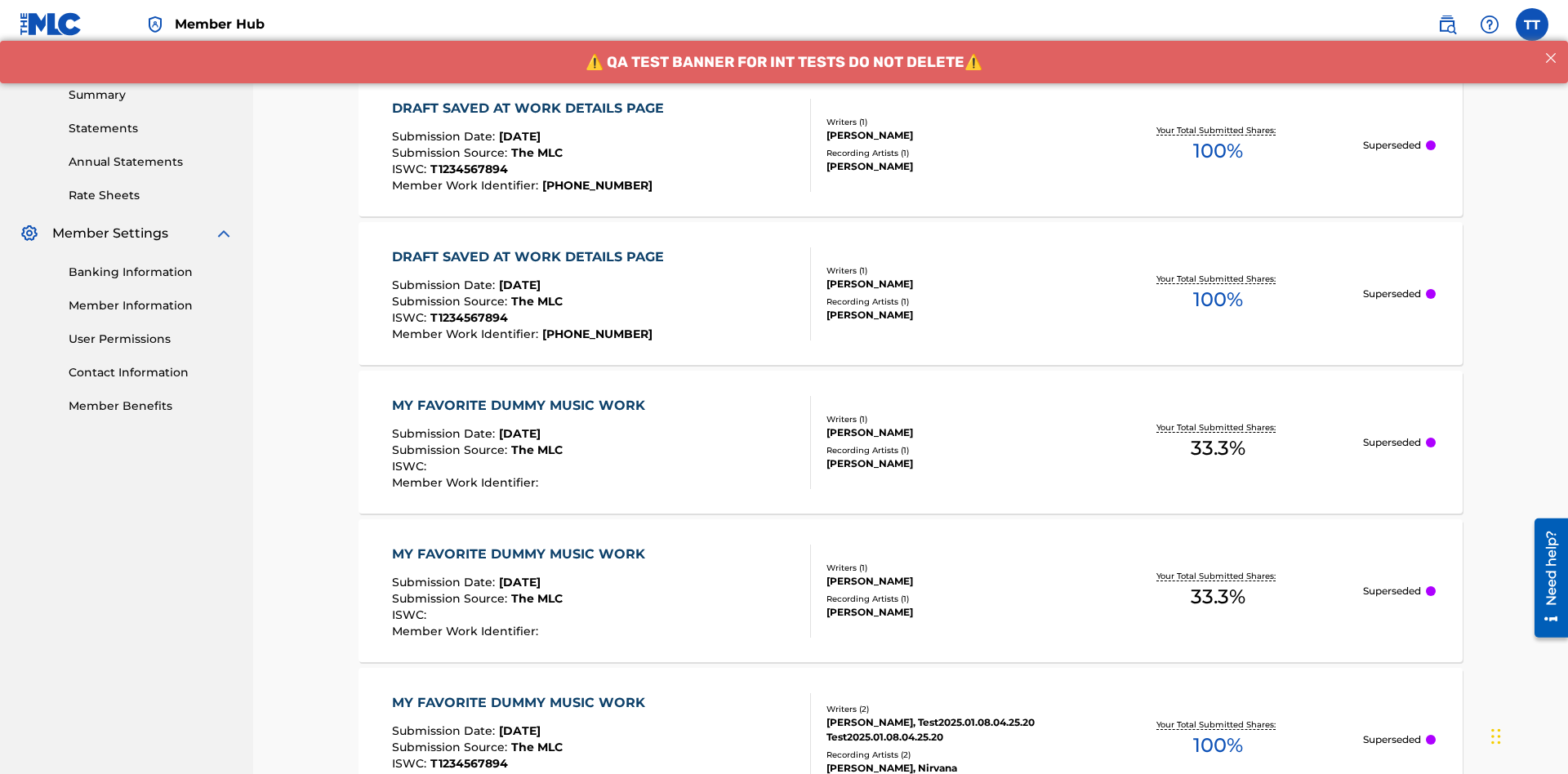
click at [530, 107] on div "DRAFT SAVED AT WORK DETAILS PAGE" at bounding box center [532, 108] width 280 height 19
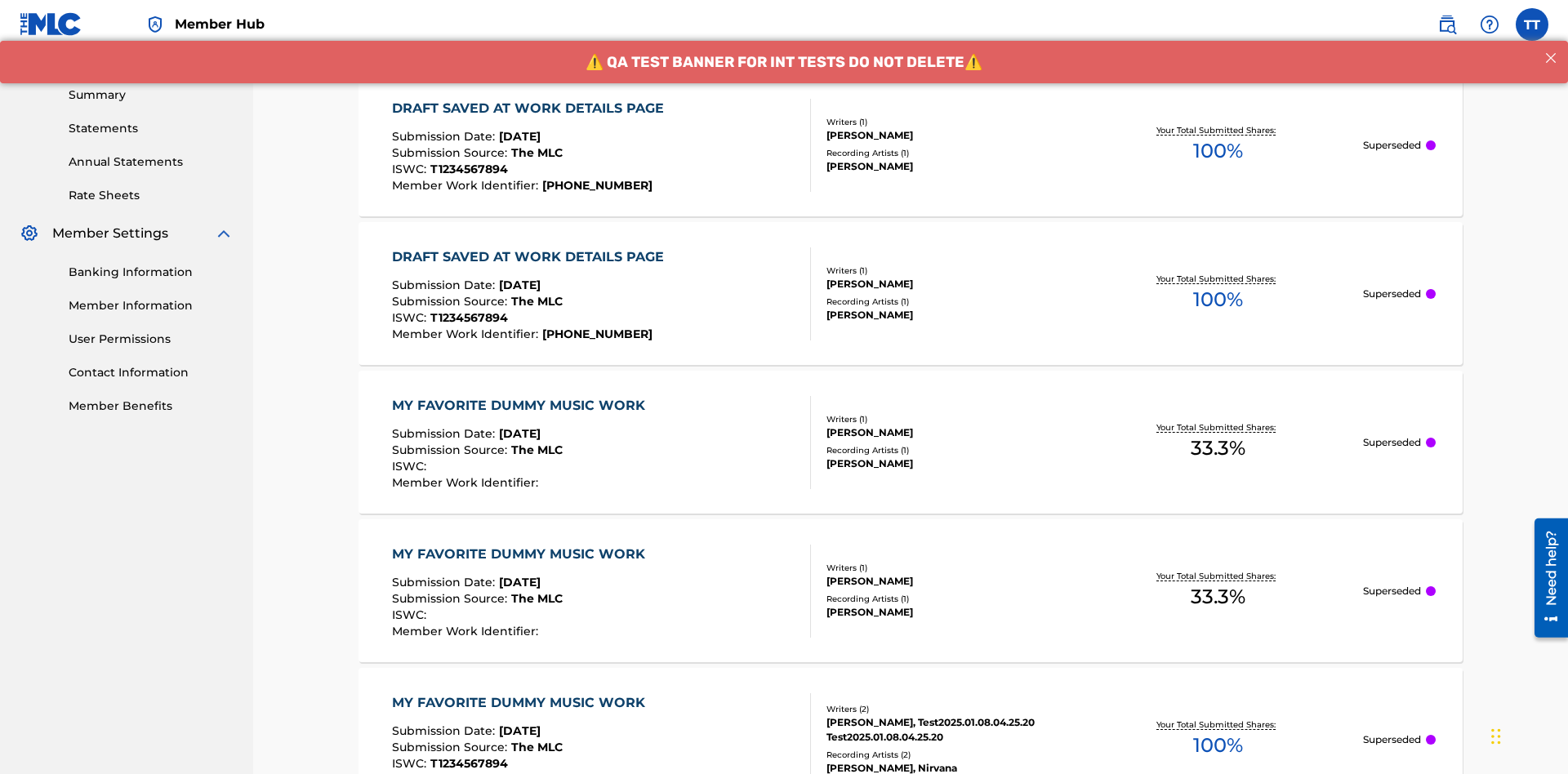
scroll to position [221, 0]
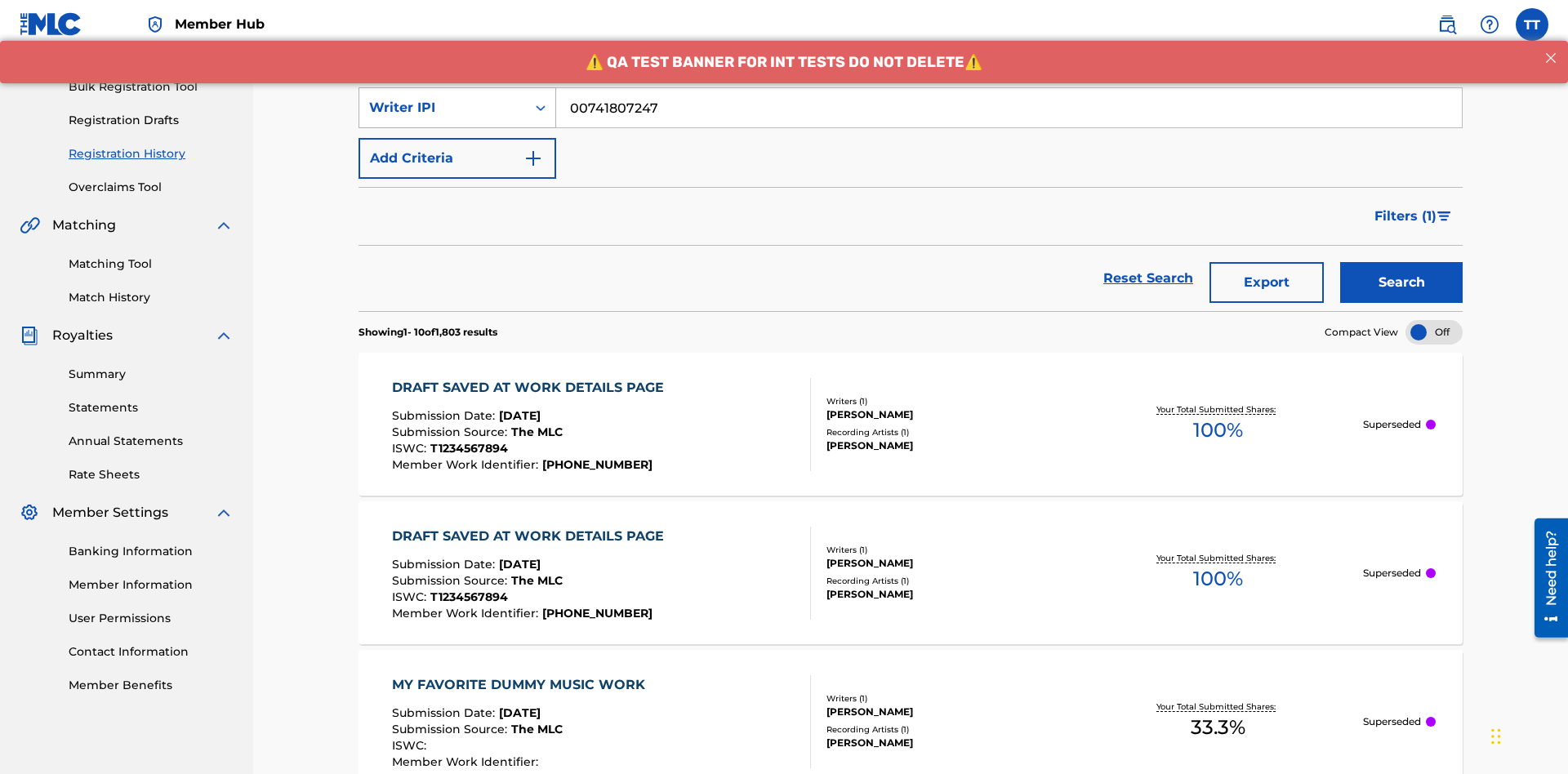
click at [442, 107] on div "Writer IPI" at bounding box center [442, 107] width 147 height 19
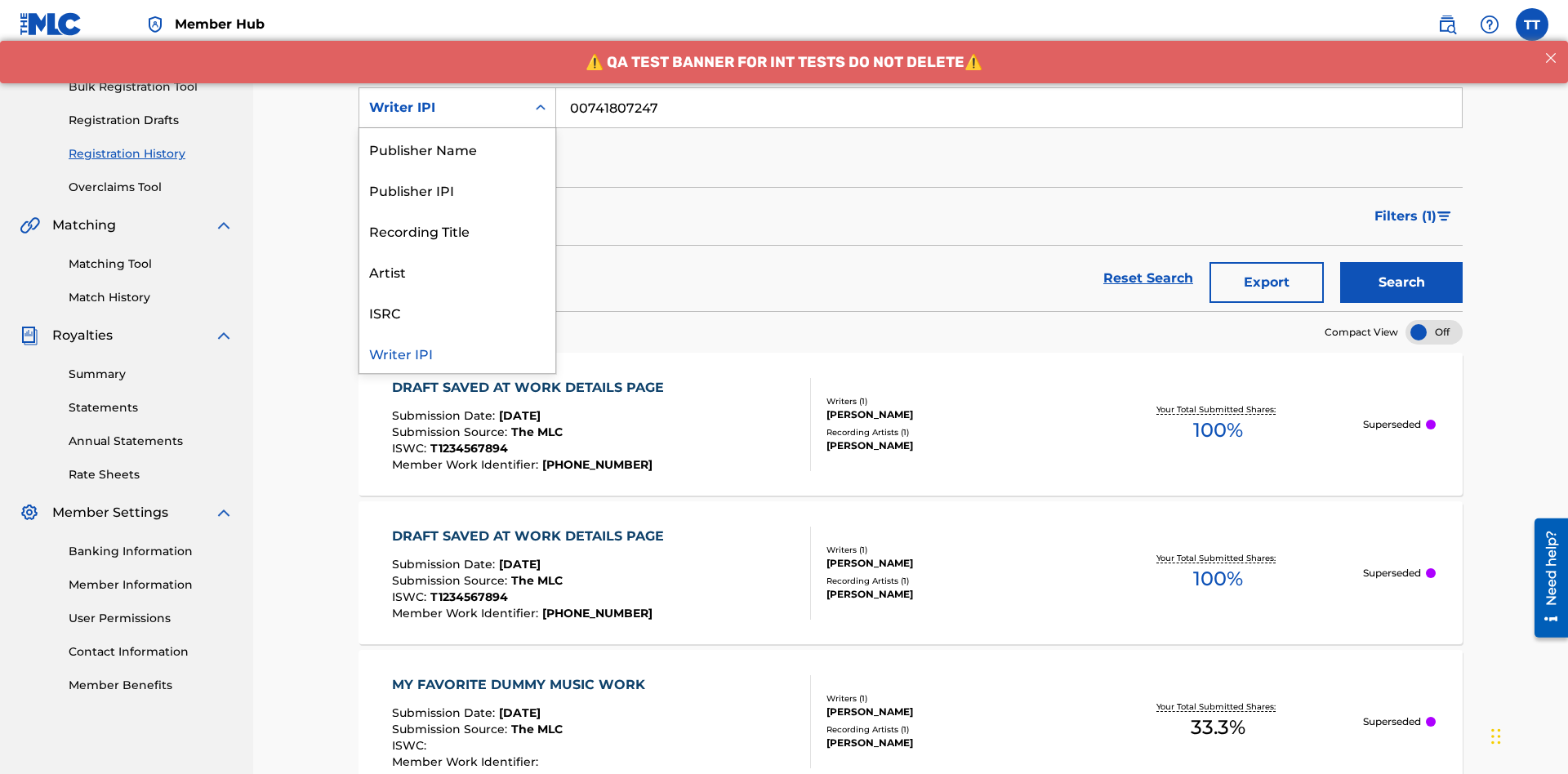
click at [457, 149] on div "Publisher Name" at bounding box center [457, 149] width 196 height 41
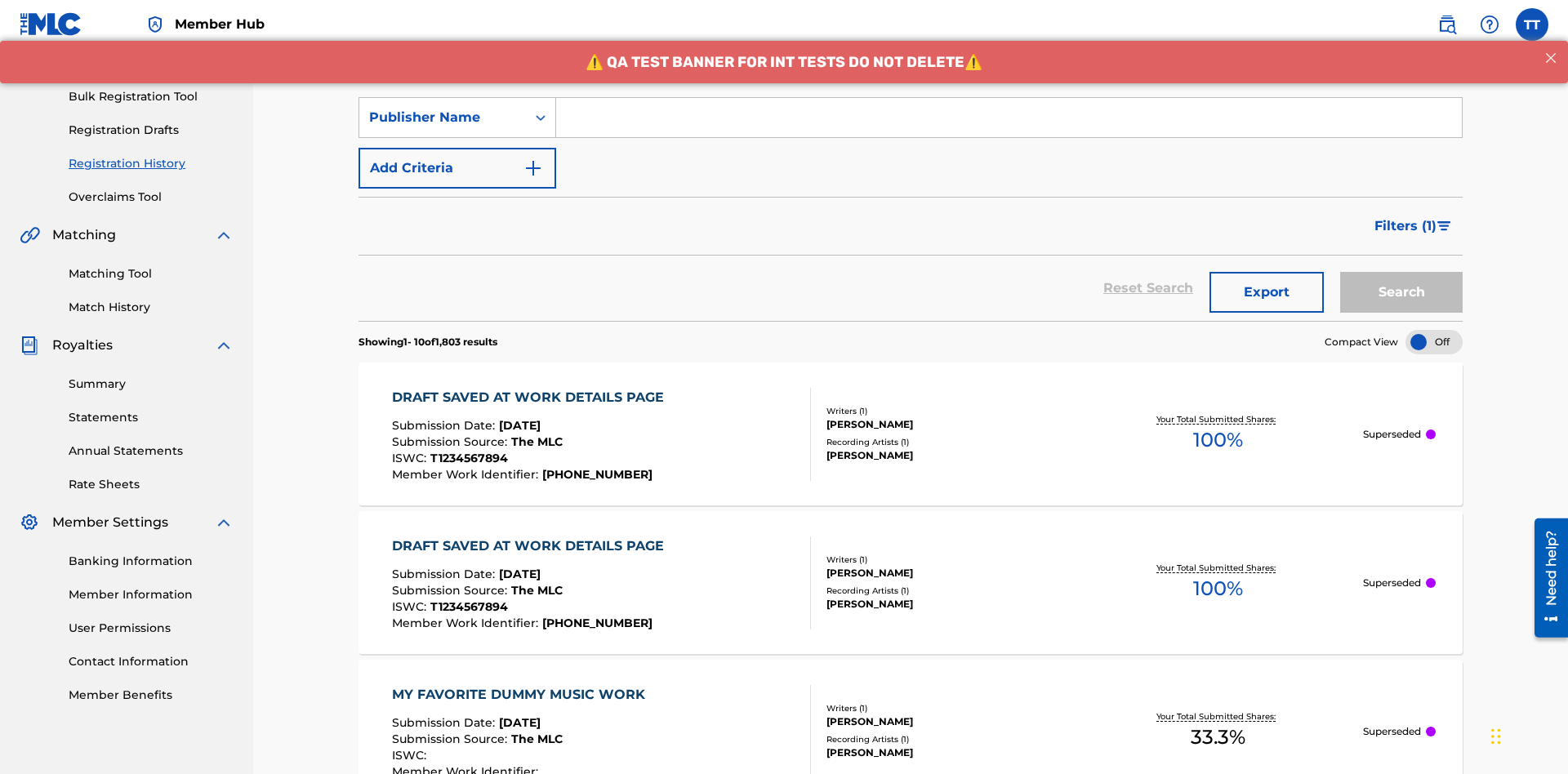
click at [1008, 118] on input "Search Form" at bounding box center [1009, 117] width 905 height 39
type input "CALACA"
click at [1401, 271] on button "Search" at bounding box center [1401, 292] width 123 height 41
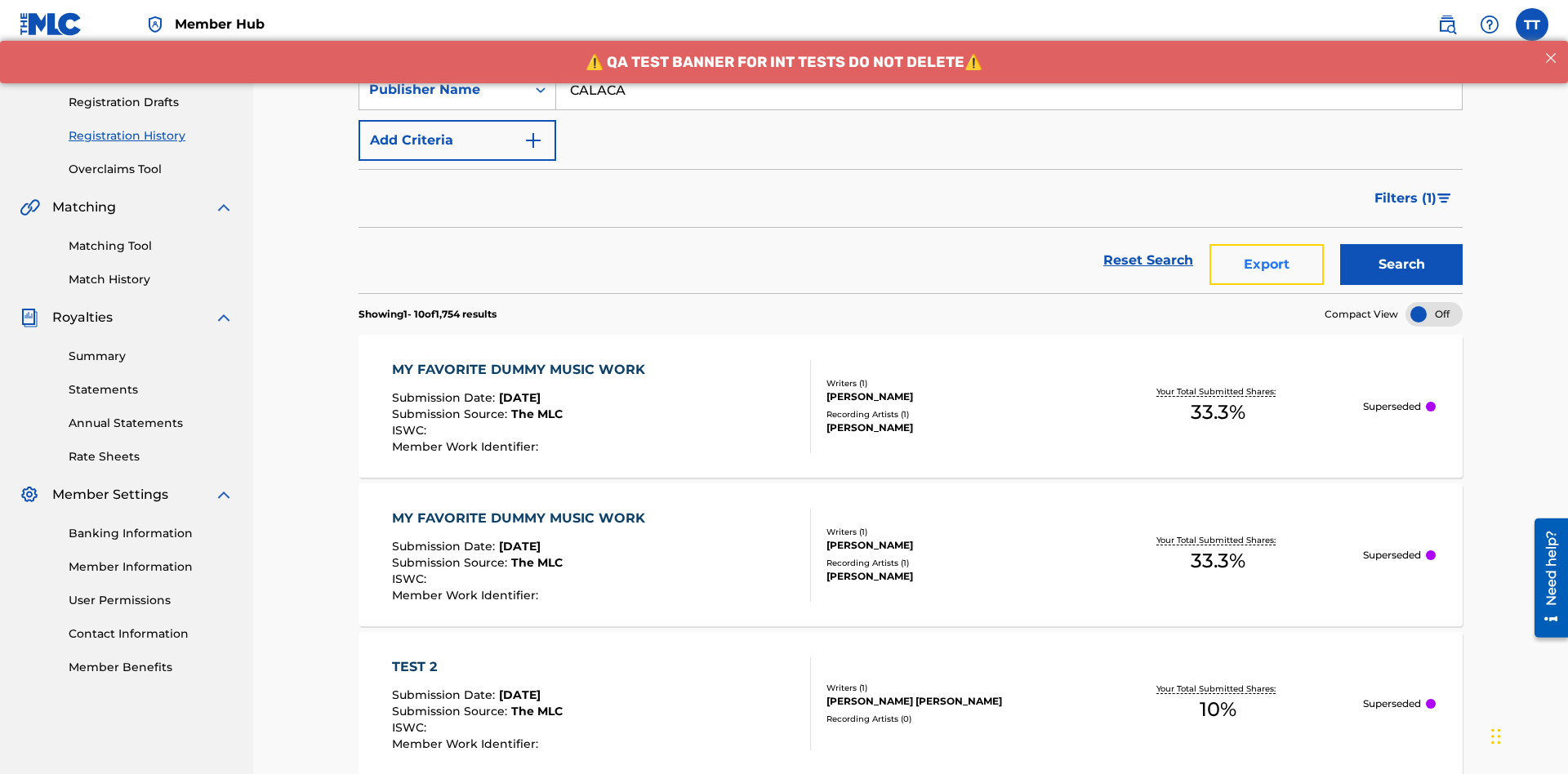
click at [1266, 245] on button "Export" at bounding box center [1266, 265] width 114 height 41
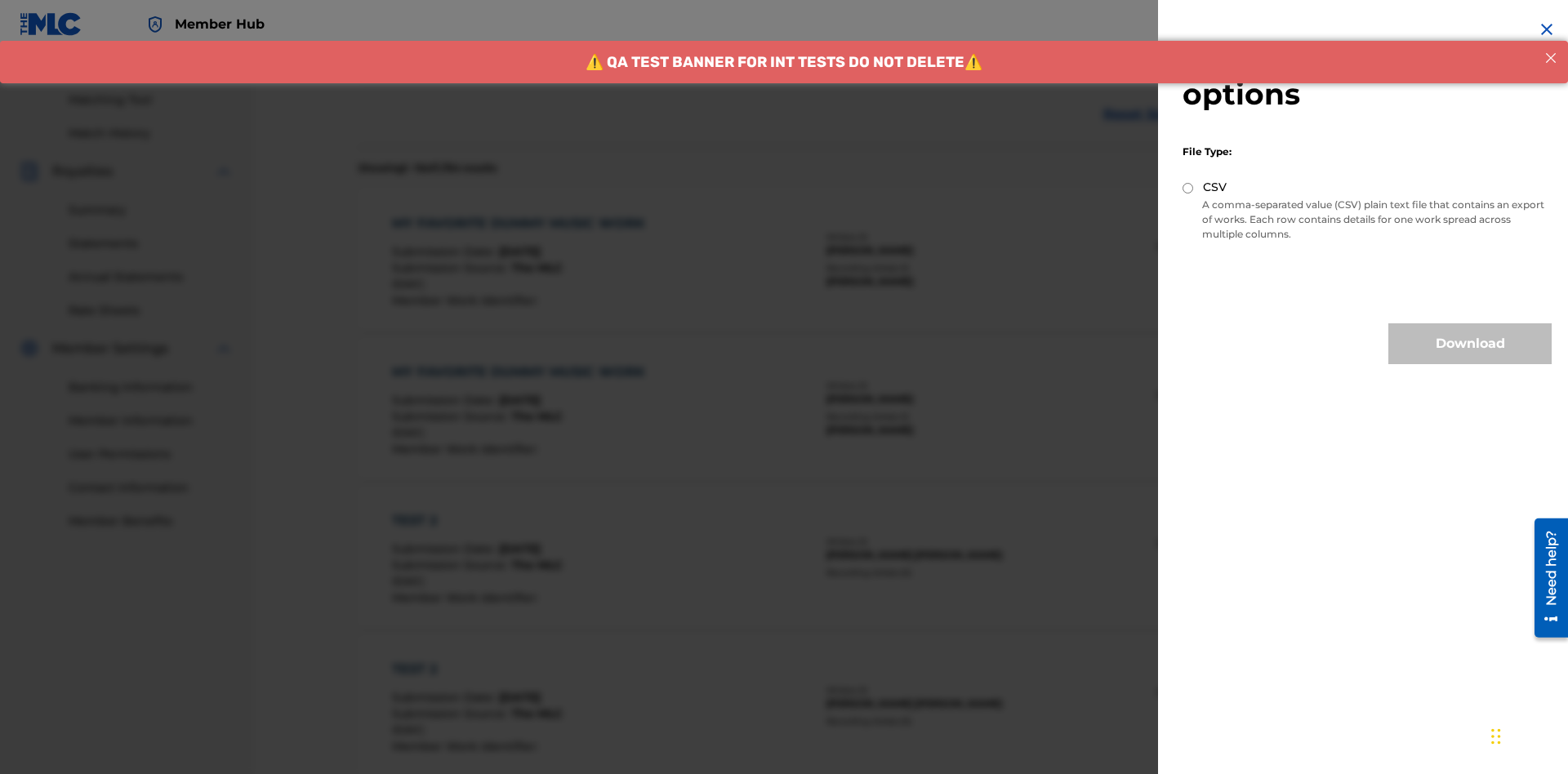
click at [1188, 188] on input "CSV" at bounding box center [1187, 188] width 11 height 11
radio input "true"
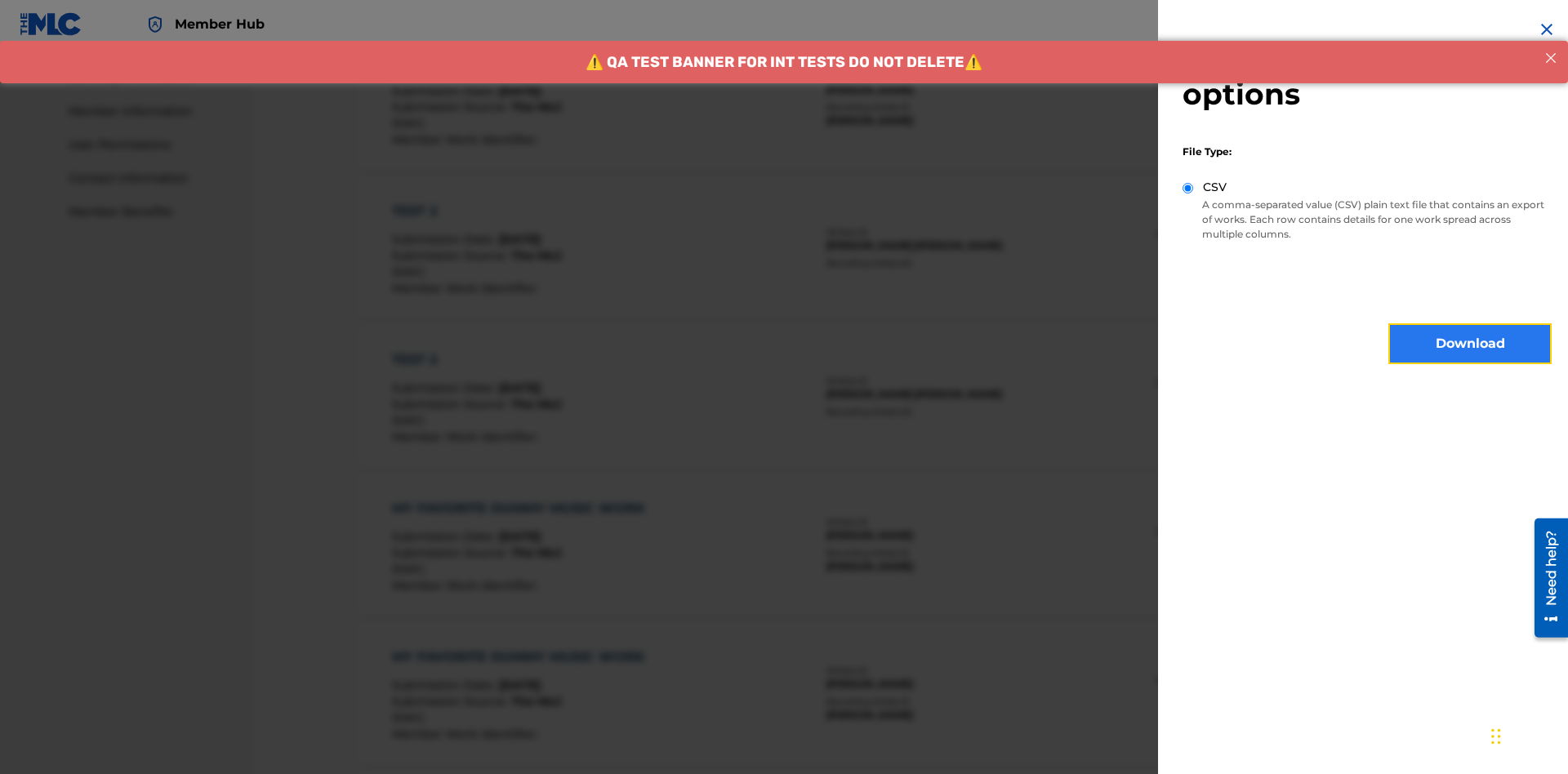
click at [1469, 343] on button "Download" at bounding box center [1469, 343] width 163 height 41
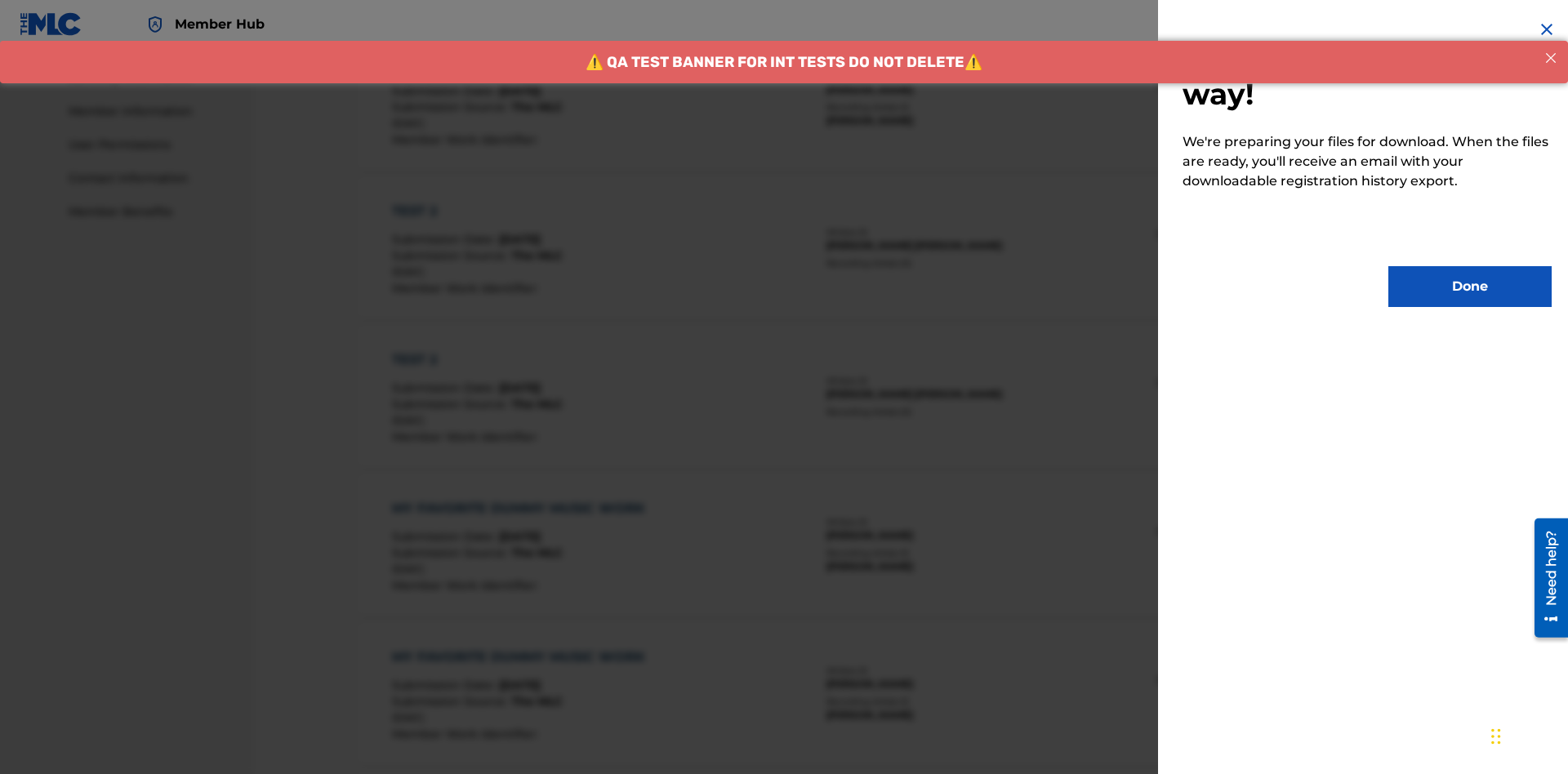
scroll to position [862, 0]
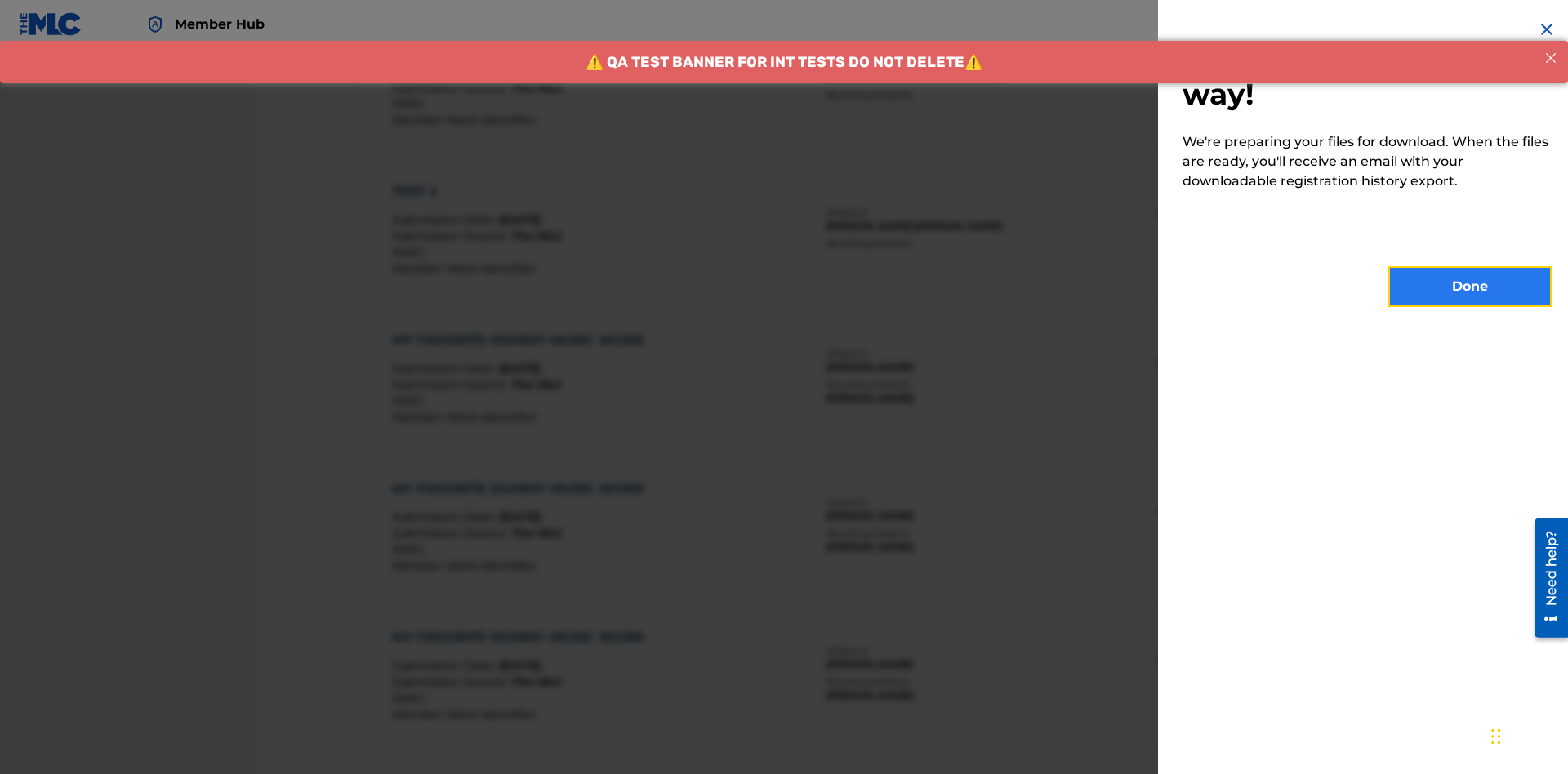
click at [1469, 287] on button "Done" at bounding box center [1469, 287] width 163 height 41
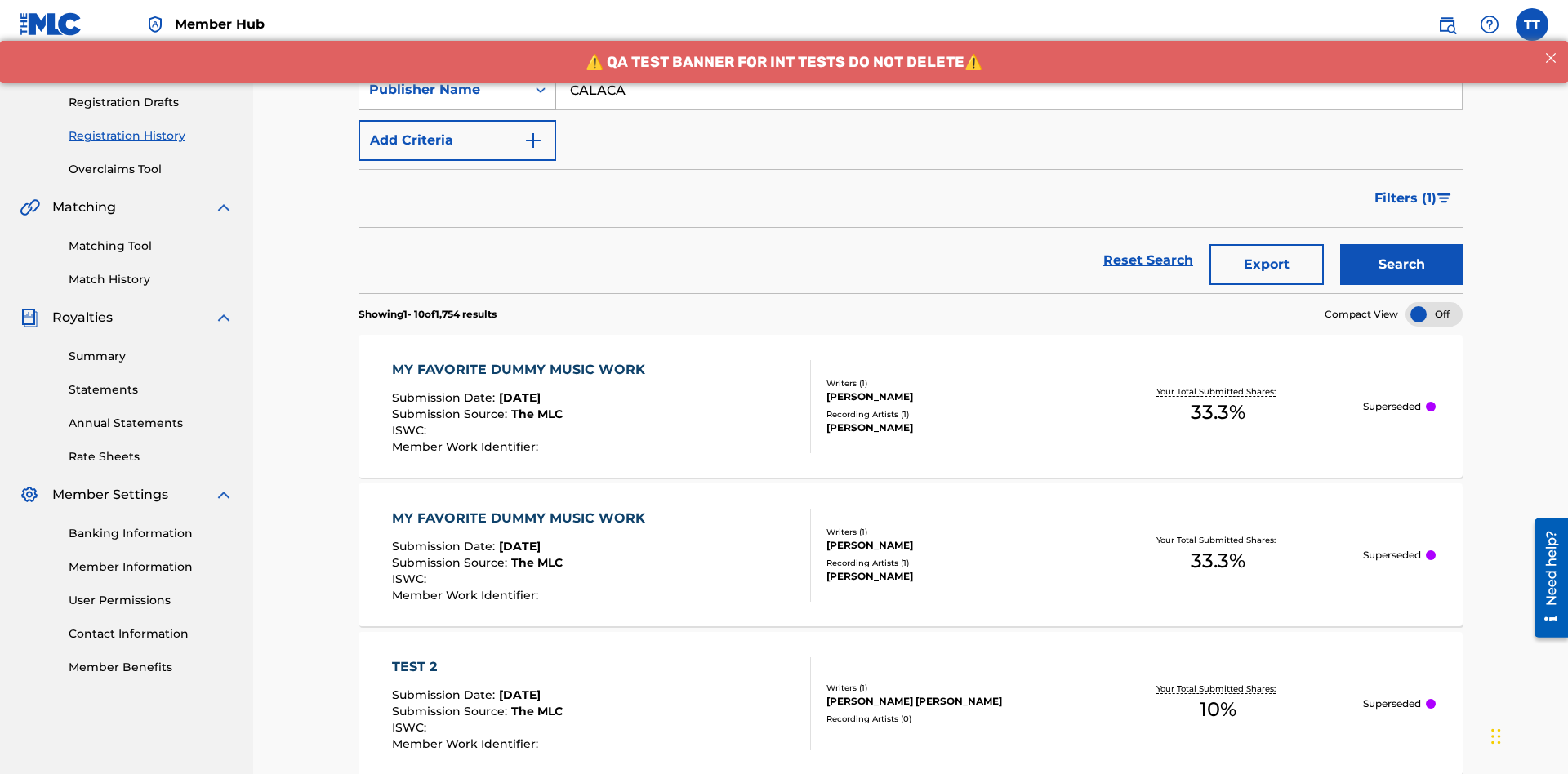
click at [442, 100] on div "Publisher Name" at bounding box center [442, 89] width 147 height 19
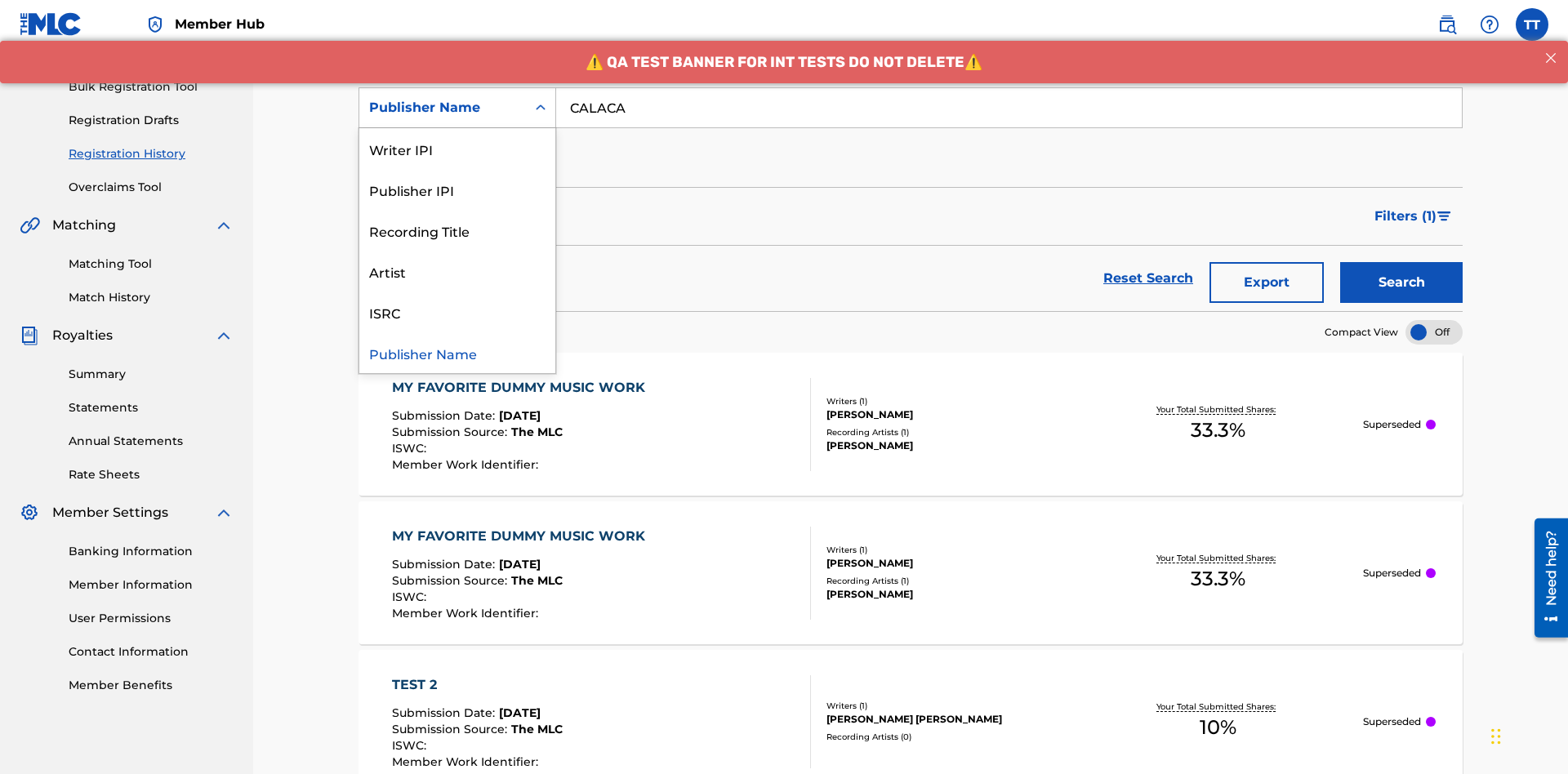
click at [457, 190] on div "Publisher IPI" at bounding box center [457, 189] width 196 height 41
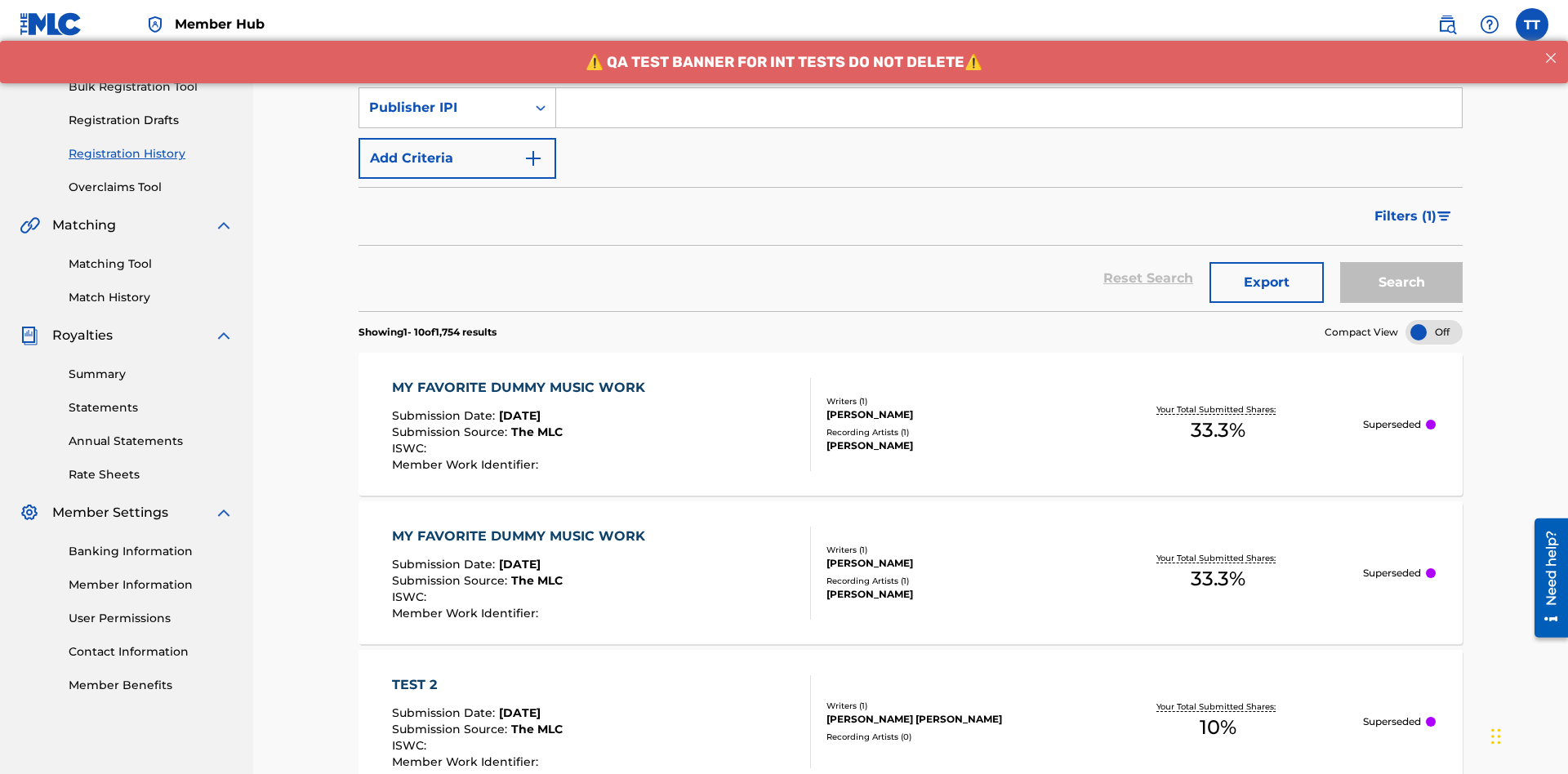
click at [1008, 118] on input "Search Form" at bounding box center [1009, 107] width 905 height 39
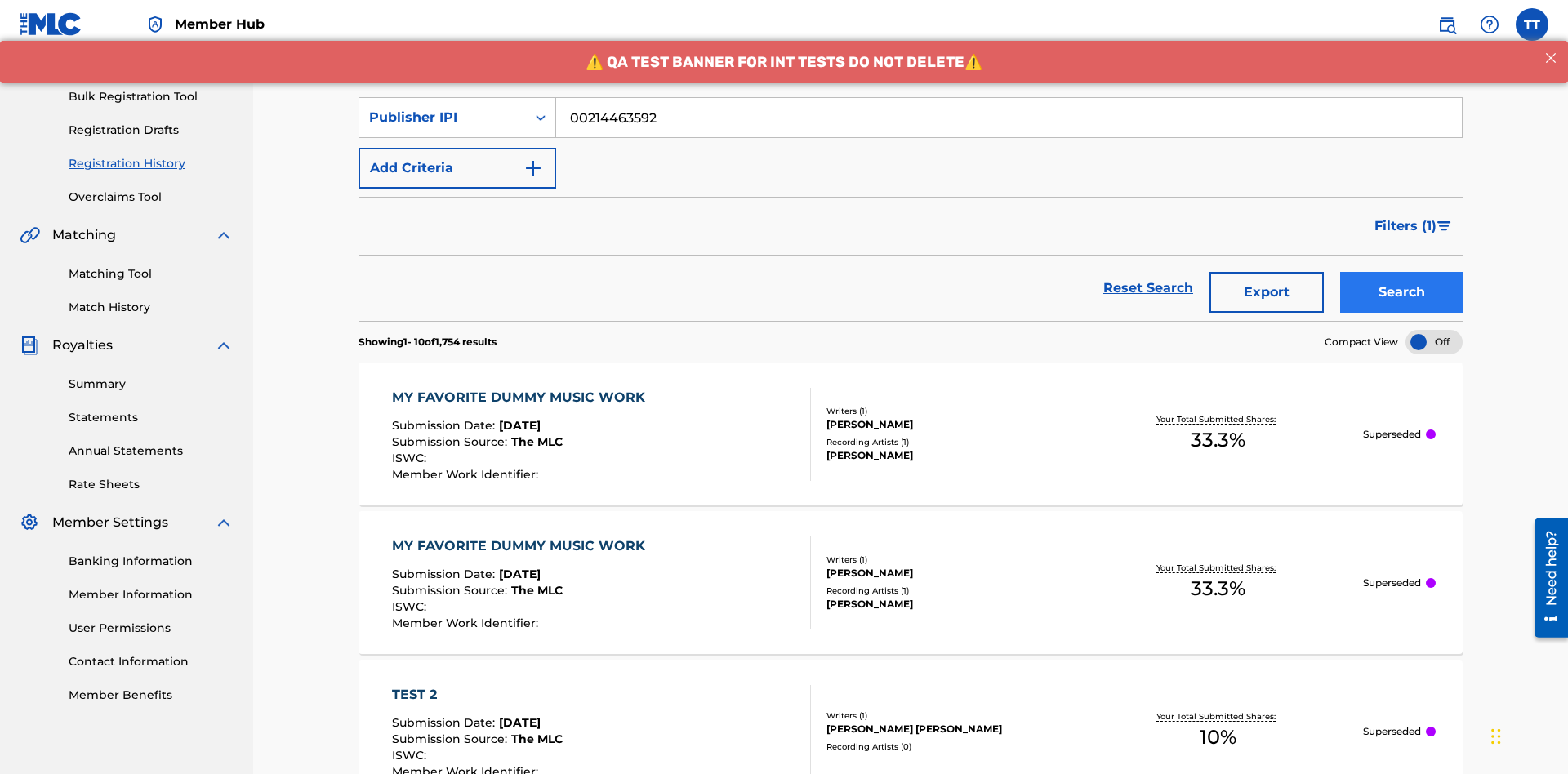
type input "00214463592"
click at [1401, 271] on button "Search" at bounding box center [1401, 292] width 123 height 41
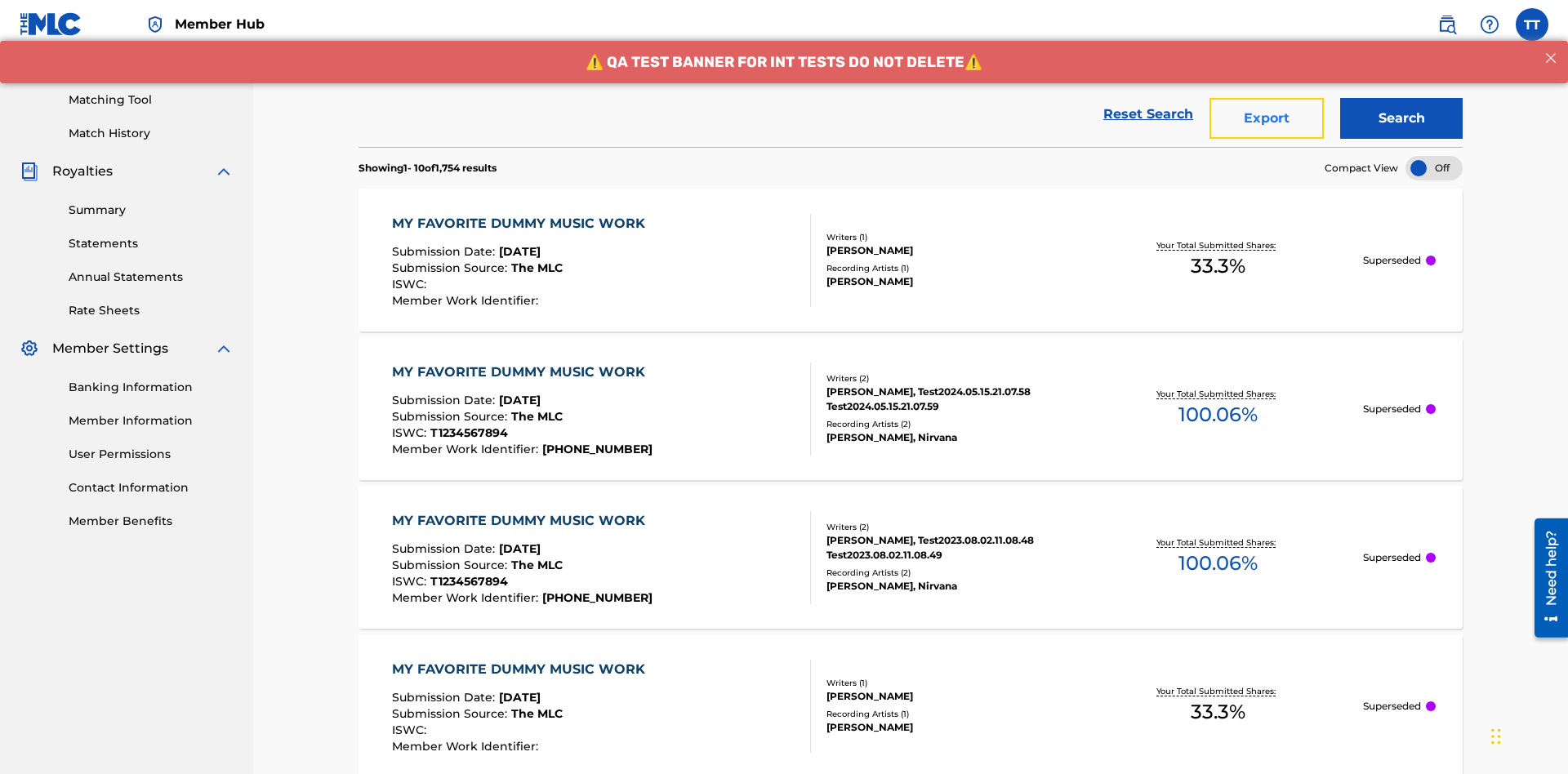
click at [1266, 118] on button "Export" at bounding box center [1266, 118] width 114 height 41
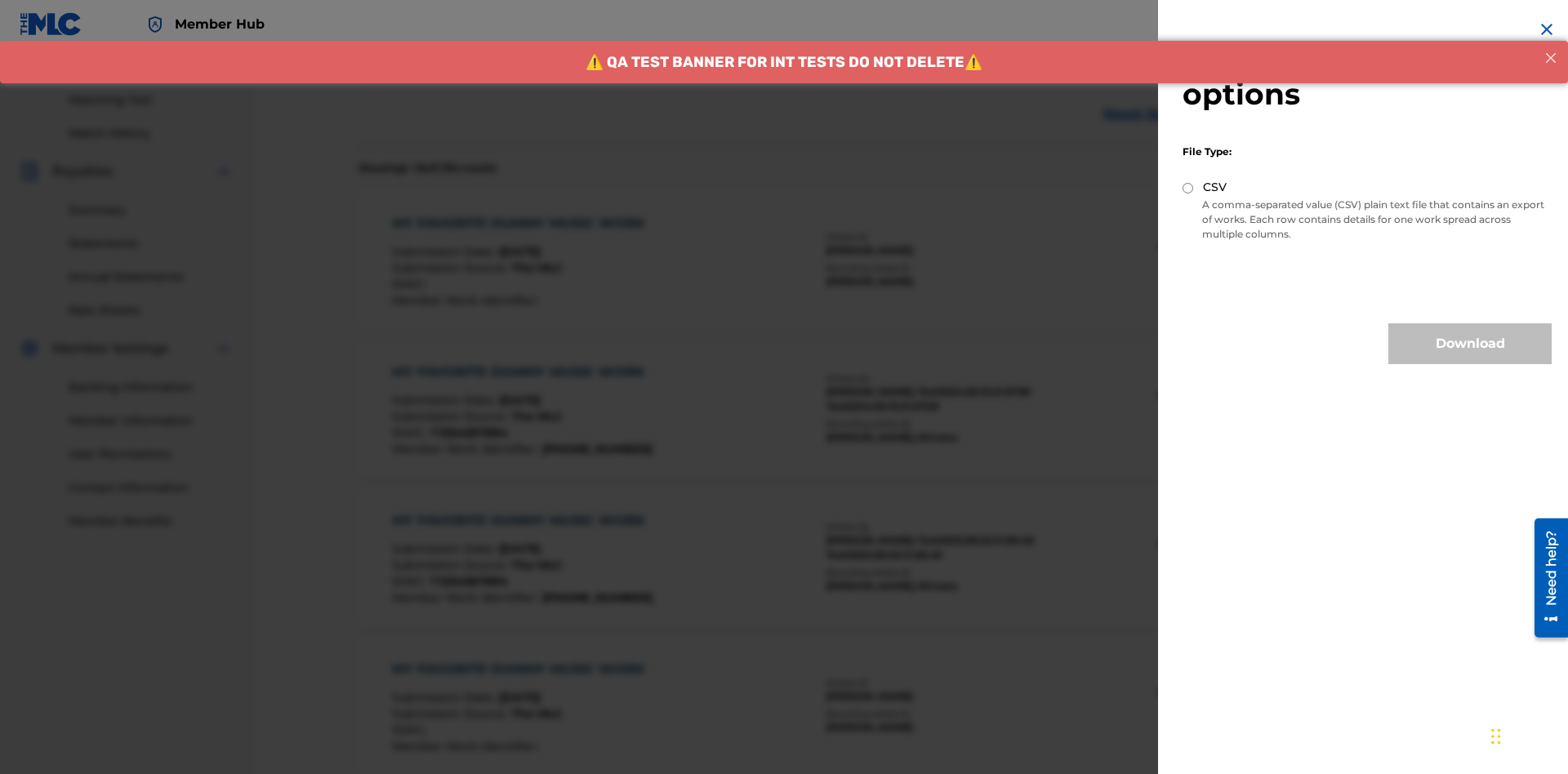
click at [1188, 188] on input "CSV" at bounding box center [1187, 188] width 11 height 11
radio input "true"
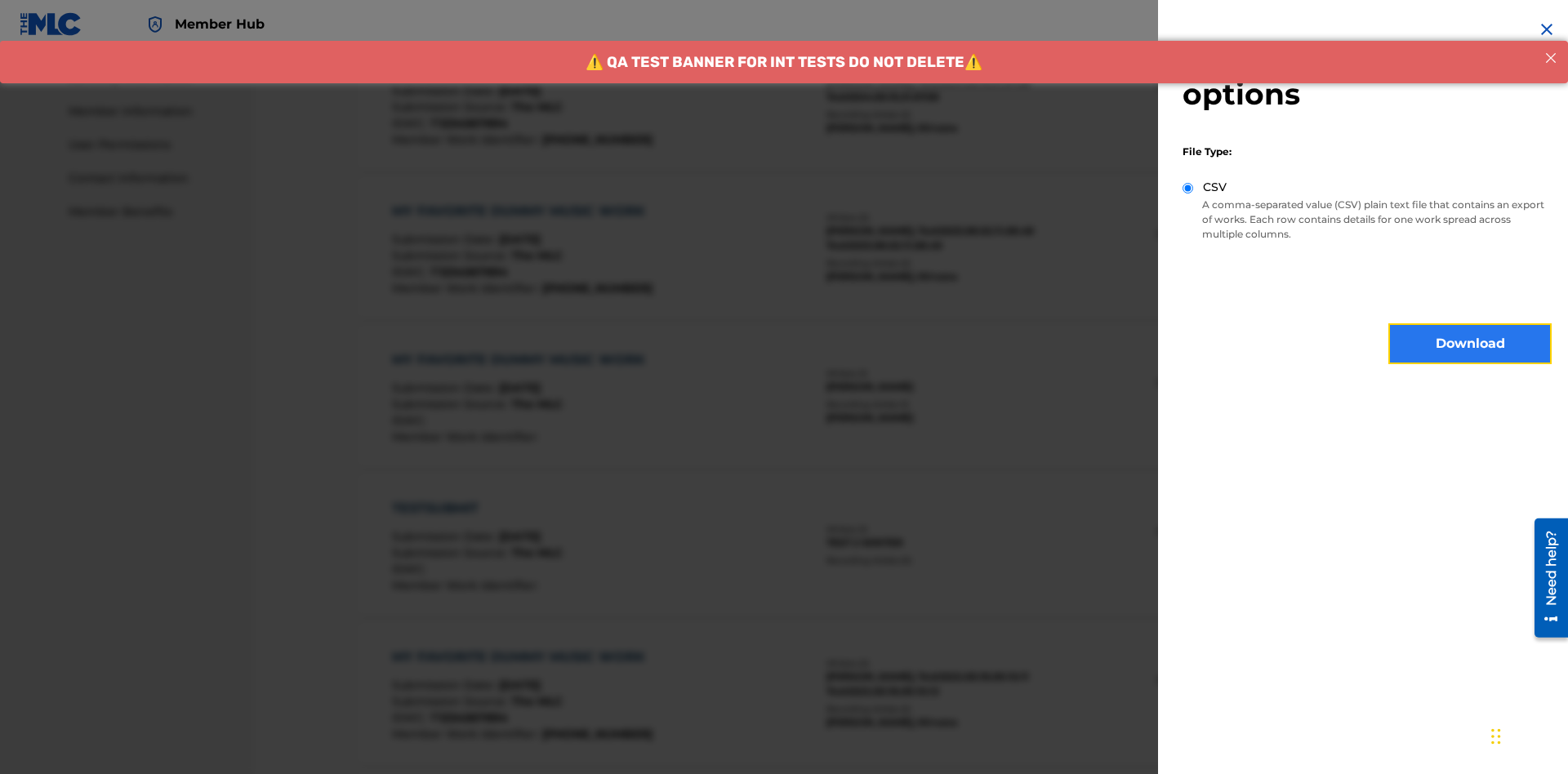
click at [1469, 343] on button "Download" at bounding box center [1469, 343] width 163 height 41
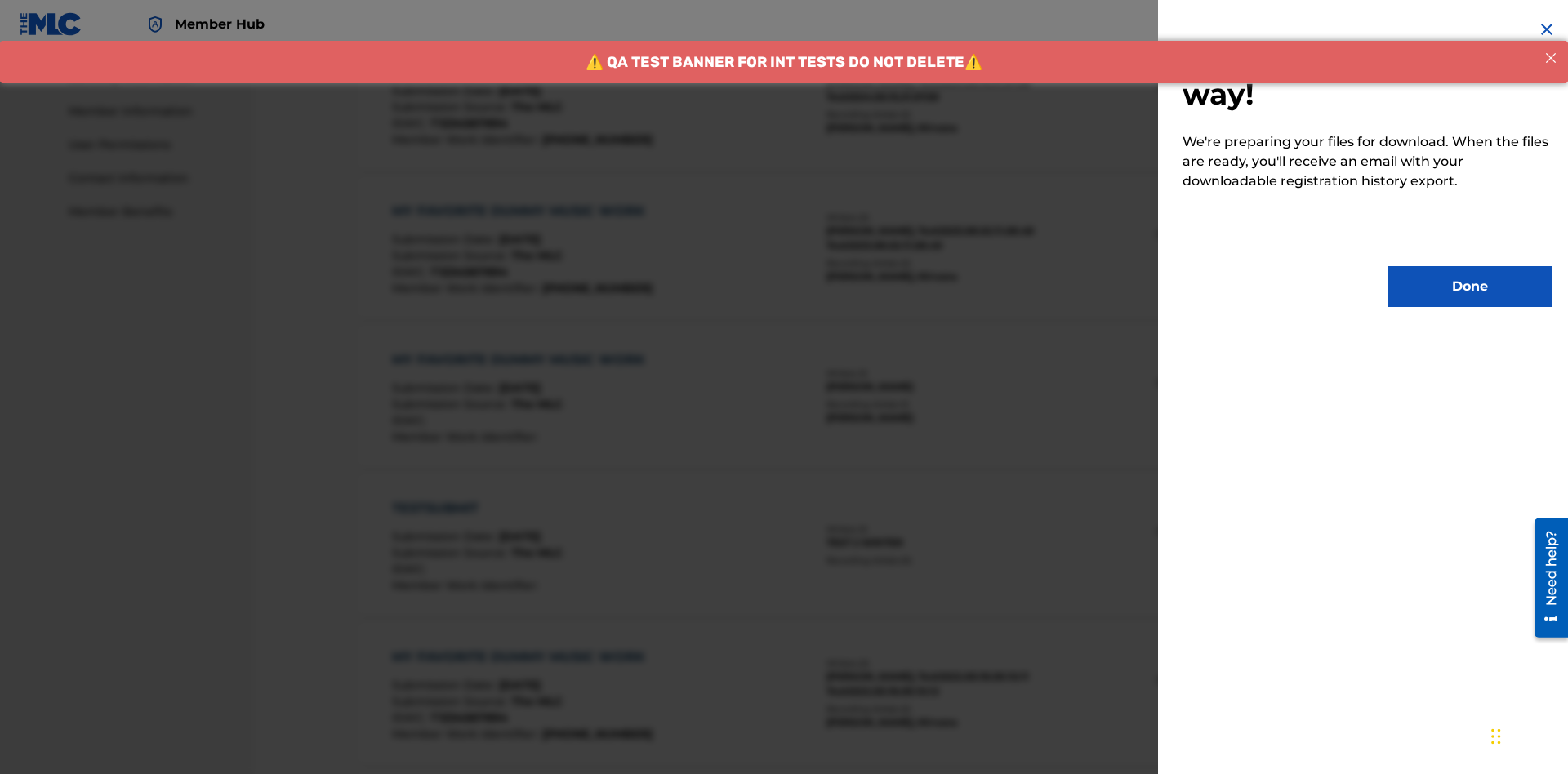
scroll to position [862, 0]
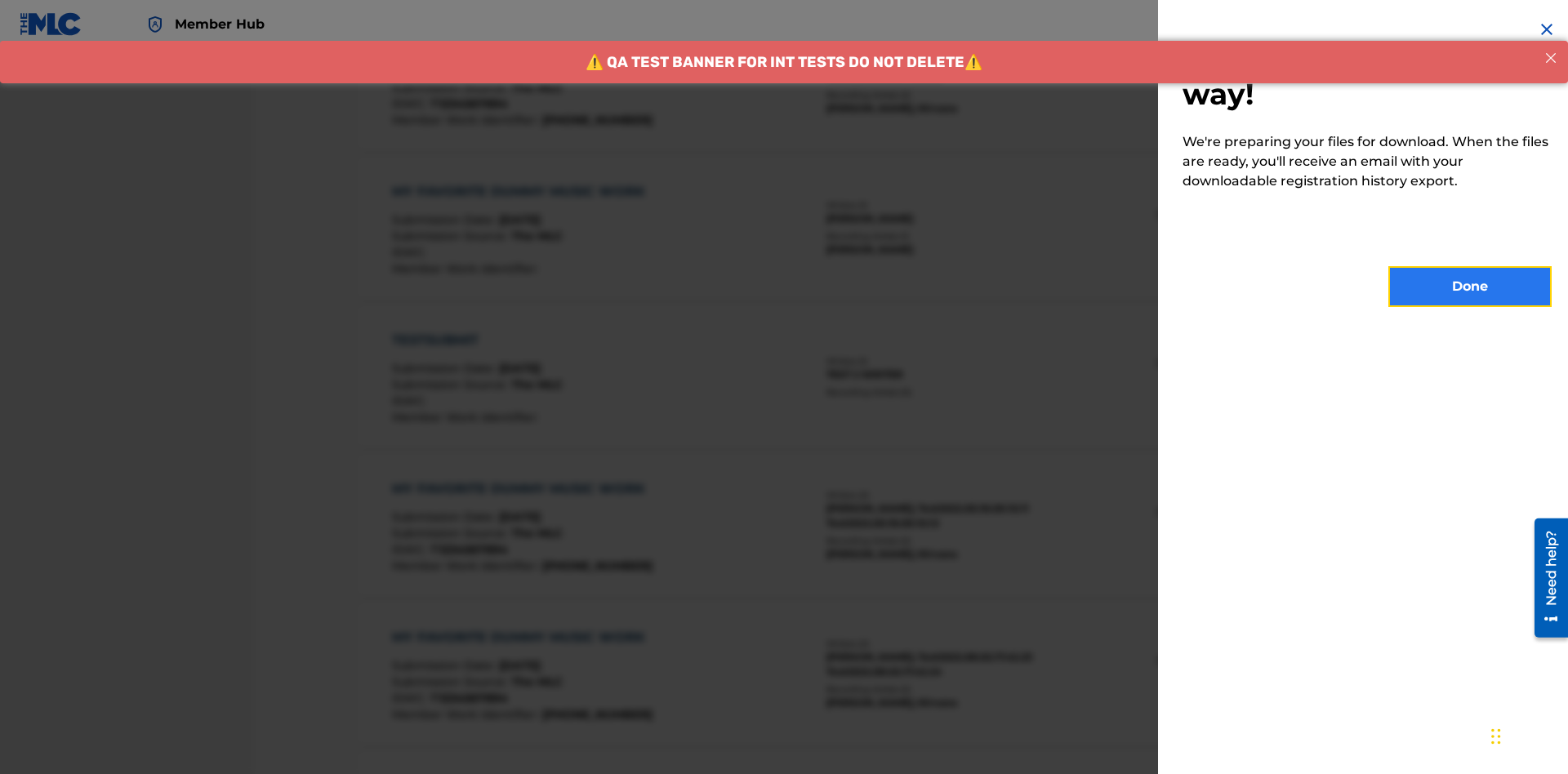
click at [1469, 287] on button "Done" at bounding box center [1469, 287] width 163 height 41
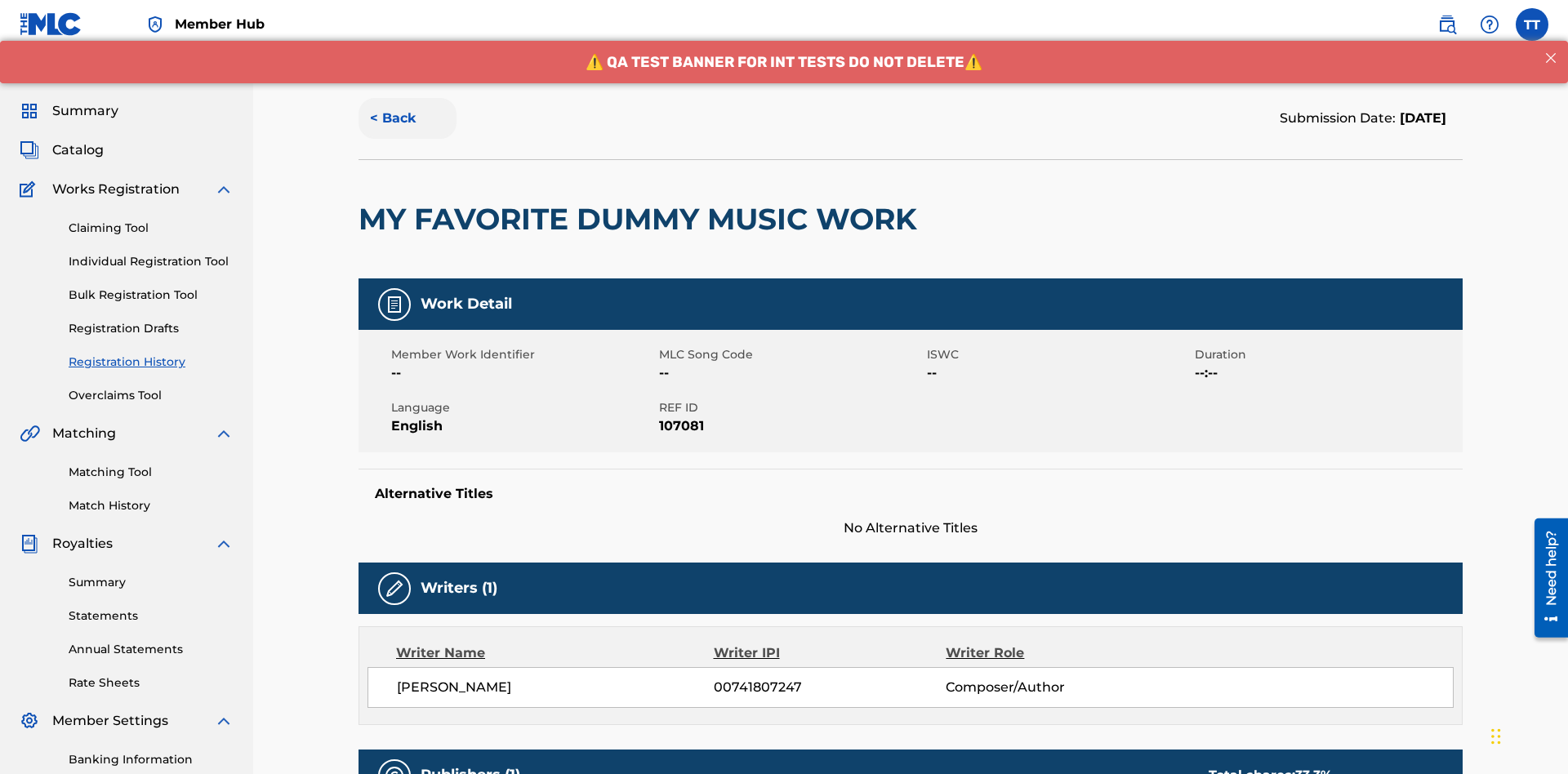
click at [408, 118] on button "< Back" at bounding box center [408, 118] width 98 height 41
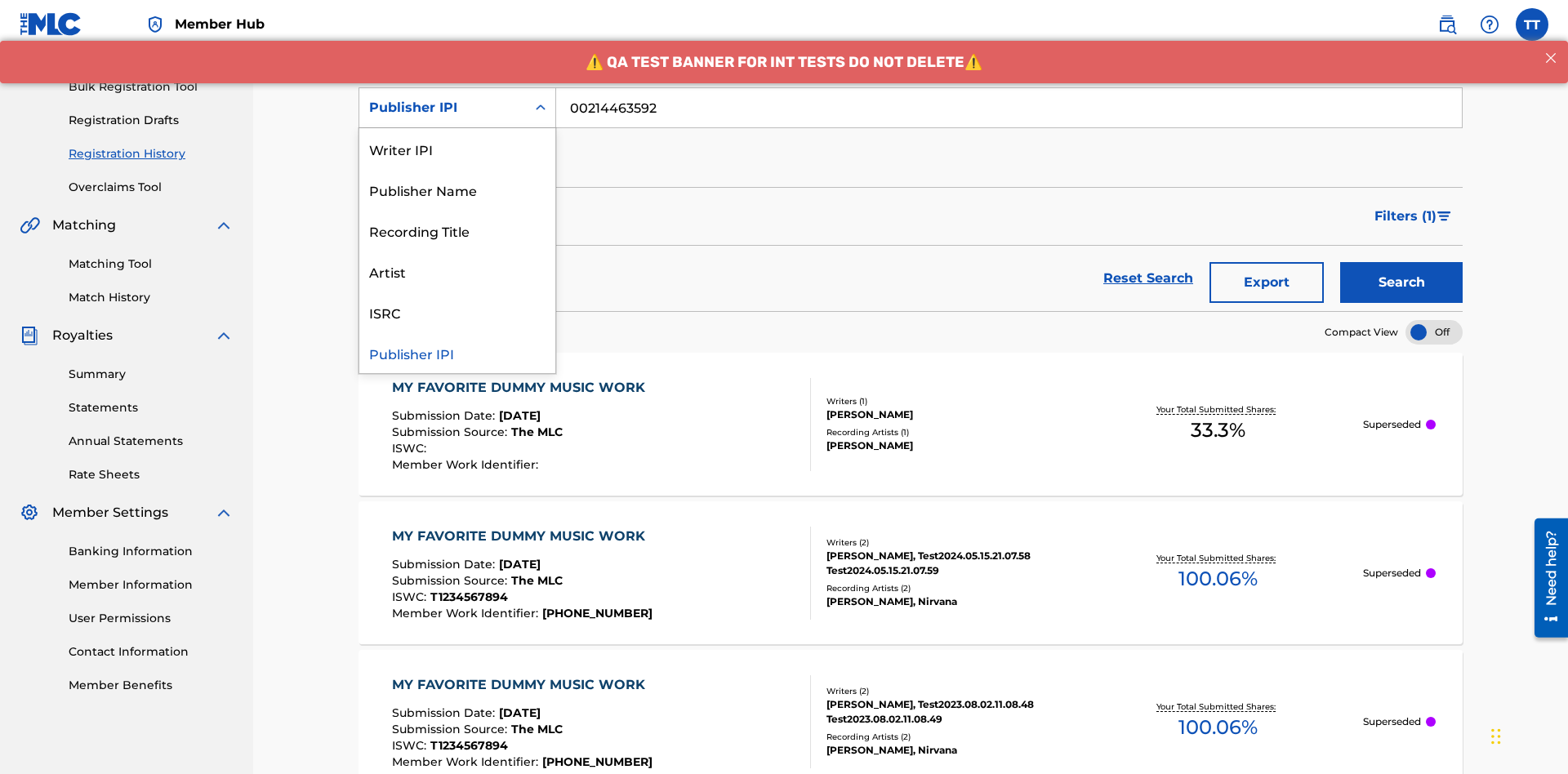
click at [457, 271] on div "Artist" at bounding box center [457, 270] width 196 height 41
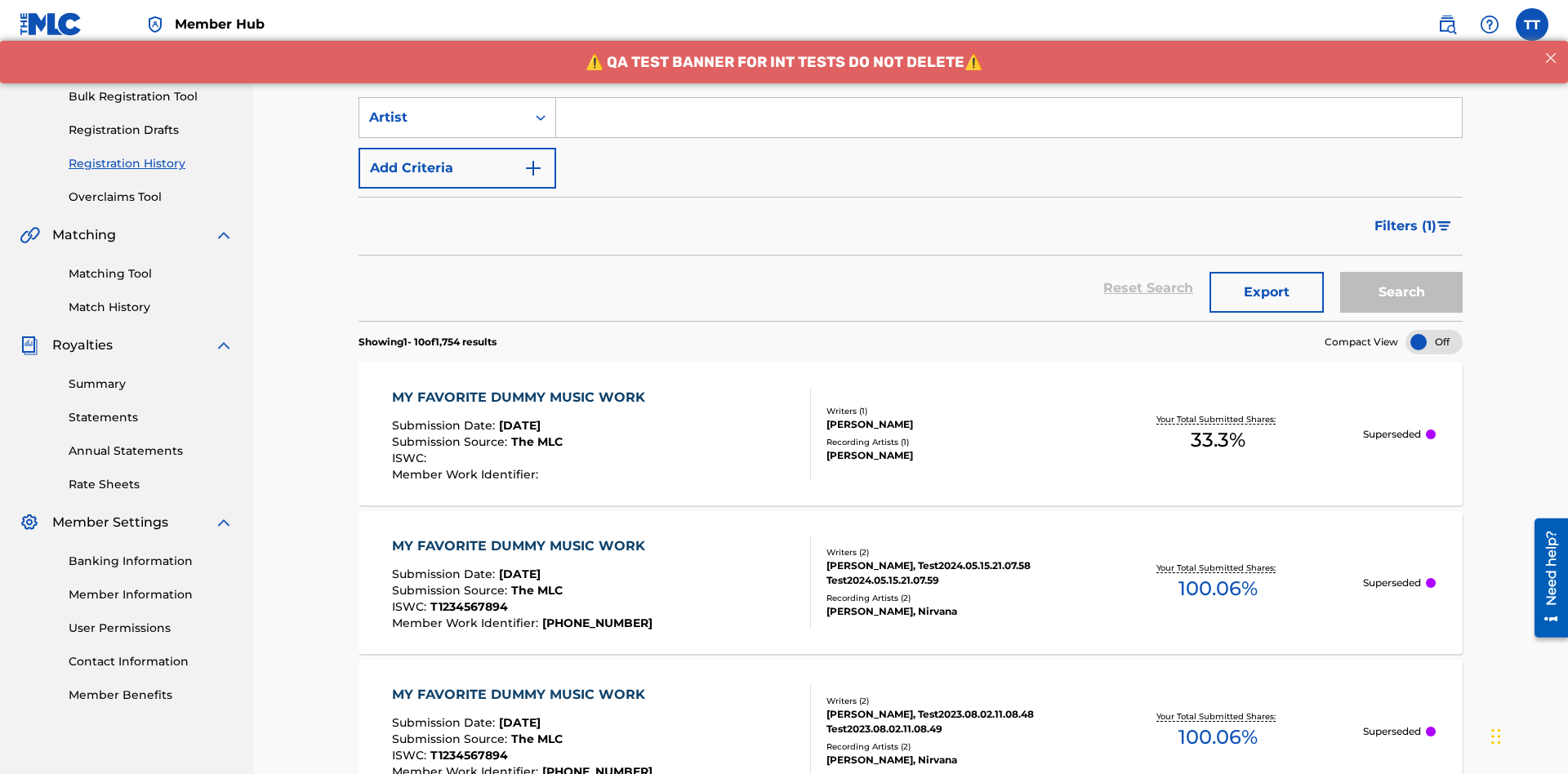
click at [1008, 118] on input "Search Form" at bounding box center [1009, 117] width 905 height 39
type input "Joe Lewis"
click at [1401, 271] on button "Search" at bounding box center [1401, 292] width 123 height 41
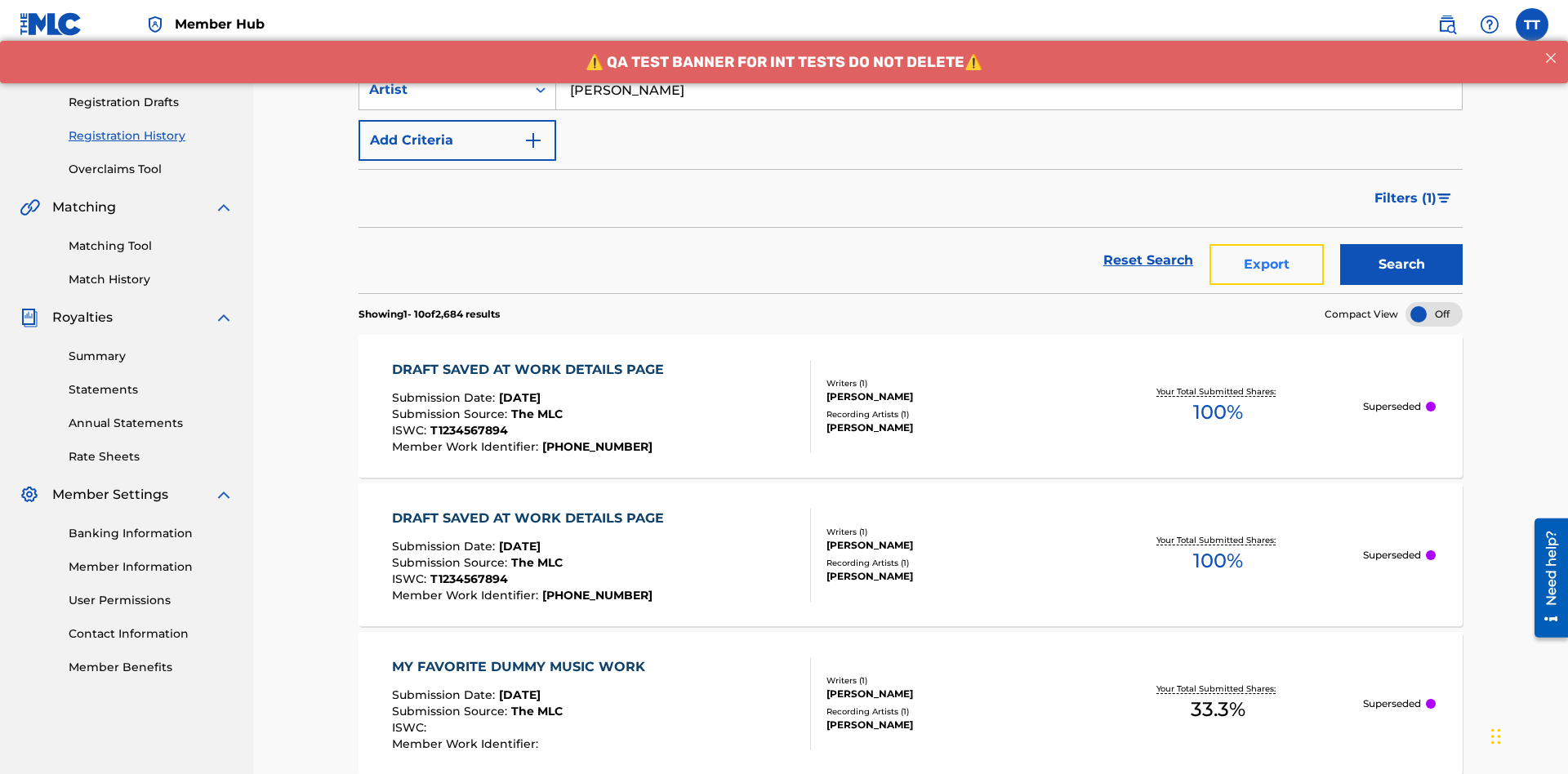
click at [1266, 245] on button "Export" at bounding box center [1266, 265] width 114 height 41
